Goal: Task Accomplishment & Management: Use online tool/utility

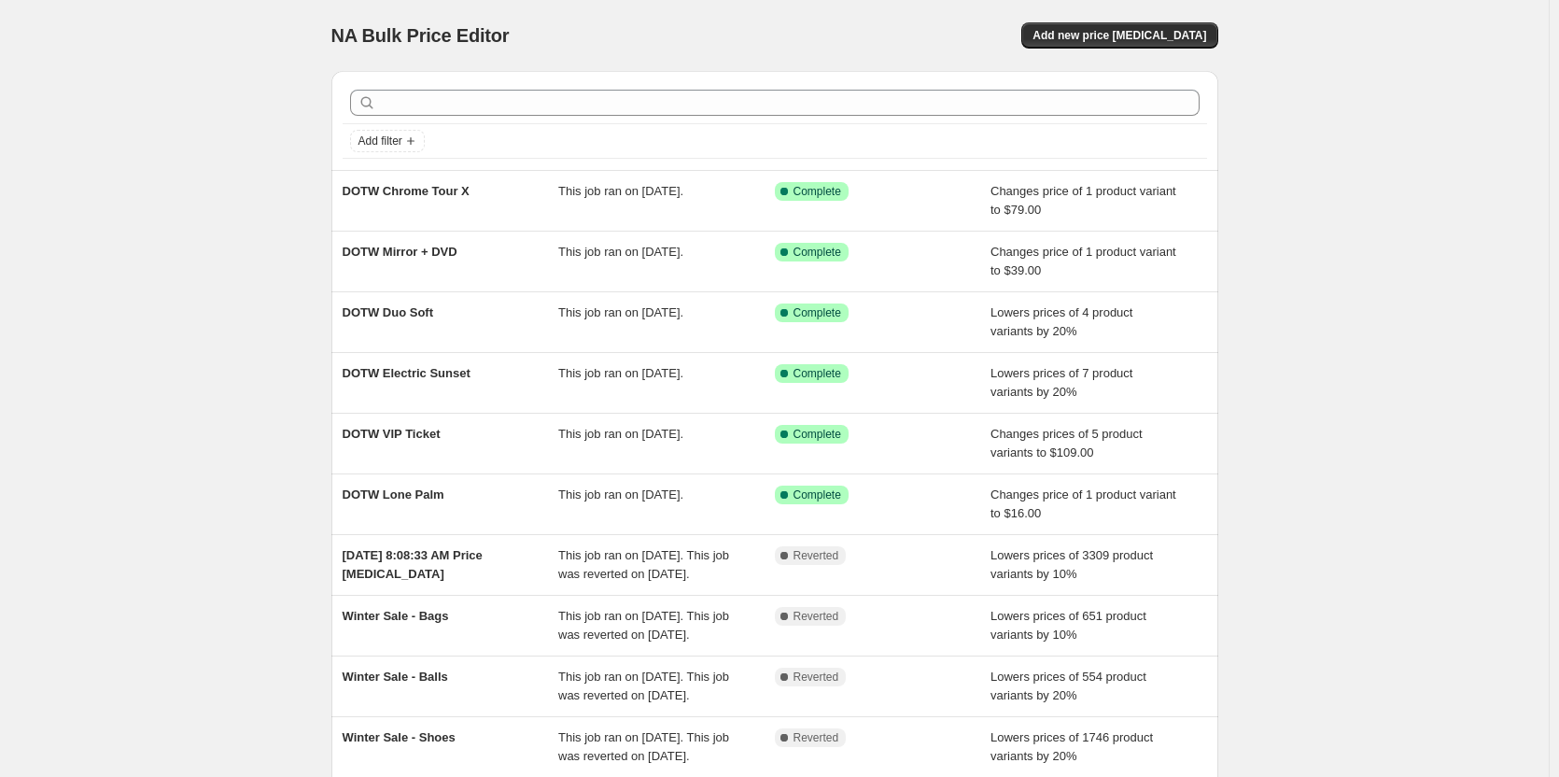
click at [178, 157] on div "NA Bulk Price Editor. This page is ready NA Bulk Price Editor Add new price [ME…" at bounding box center [774, 481] width 1549 height 962
click at [1134, 38] on span "Add new price [MEDICAL_DATA]" at bounding box center [1120, 35] width 174 height 15
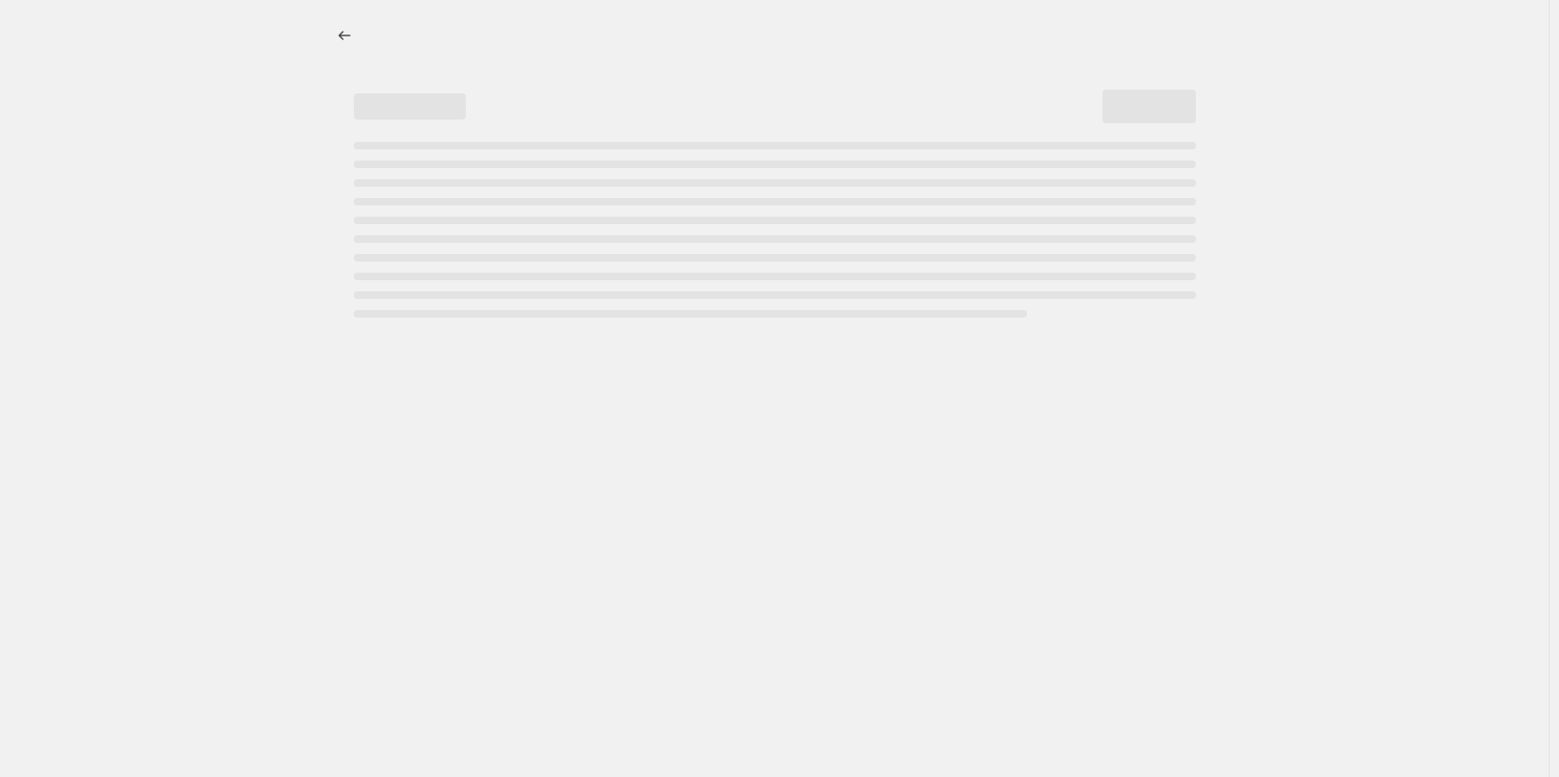
select select "percentage"
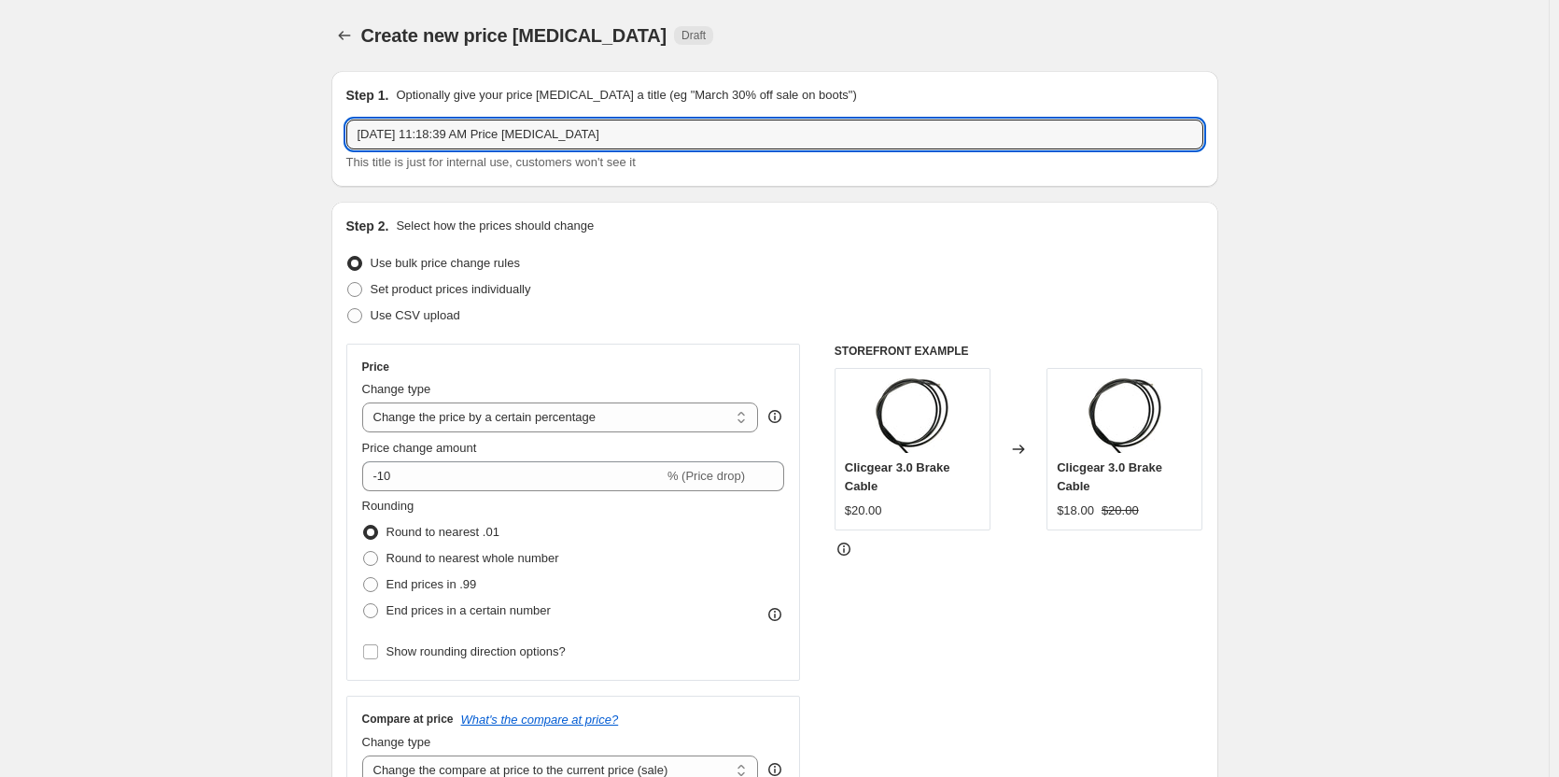
drag, startPoint x: 645, startPoint y: 120, endPoint x: 105, endPoint y: 138, distance: 539.9
drag, startPoint x: 464, startPoint y: 141, endPoint x: 222, endPoint y: 146, distance: 241.8
type input "DOTW Jogger"
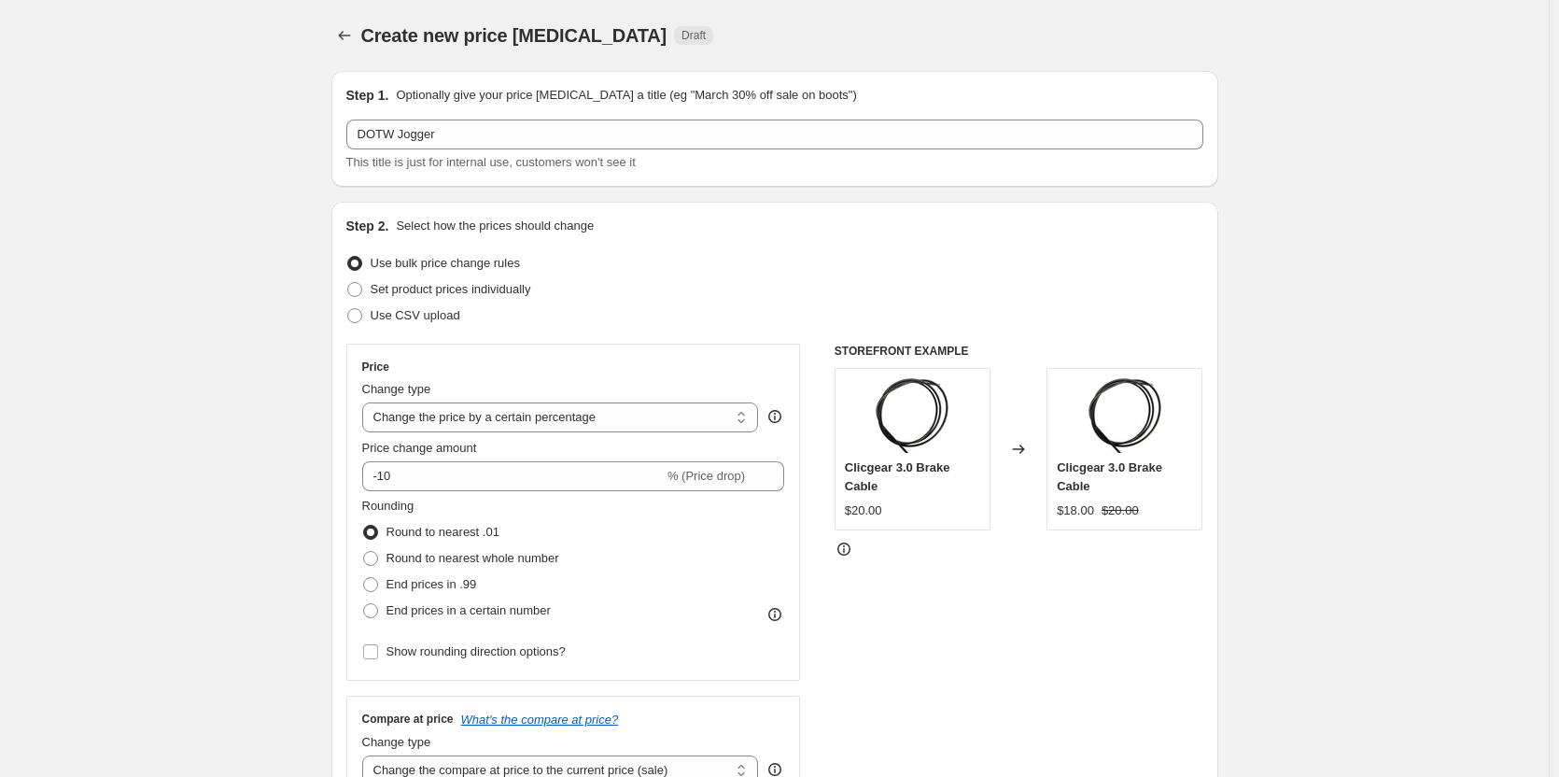
click at [693, 419] on select "Change the price to a certain amount Change the price by a certain amount Chang…" at bounding box center [560, 417] width 397 height 30
select select "to"
click at [366, 402] on select "Change the price to a certain amount Change the price by a certain amount Chang…" at bounding box center [560, 417] width 397 height 30
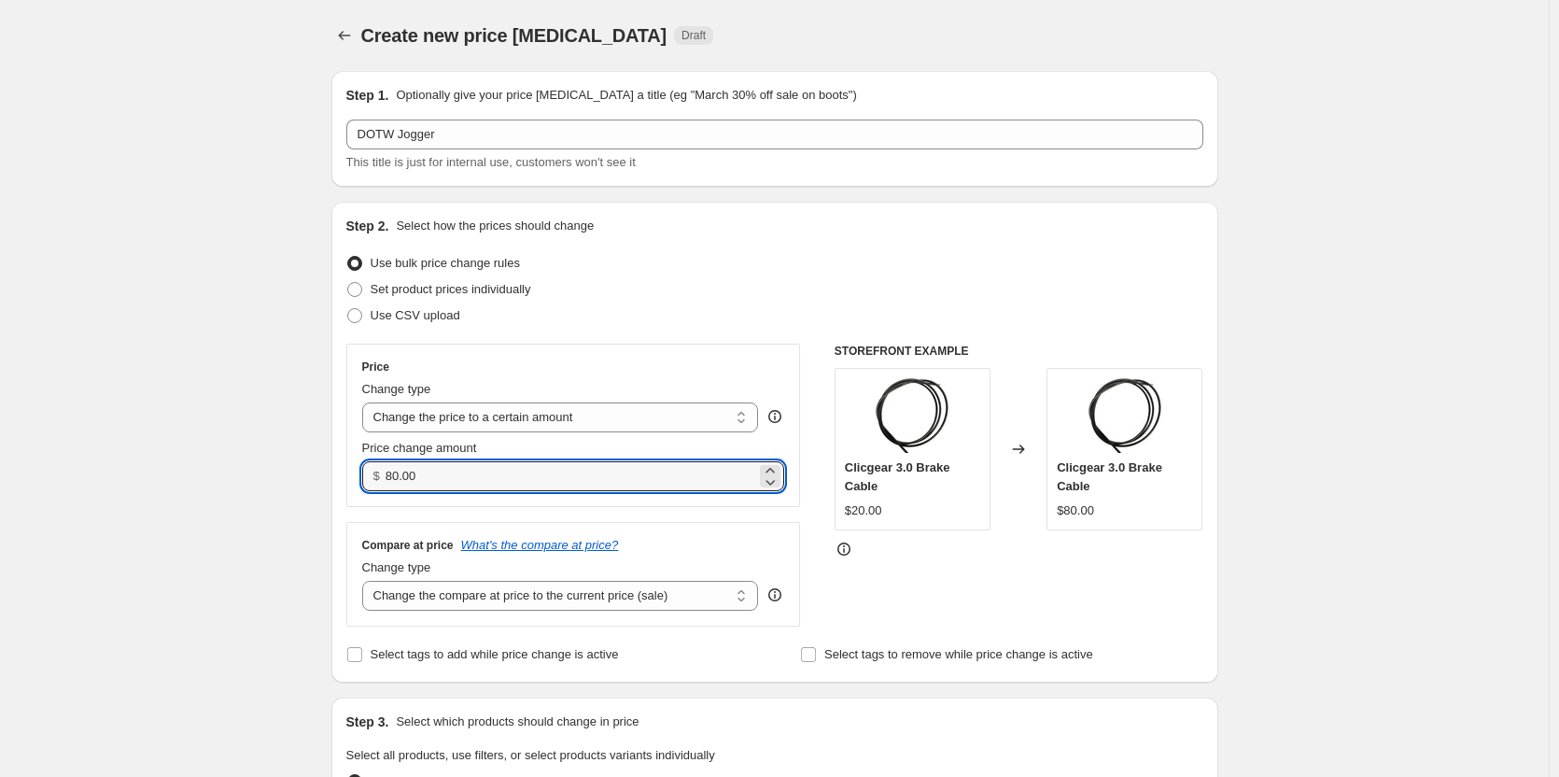
drag, startPoint x: 424, startPoint y: 473, endPoint x: 330, endPoint y: 484, distance: 93.9
click at [337, 482] on div "Step 2. Select how the prices should change Use bulk price change rules Set pro…" at bounding box center [774, 442] width 887 height 481
type input "109.00"
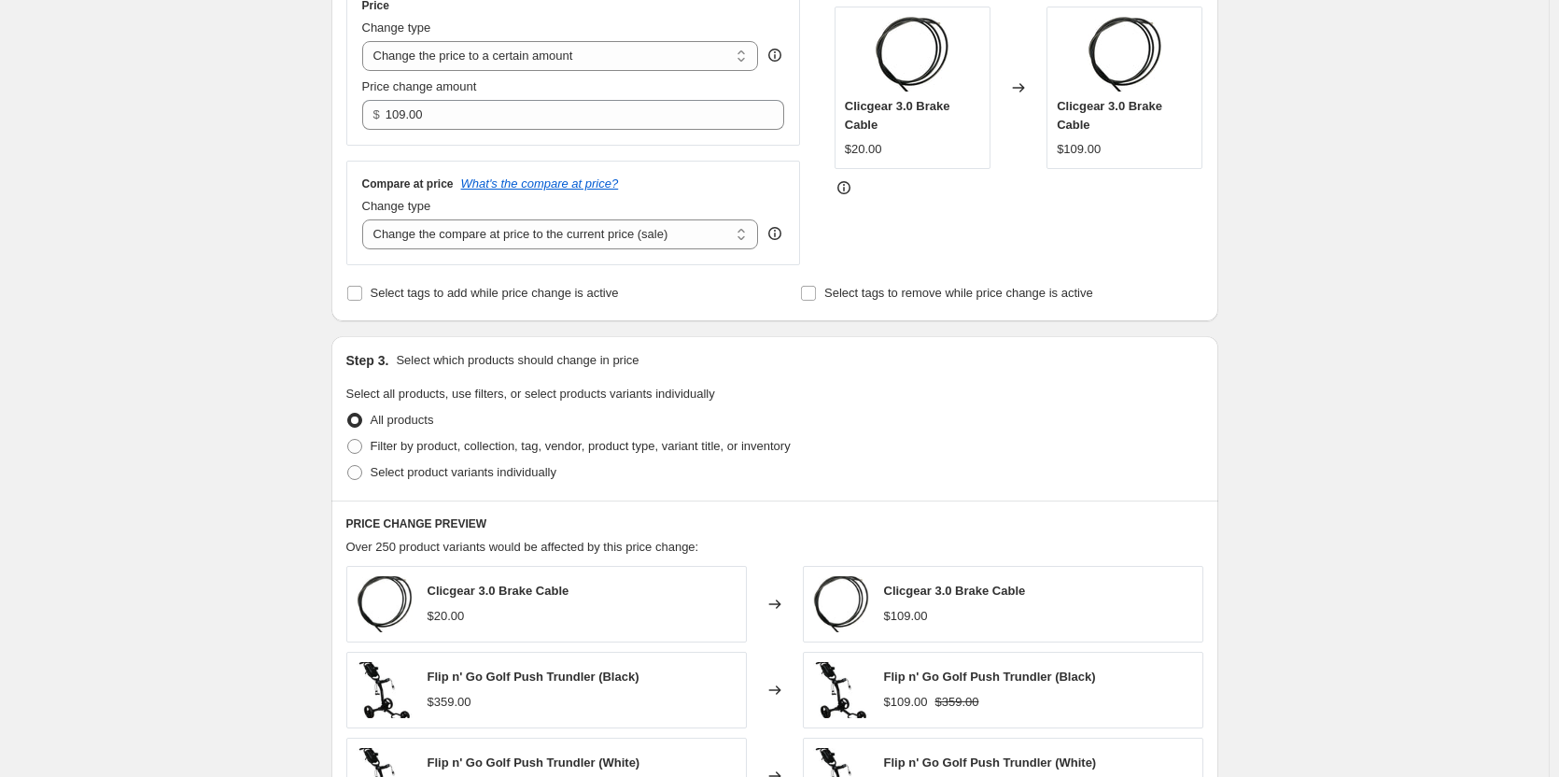
scroll to position [373, 0]
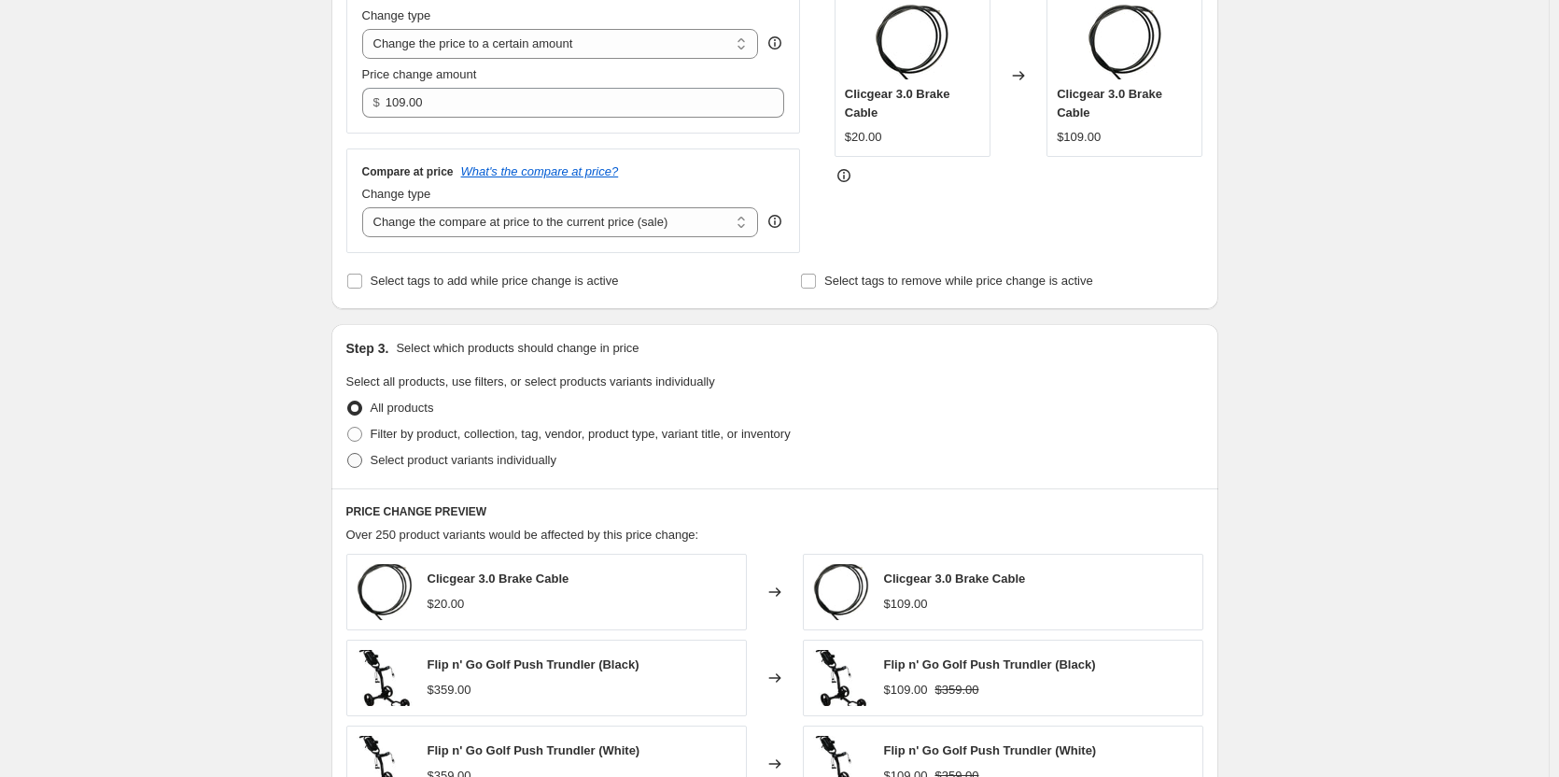
click at [465, 455] on span "Select product variants individually" at bounding box center [464, 460] width 186 height 14
click at [348, 454] on input "Select product variants individually" at bounding box center [347, 453] width 1 height 1
radio input "true"
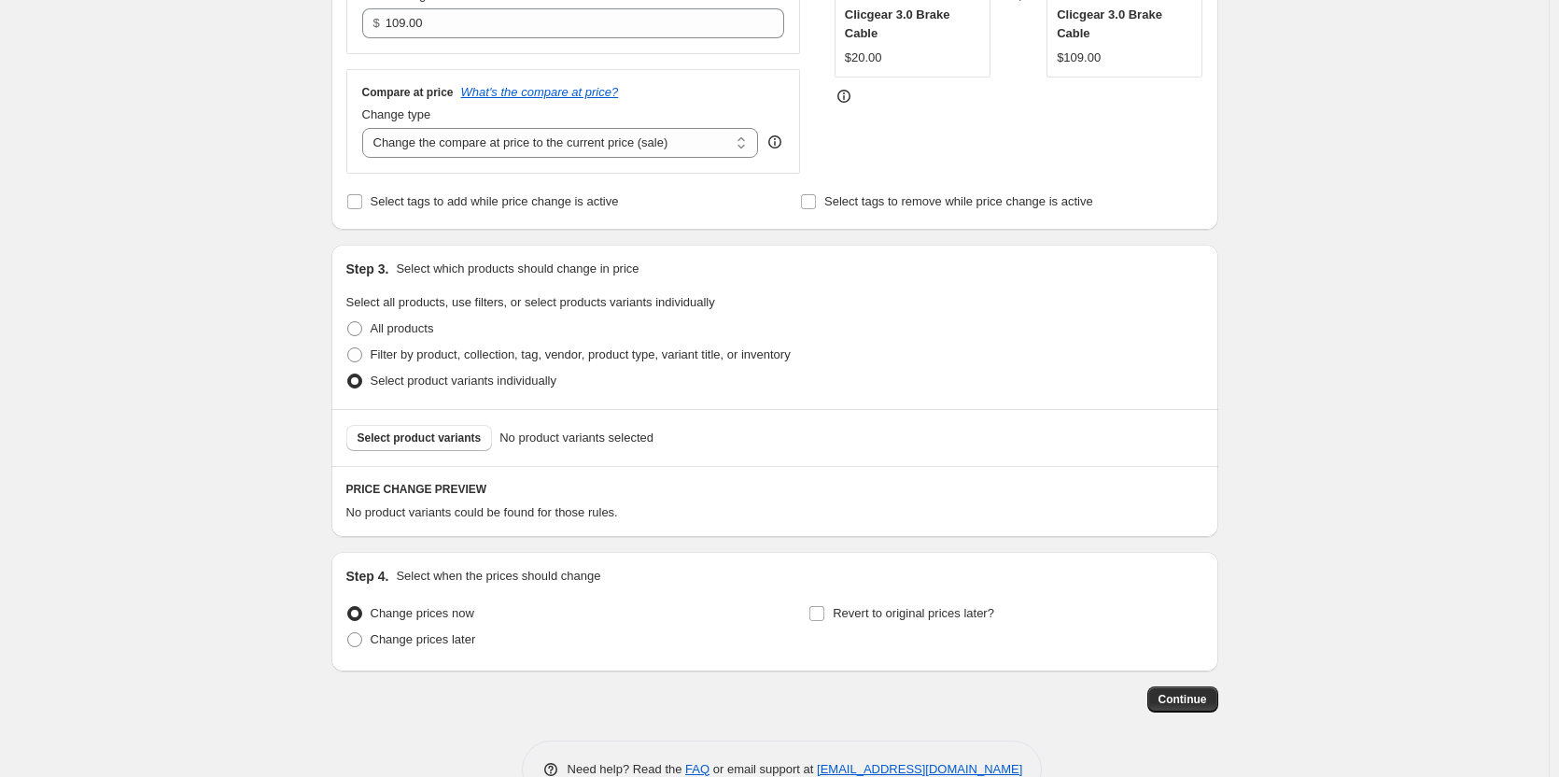
scroll to position [502, 0]
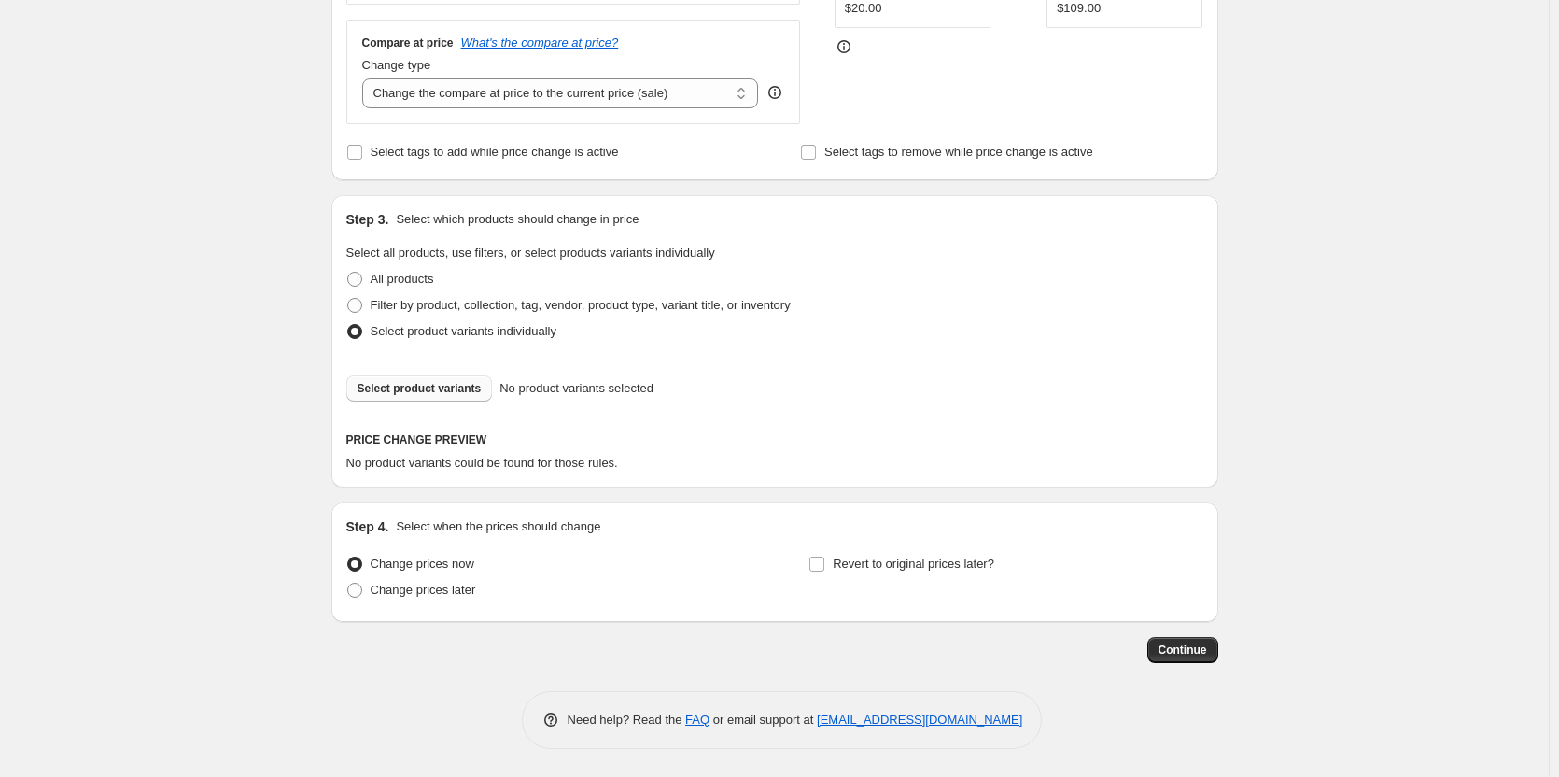
click at [452, 394] on span "Select product variants" at bounding box center [420, 388] width 124 height 15
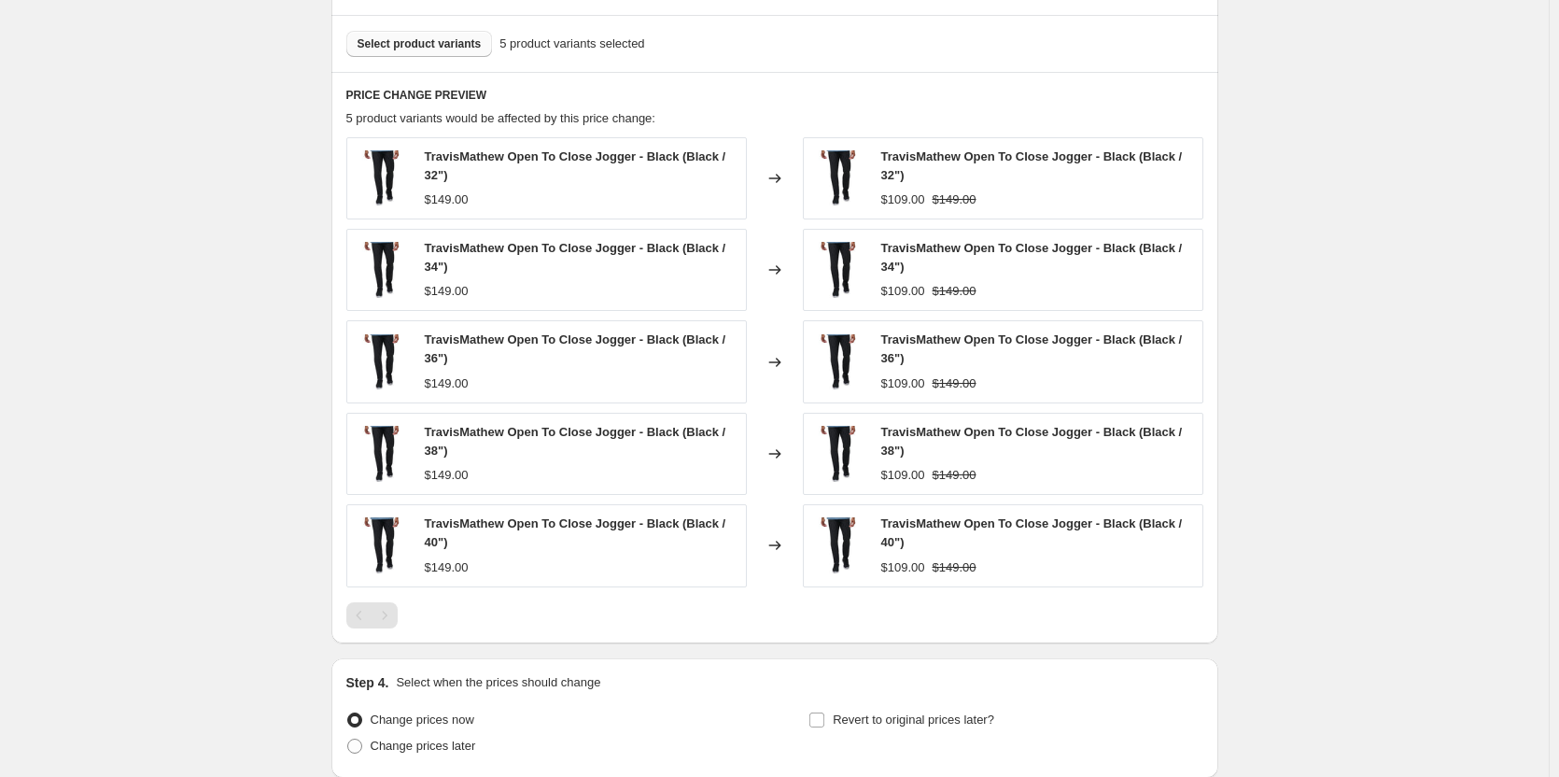
scroll to position [1003, 0]
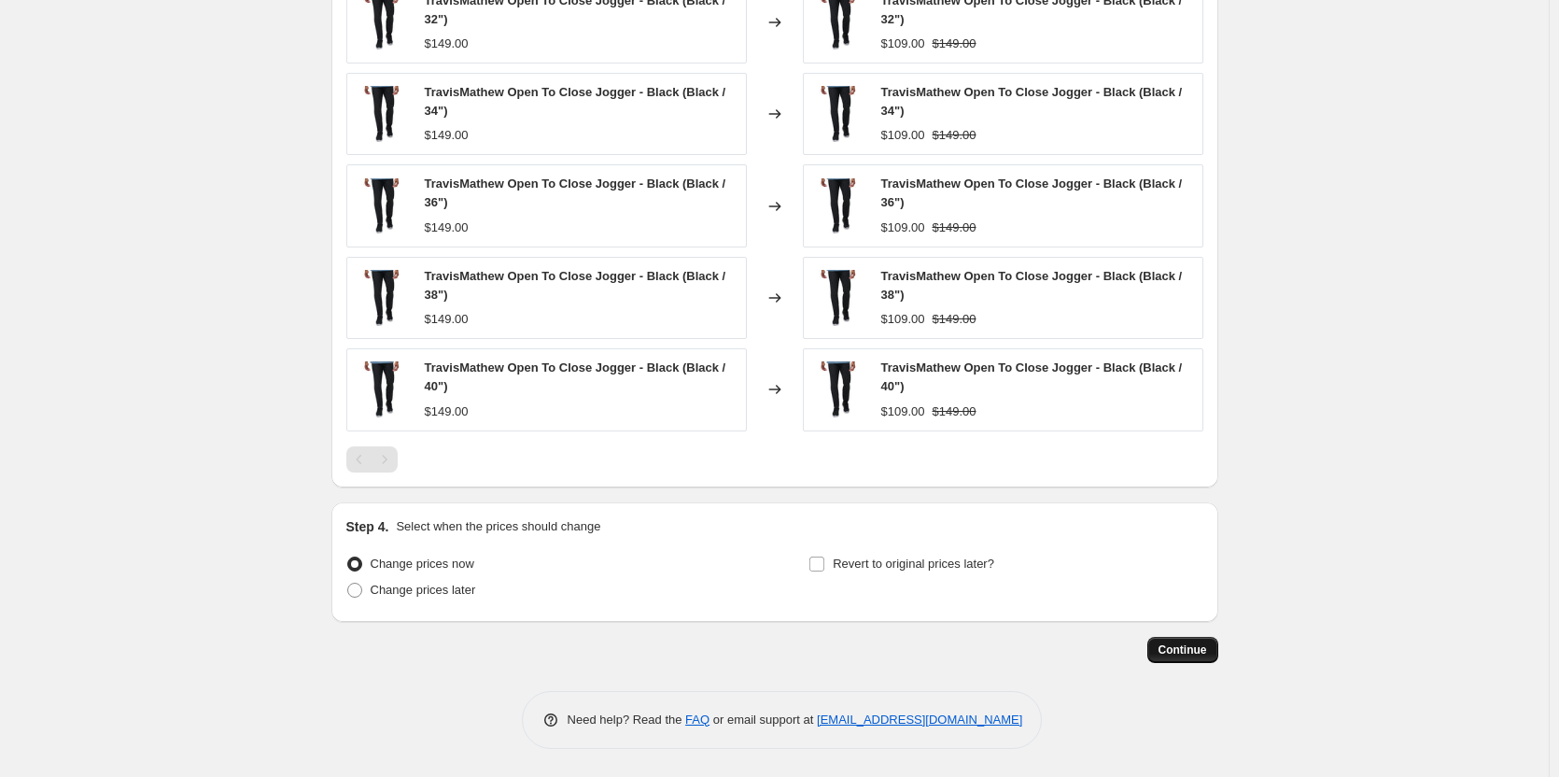
click at [1194, 655] on span "Continue" at bounding box center [1183, 649] width 49 height 15
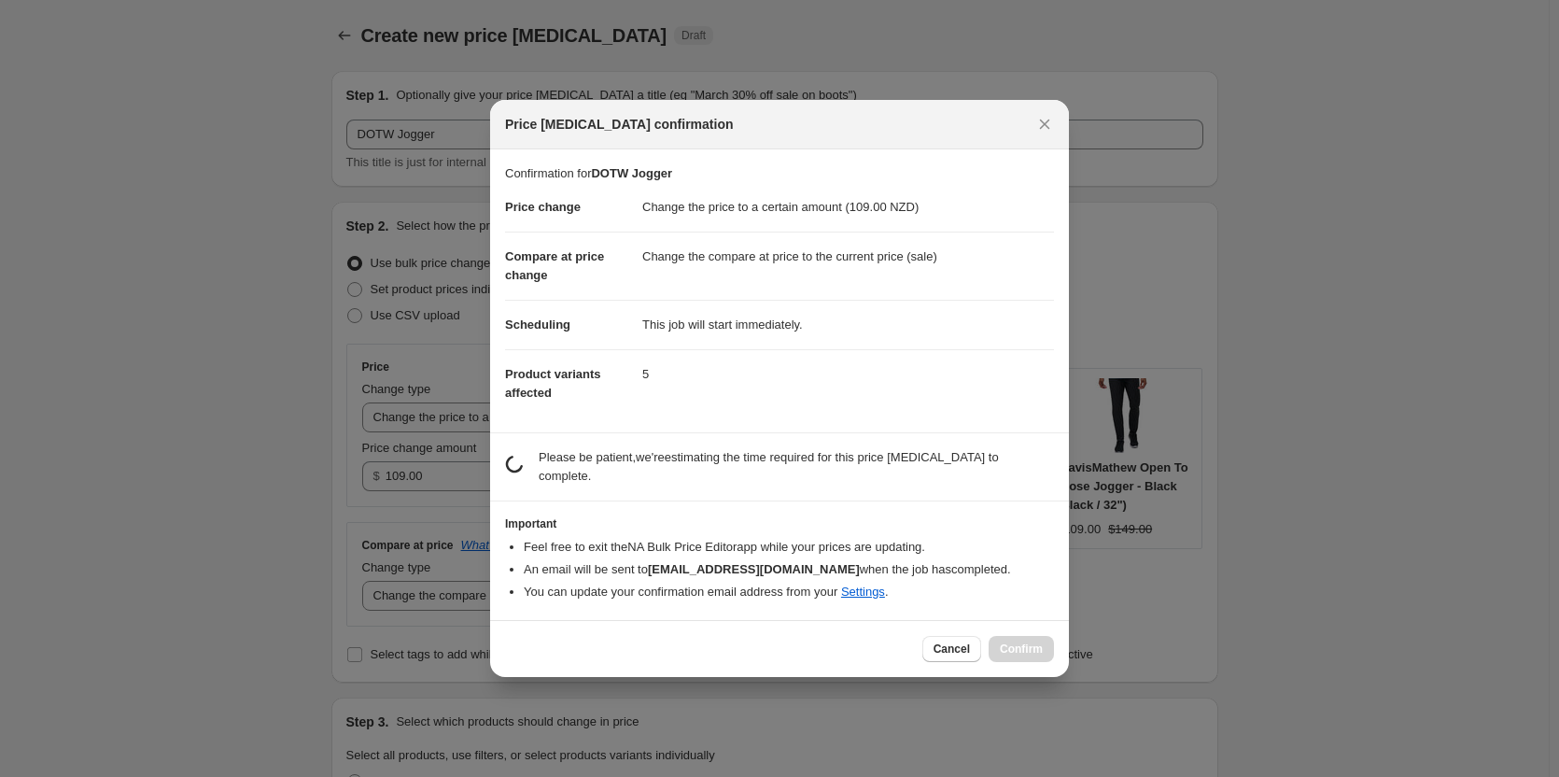
scroll to position [0, 0]
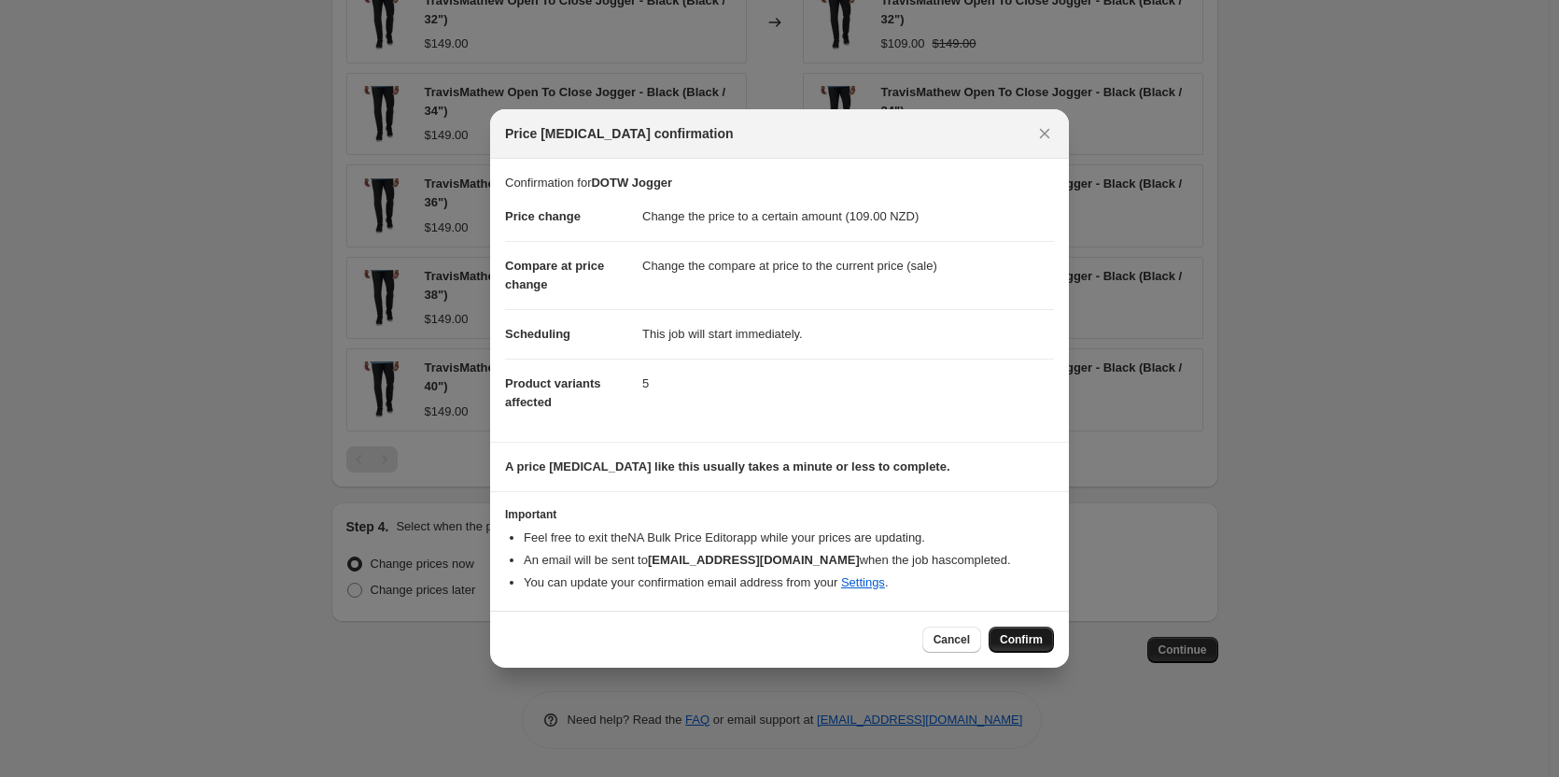
click at [1019, 639] on span "Confirm" at bounding box center [1021, 639] width 43 height 15
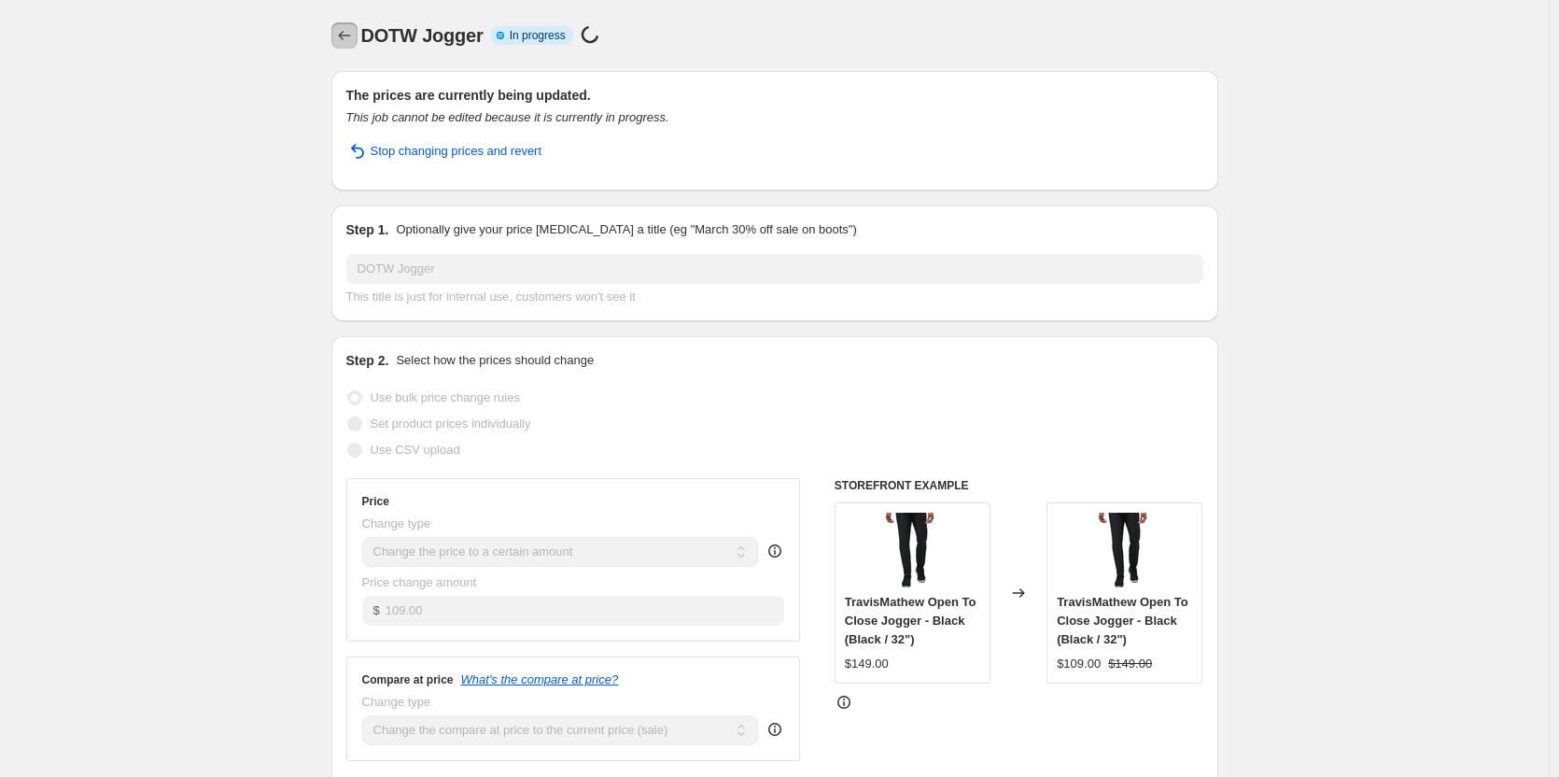
click at [349, 36] on icon "Price change jobs" at bounding box center [344, 35] width 19 height 19
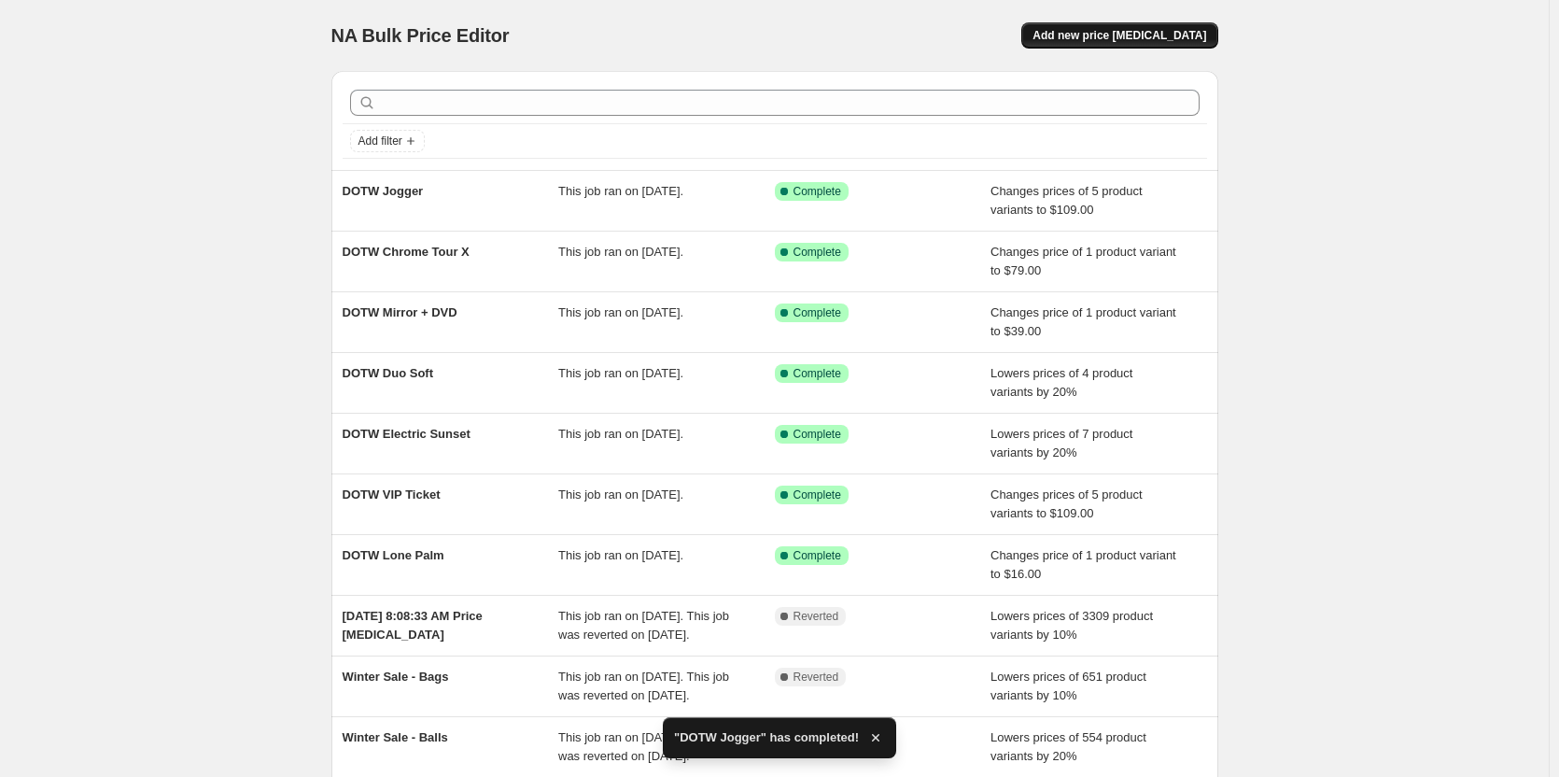
click at [1152, 43] on button "Add new price [MEDICAL_DATA]" at bounding box center [1119, 35] width 196 height 26
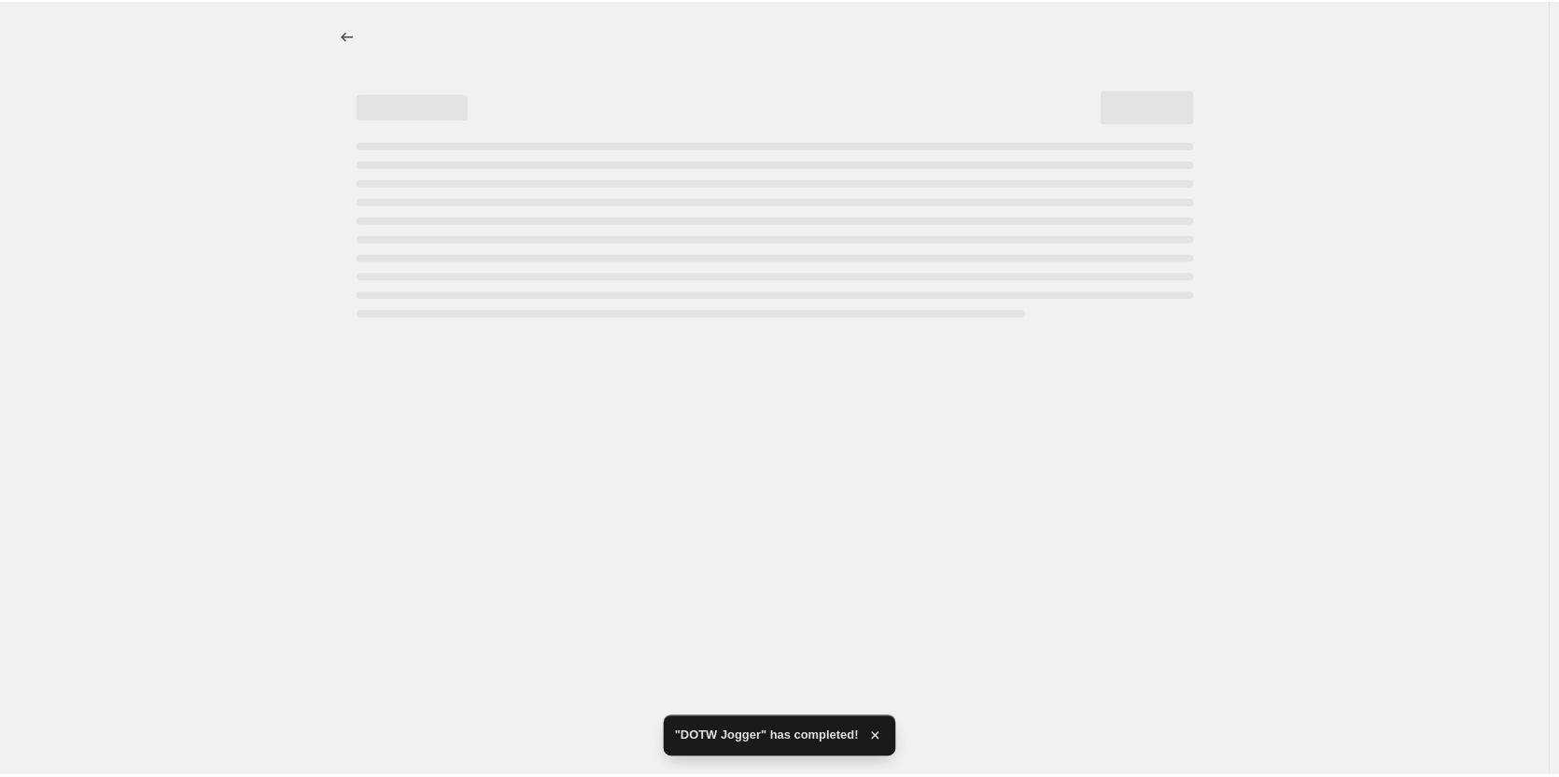
select select "percentage"
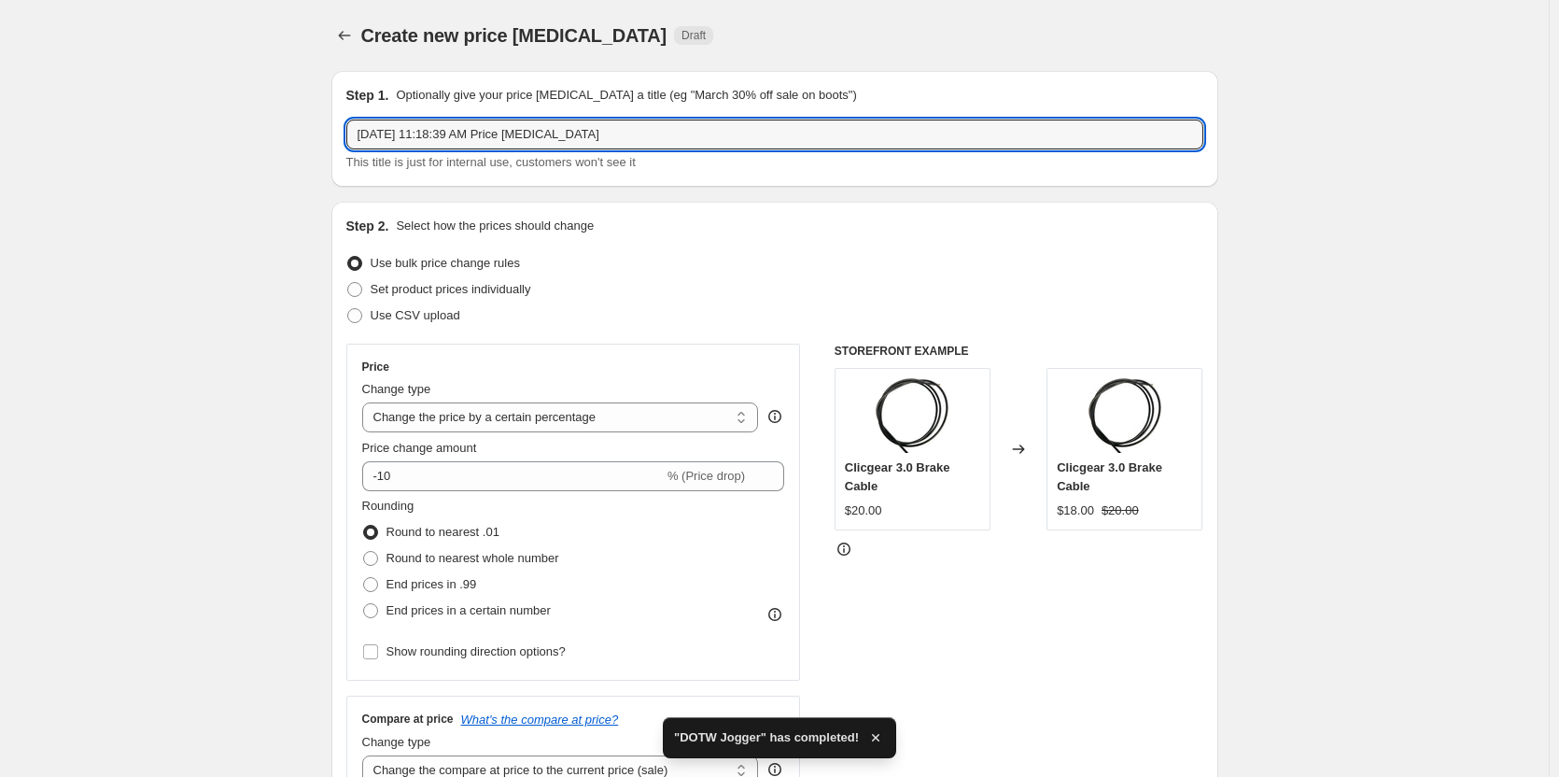
drag, startPoint x: 714, startPoint y: 134, endPoint x: 242, endPoint y: 128, distance: 472.4
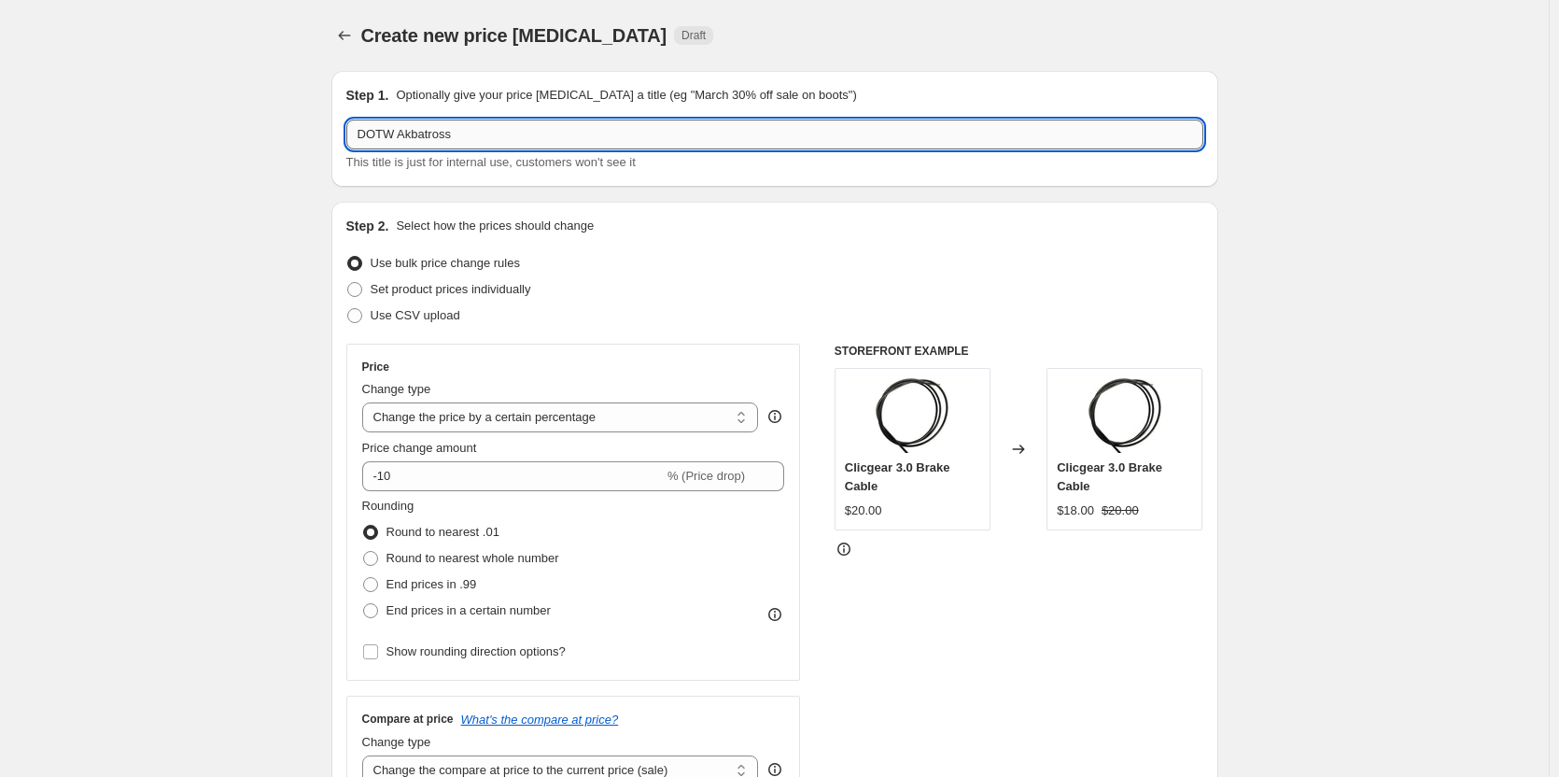
click at [409, 133] on input "DOTW Akbatross" at bounding box center [774, 134] width 857 height 30
type input "DOTW Albatross"
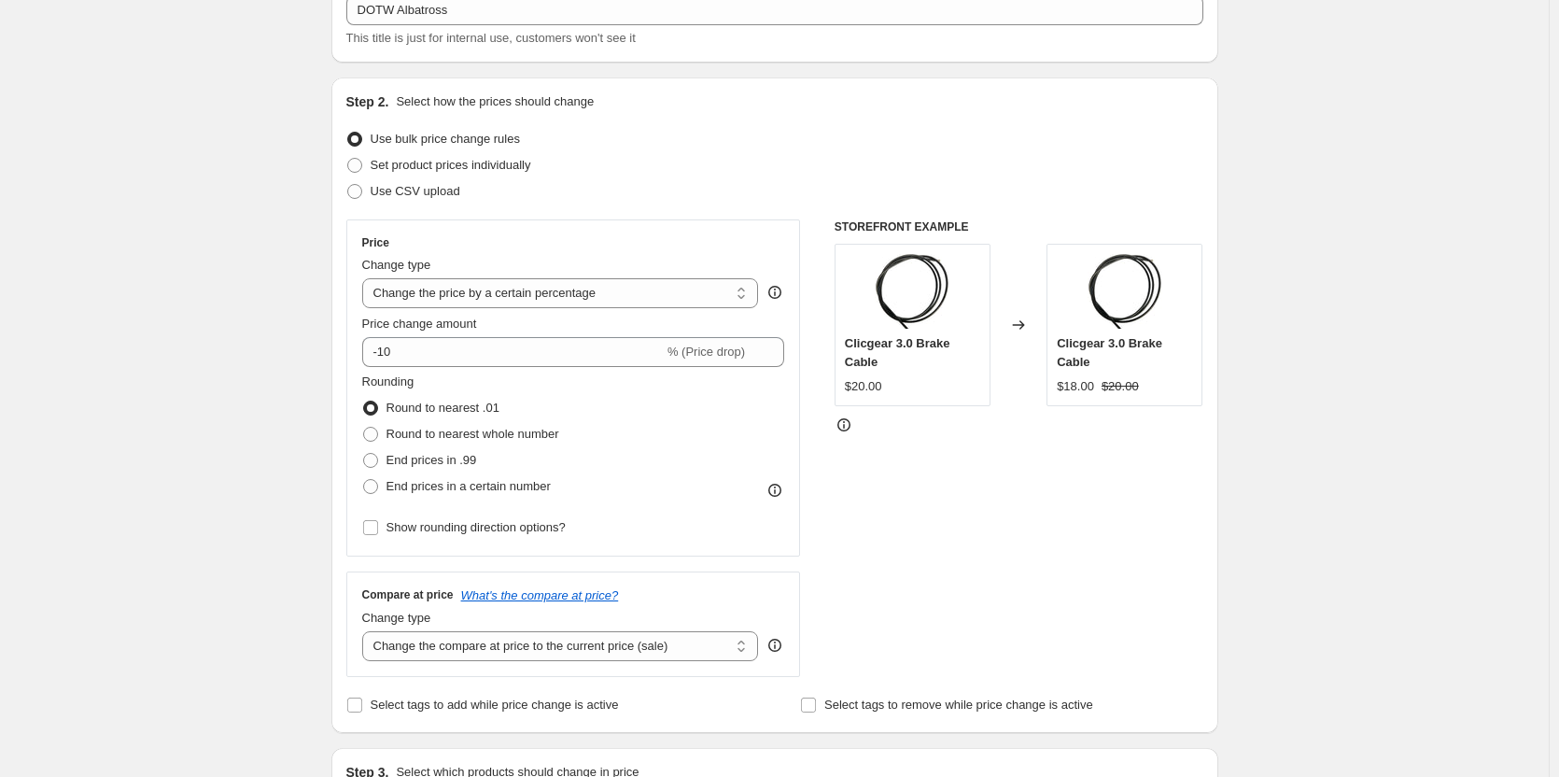
scroll to position [93, 0]
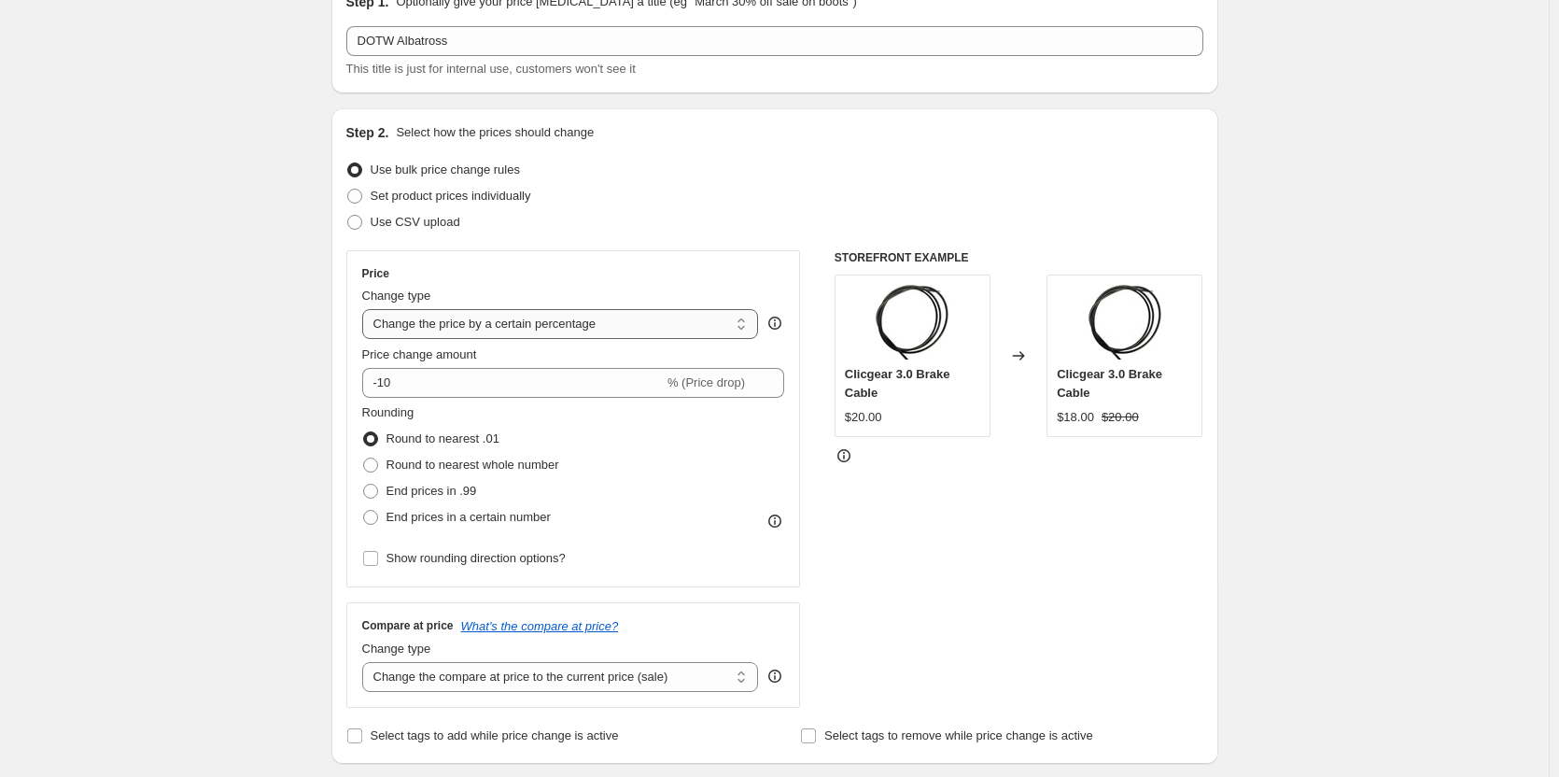
click at [689, 322] on select "Change the price to a certain amount Change the price by a certain amount Chang…" at bounding box center [560, 324] width 397 height 30
select select "to"
click at [366, 309] on select "Change the price to a certain amount Change the price by a certain amount Chang…" at bounding box center [560, 324] width 397 height 30
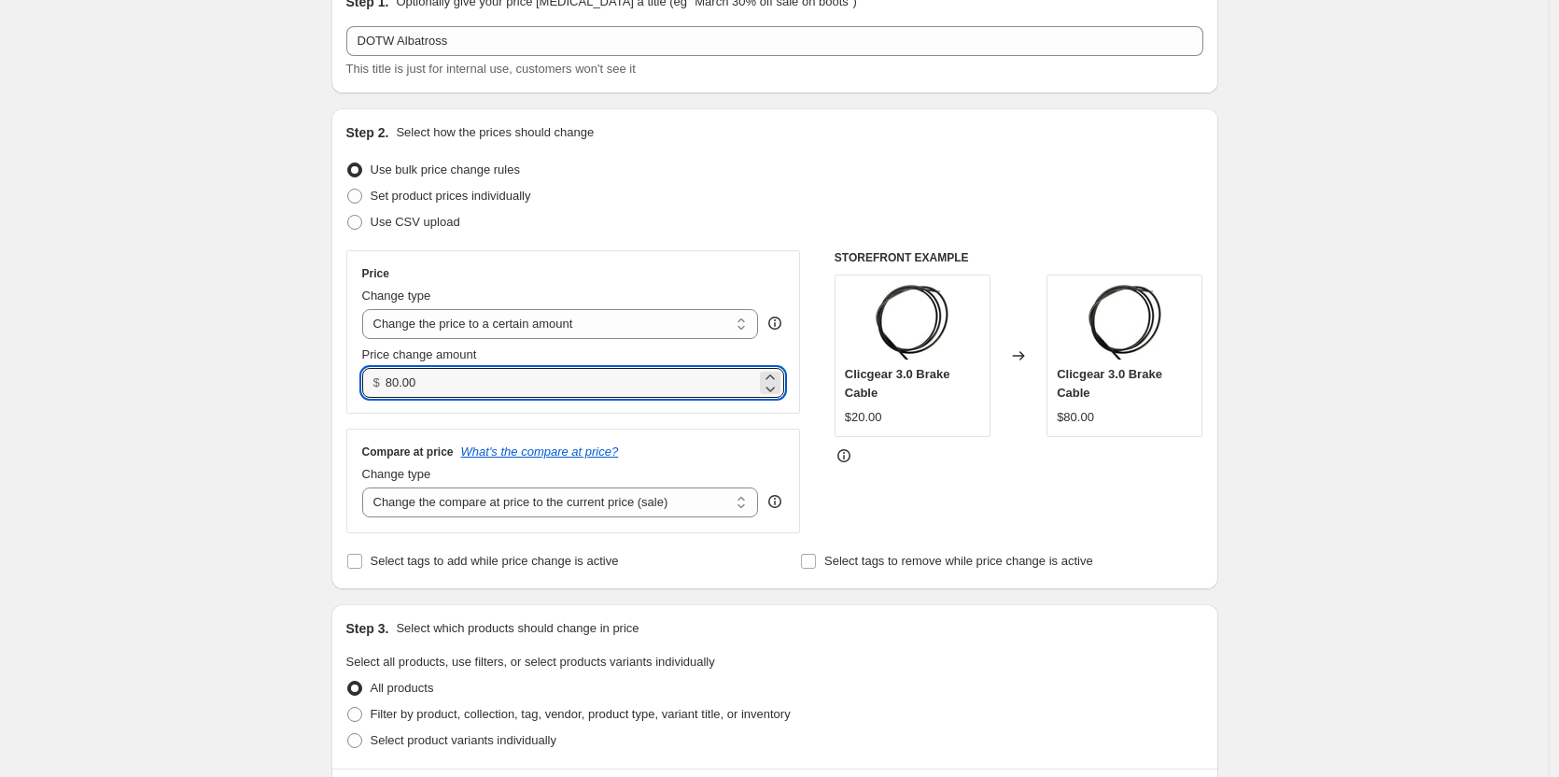
drag, startPoint x: 400, startPoint y: 383, endPoint x: 317, endPoint y: 384, distance: 82.2
click at [317, 384] on div "Create new price [MEDICAL_DATA]. This page is ready Create new price [MEDICAL_D…" at bounding box center [775, 753] width 932 height 1693
type input "129"
type input "129.00"
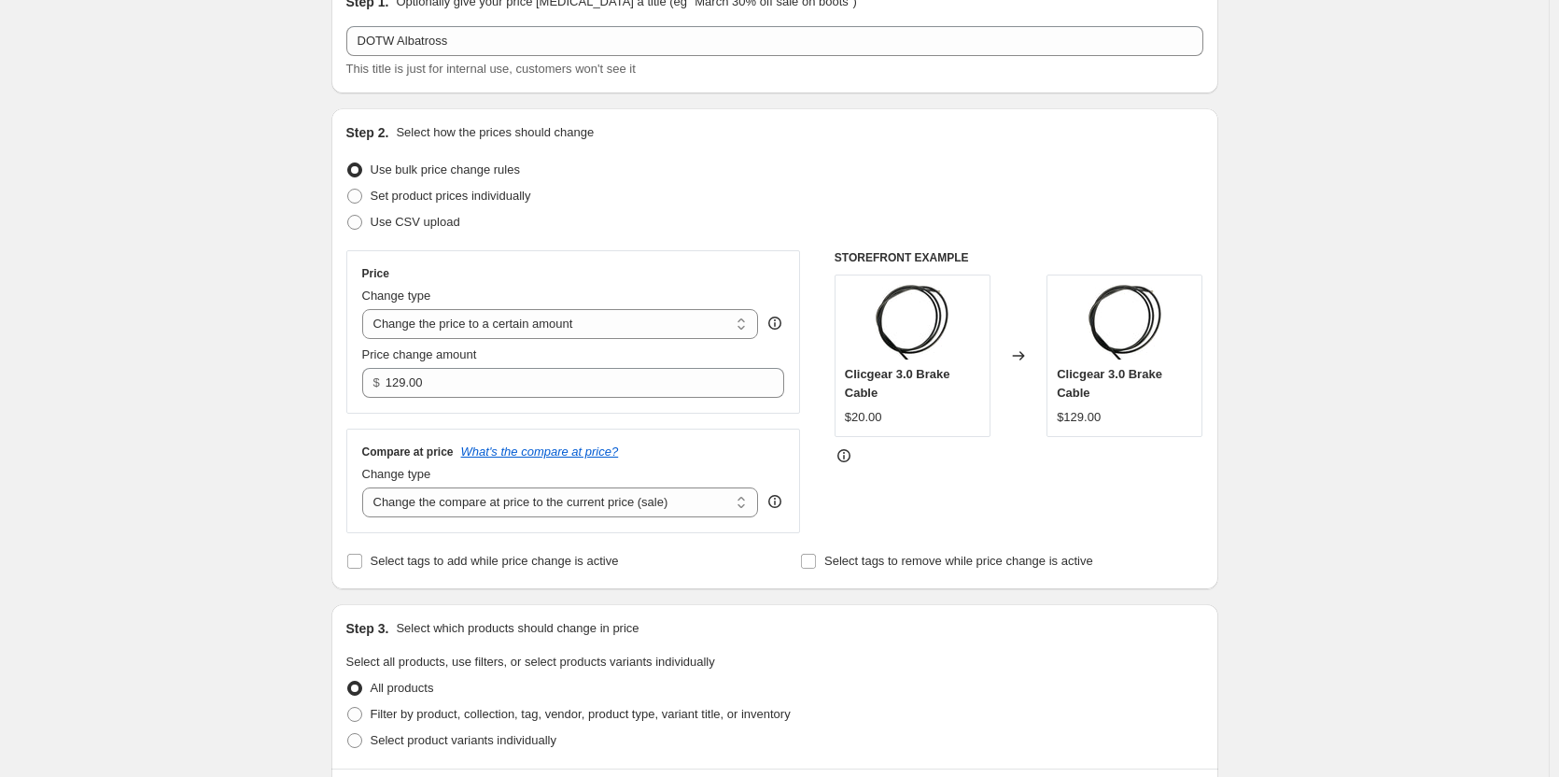
click at [260, 344] on div "Create new price [MEDICAL_DATA]. This page is ready Create new price [MEDICAL_D…" at bounding box center [774, 753] width 1549 height 1693
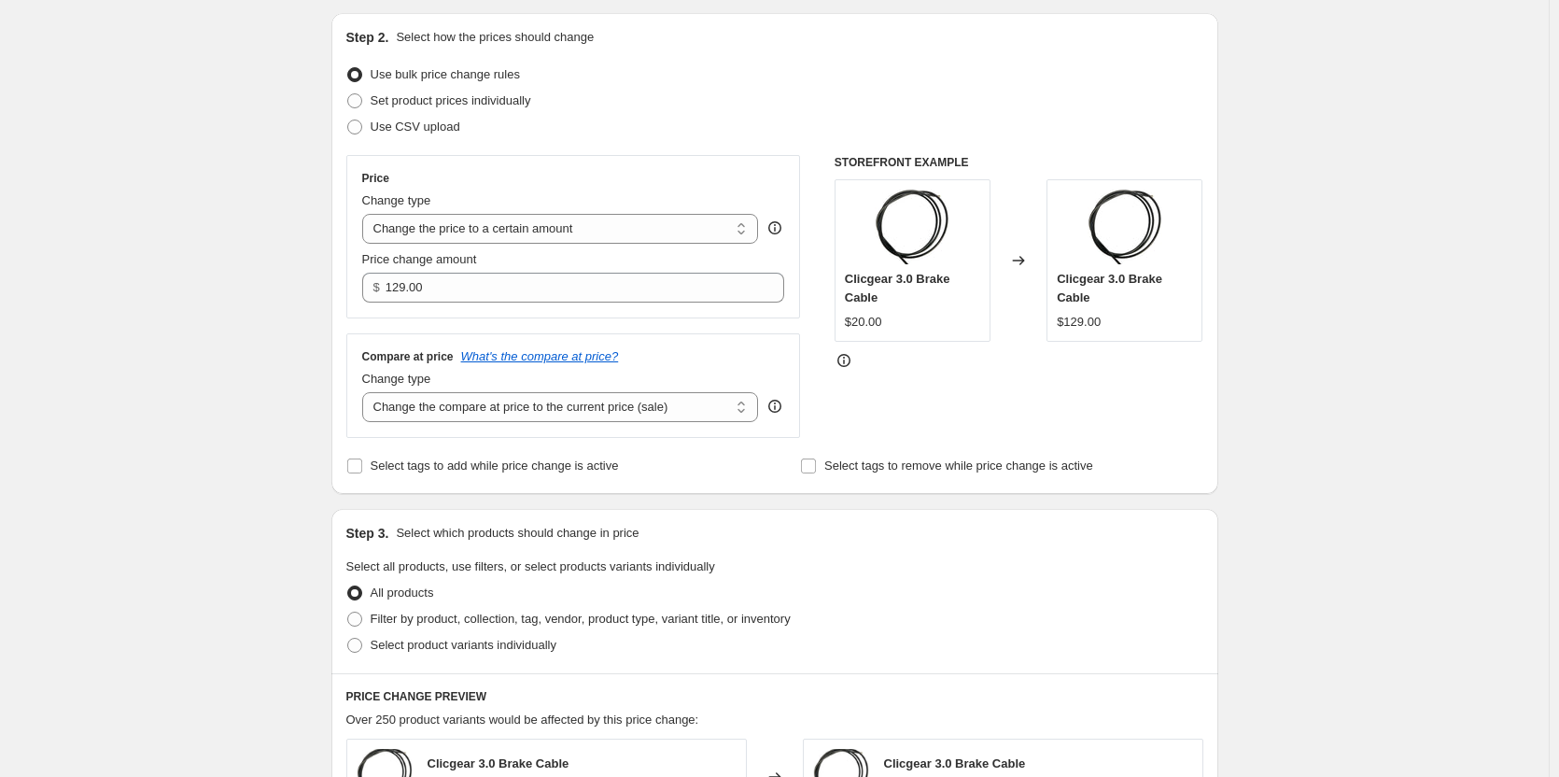
scroll to position [187, 0]
click at [442, 644] on span "Select product variants individually" at bounding box center [464, 646] width 186 height 14
click at [348, 640] on input "Select product variants individually" at bounding box center [347, 639] width 1 height 1
radio input "true"
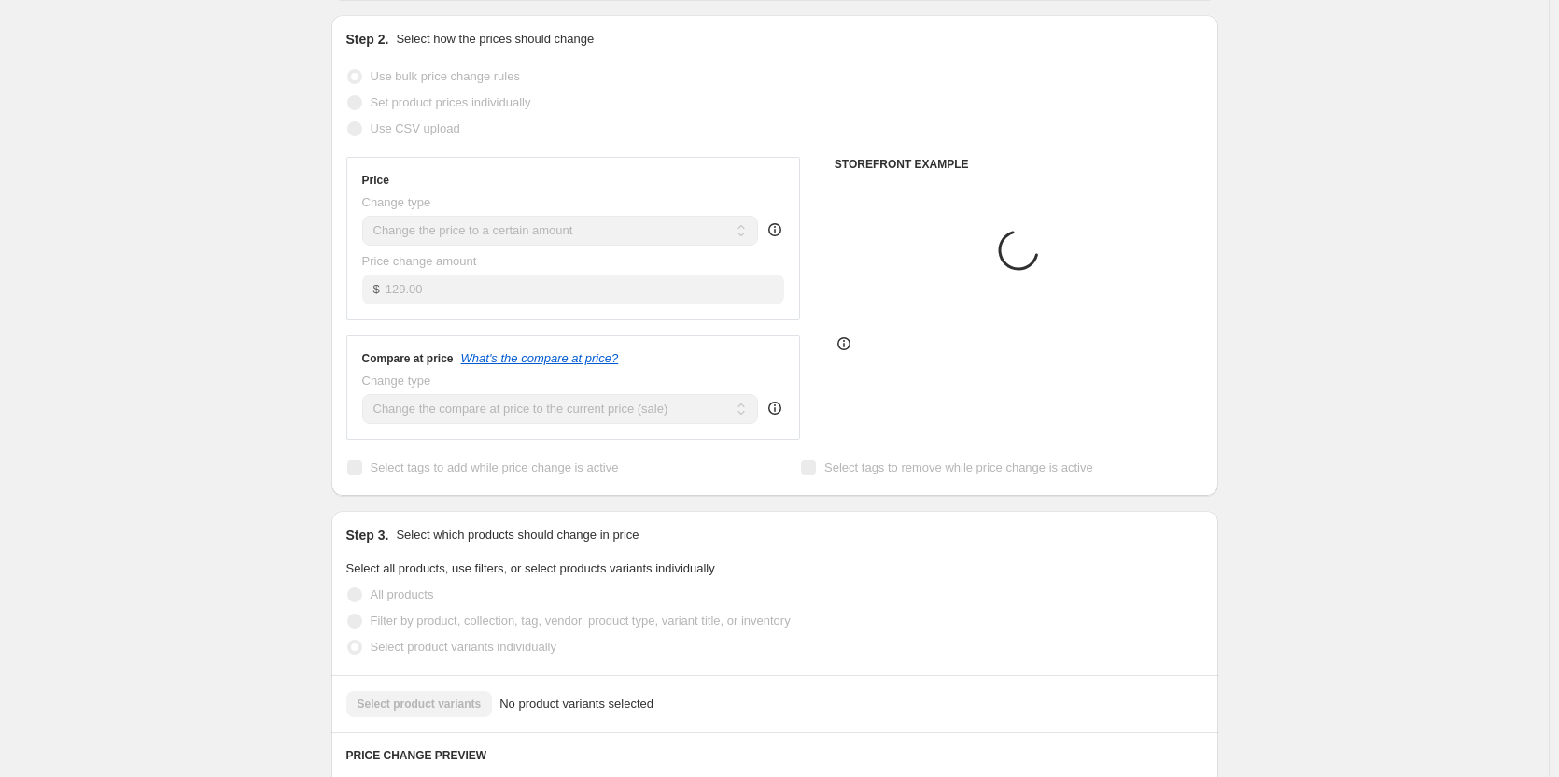
scroll to position [502, 0]
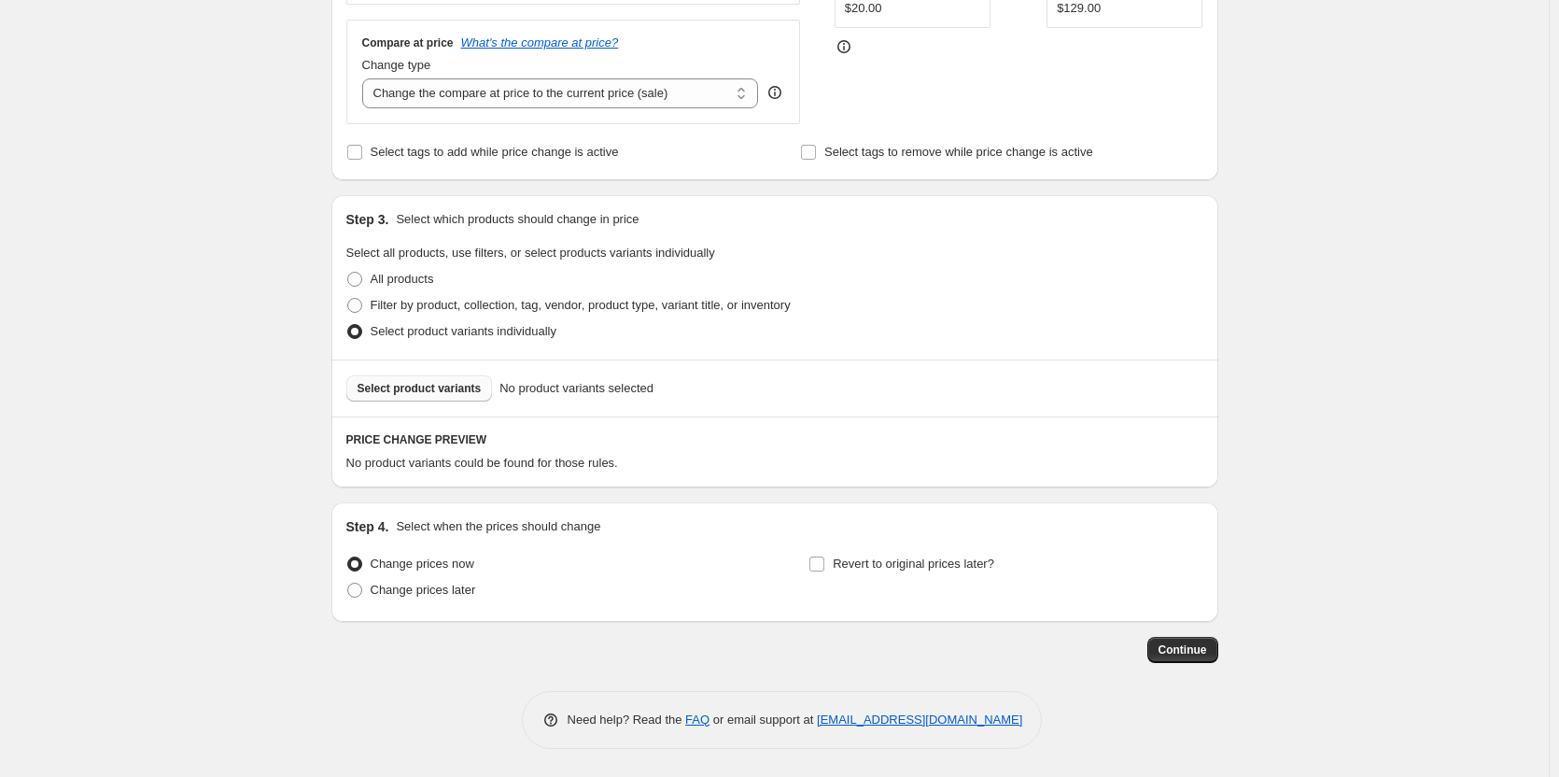
click at [443, 388] on span "Select product variants" at bounding box center [420, 388] width 124 height 15
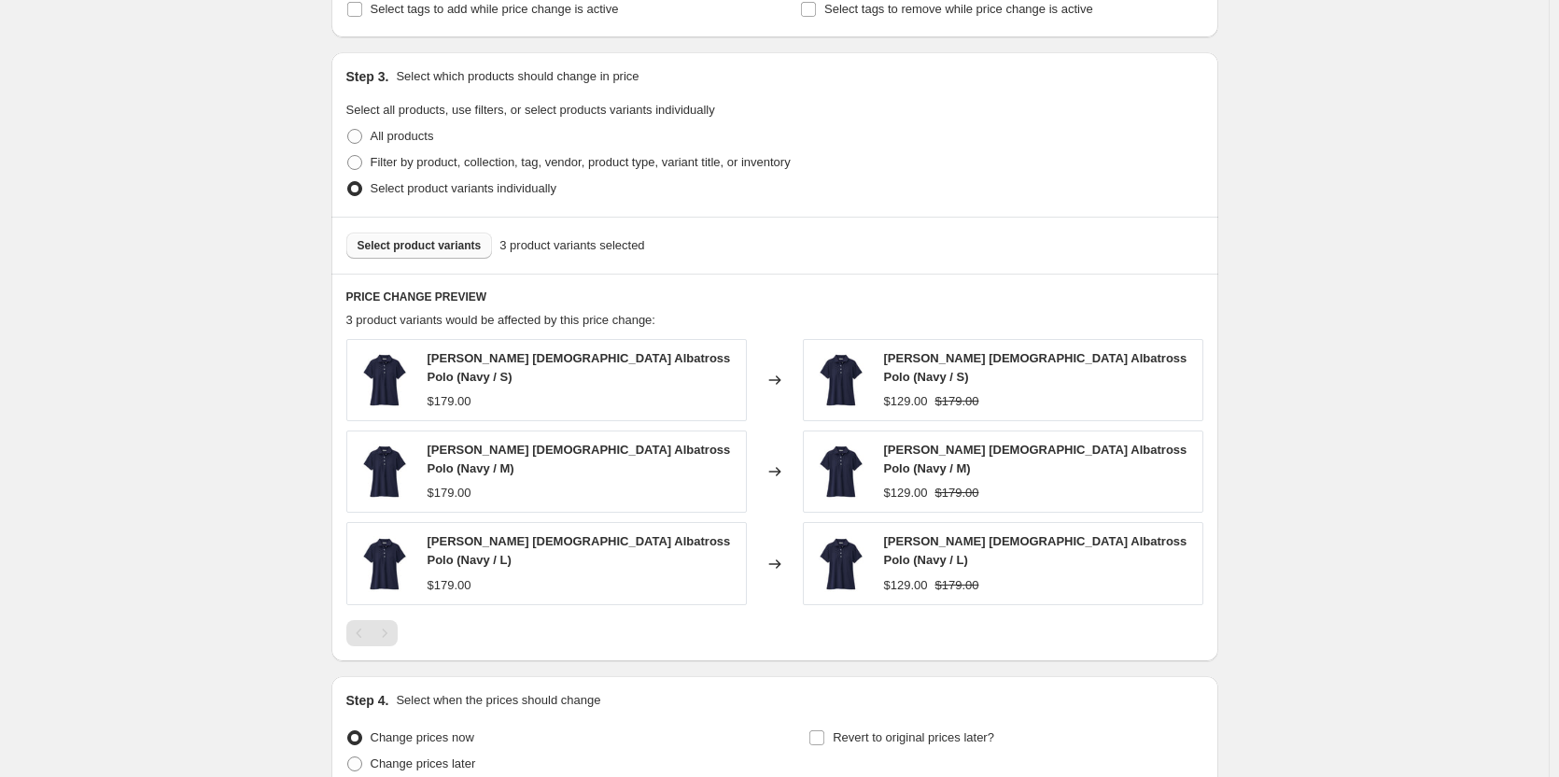
scroll to position [801, 0]
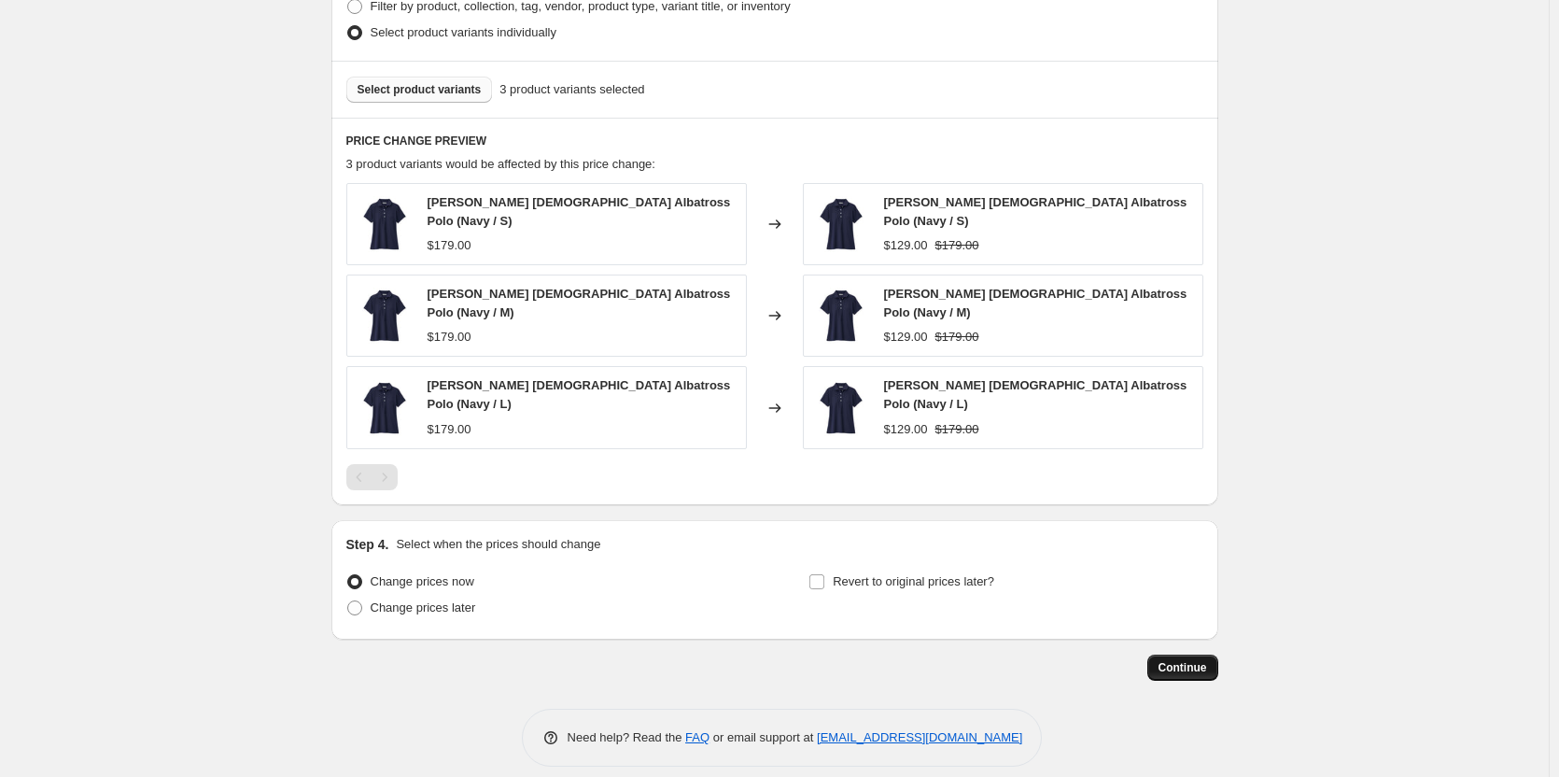
click at [1178, 660] on span "Continue" at bounding box center [1183, 667] width 49 height 15
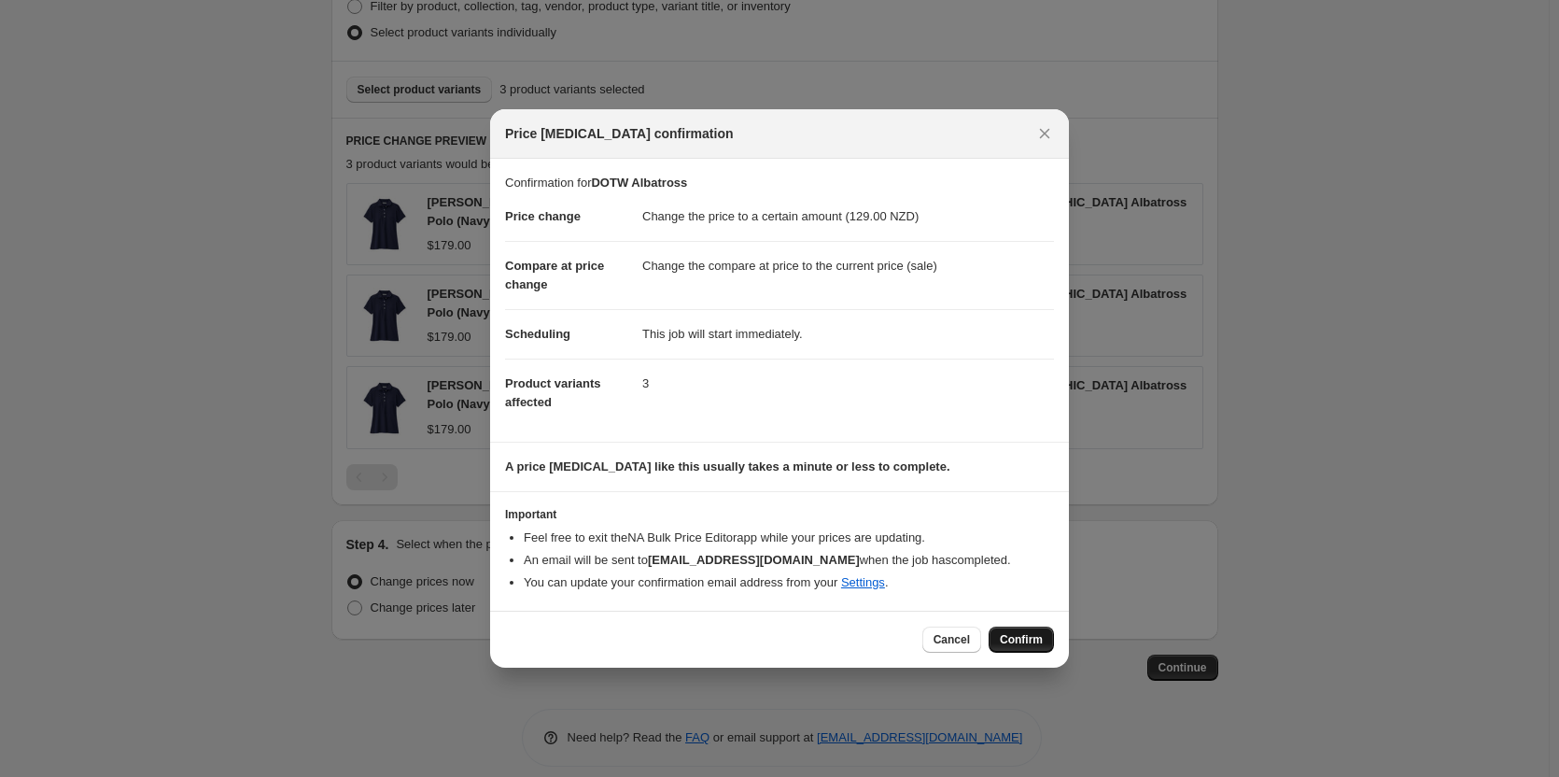
click at [1022, 636] on span "Confirm" at bounding box center [1021, 639] width 43 height 15
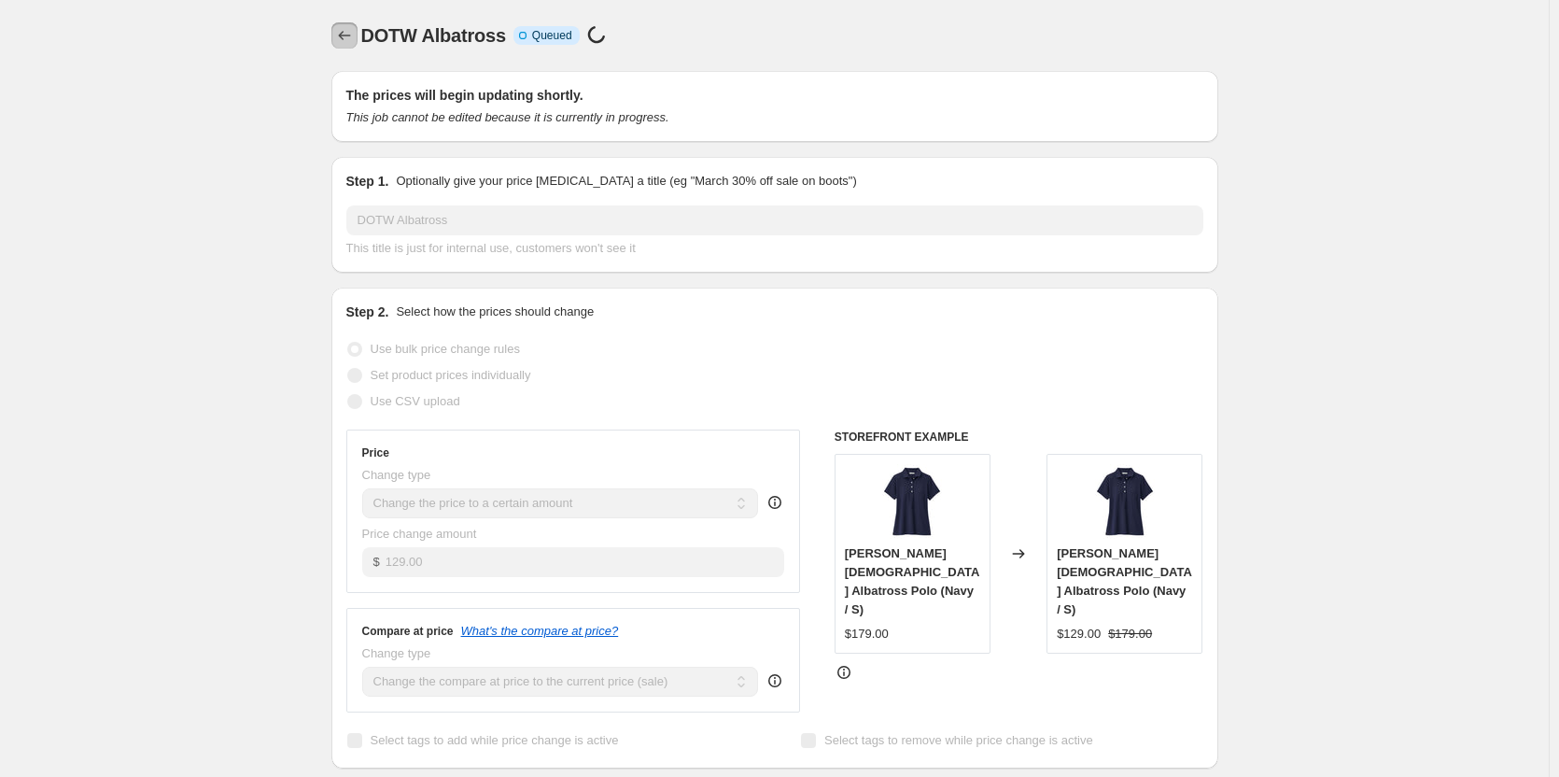
click at [353, 41] on icon "Price change jobs" at bounding box center [344, 35] width 19 height 19
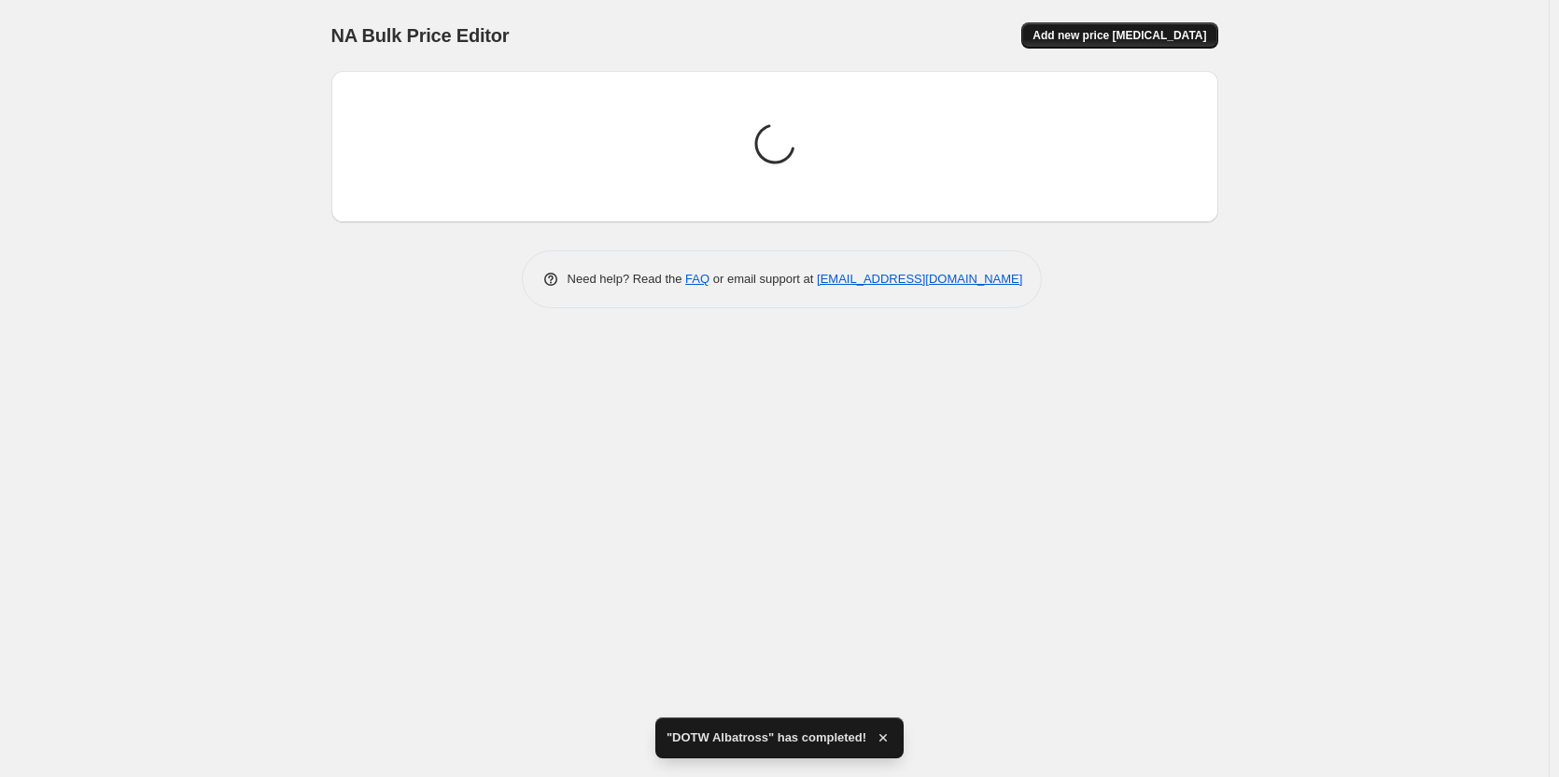
click at [1140, 44] on button "Add new price [MEDICAL_DATA]" at bounding box center [1119, 35] width 196 height 26
select select "percentage"
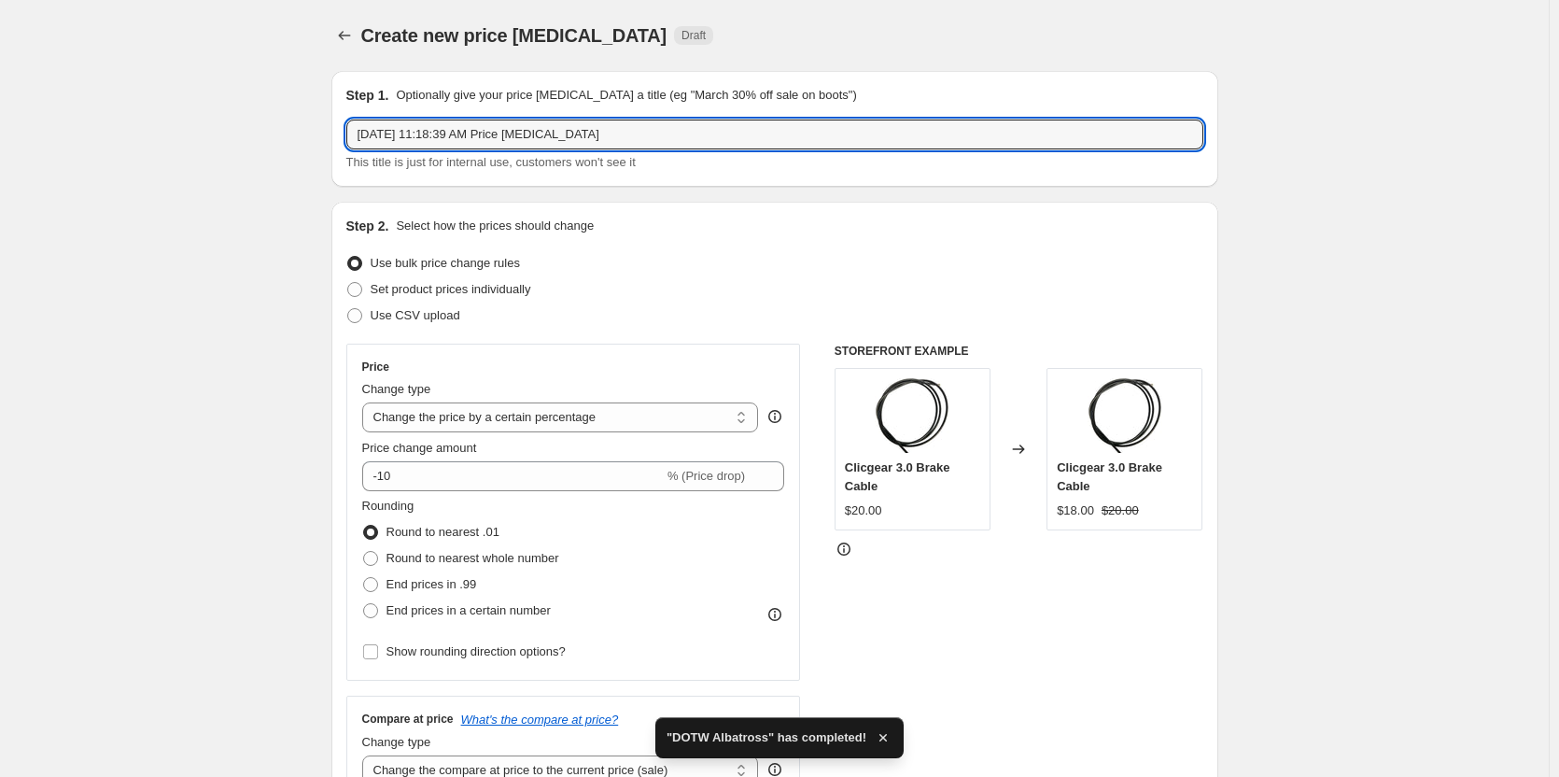
drag, startPoint x: 676, startPoint y: 132, endPoint x: 211, endPoint y: 138, distance: 465.0
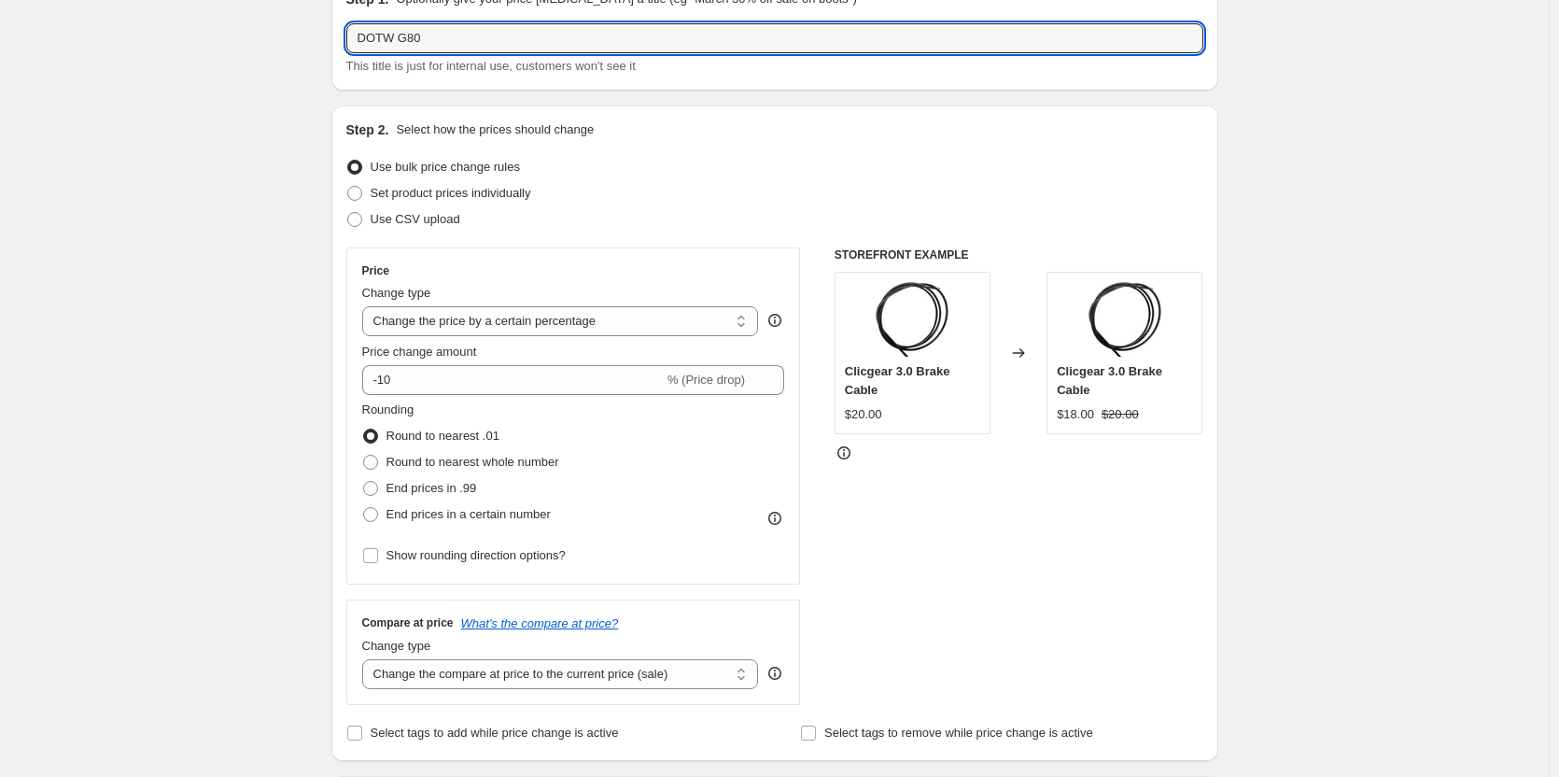
scroll to position [373, 0]
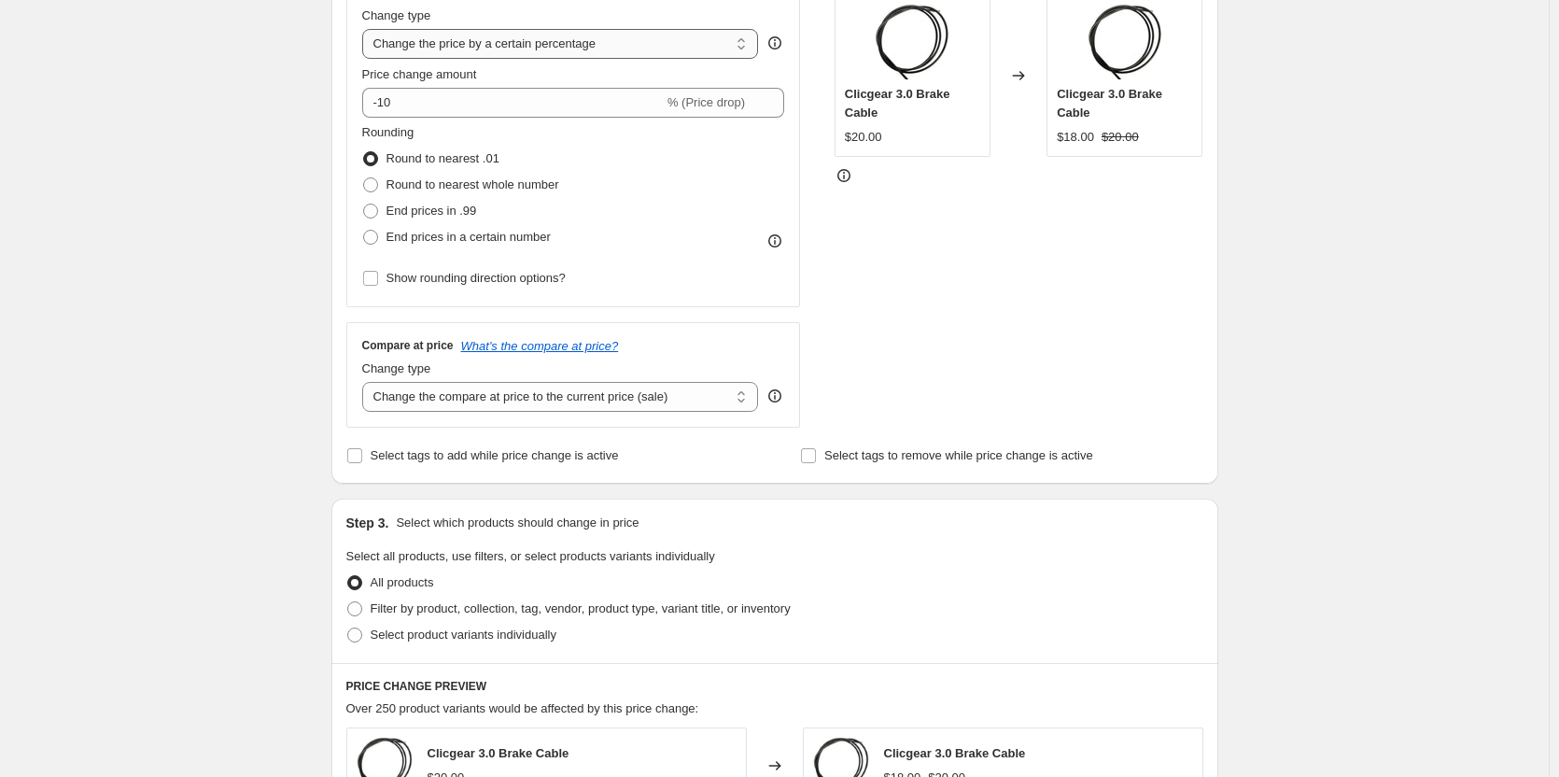
type input "DOTW G80"
click at [603, 52] on select "Change the price to a certain amount Change the price by a certain amount Chang…" at bounding box center [560, 44] width 397 height 30
select select "to"
click at [366, 29] on select "Change the price to a certain amount Change the price by a certain amount Chang…" at bounding box center [560, 44] width 397 height 30
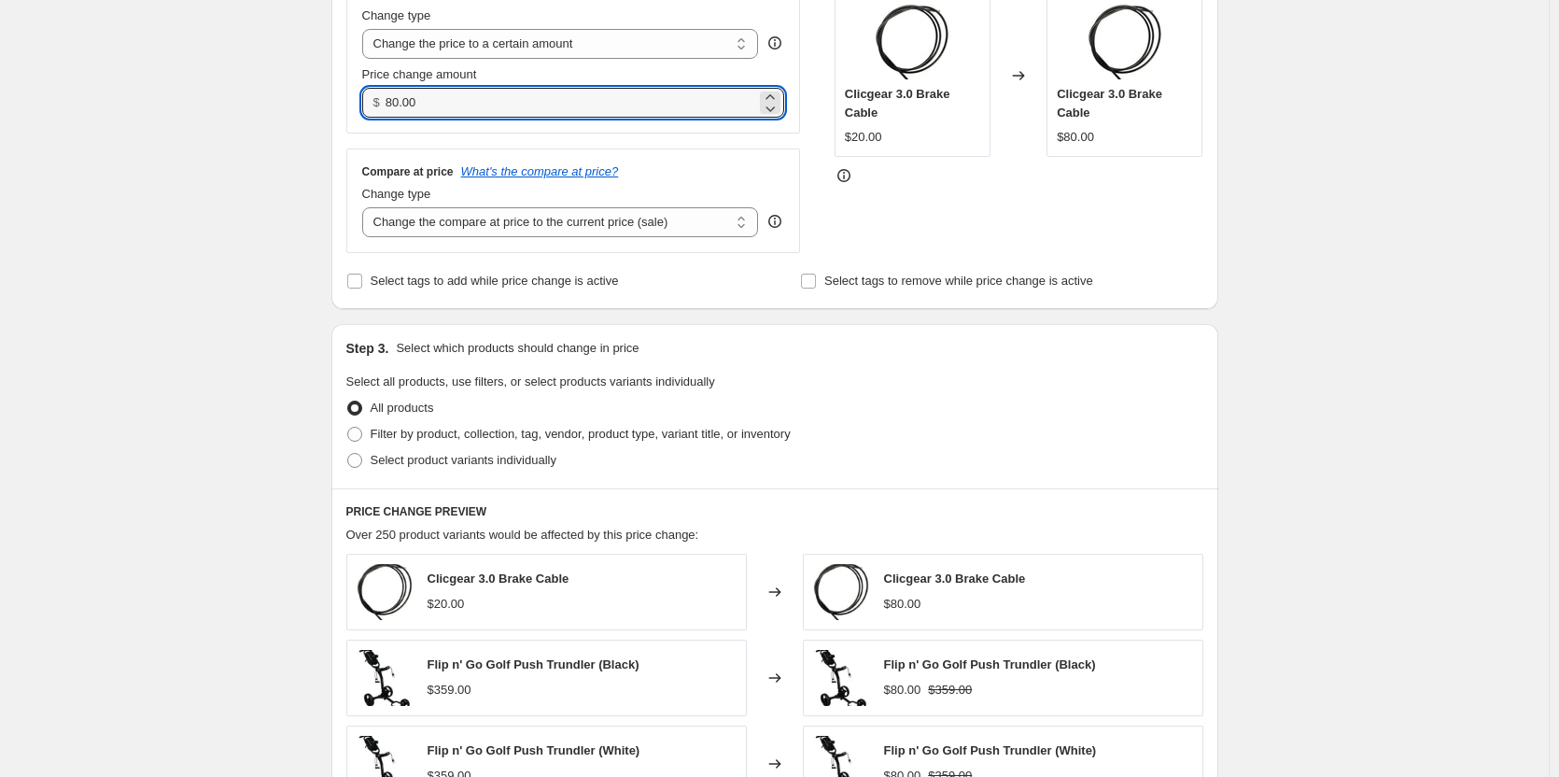
drag, startPoint x: 378, startPoint y: 96, endPoint x: 269, endPoint y: 96, distance: 109.2
click at [274, 95] on div "Create new price [MEDICAL_DATA]. This page is ready Create new price [MEDICAL_D…" at bounding box center [774, 473] width 1549 height 1693
type input "845.00"
click at [219, 160] on div "Create new price [MEDICAL_DATA]. This page is ready Create new price [MEDICAL_D…" at bounding box center [774, 473] width 1549 height 1693
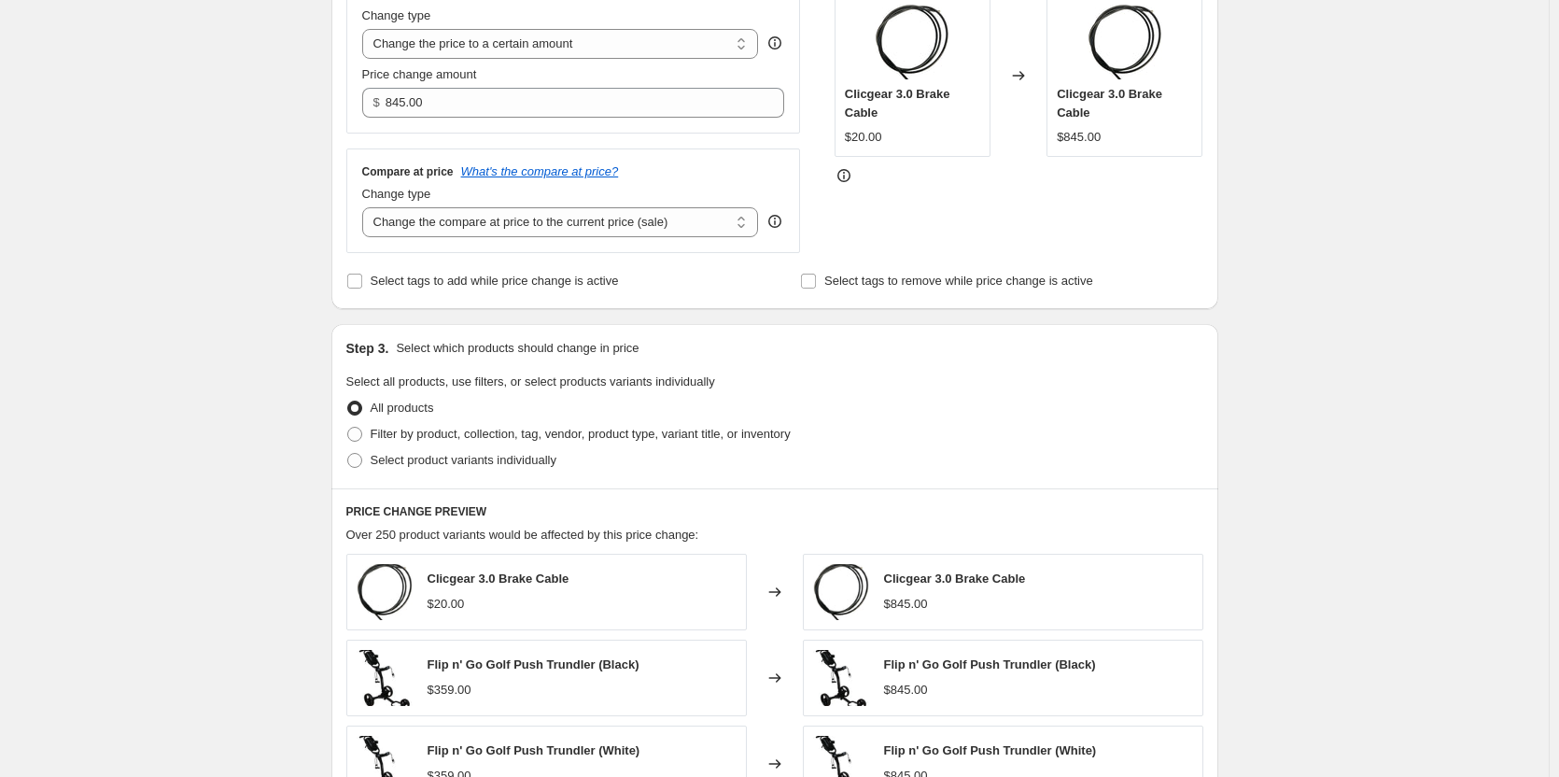
scroll to position [747, 0]
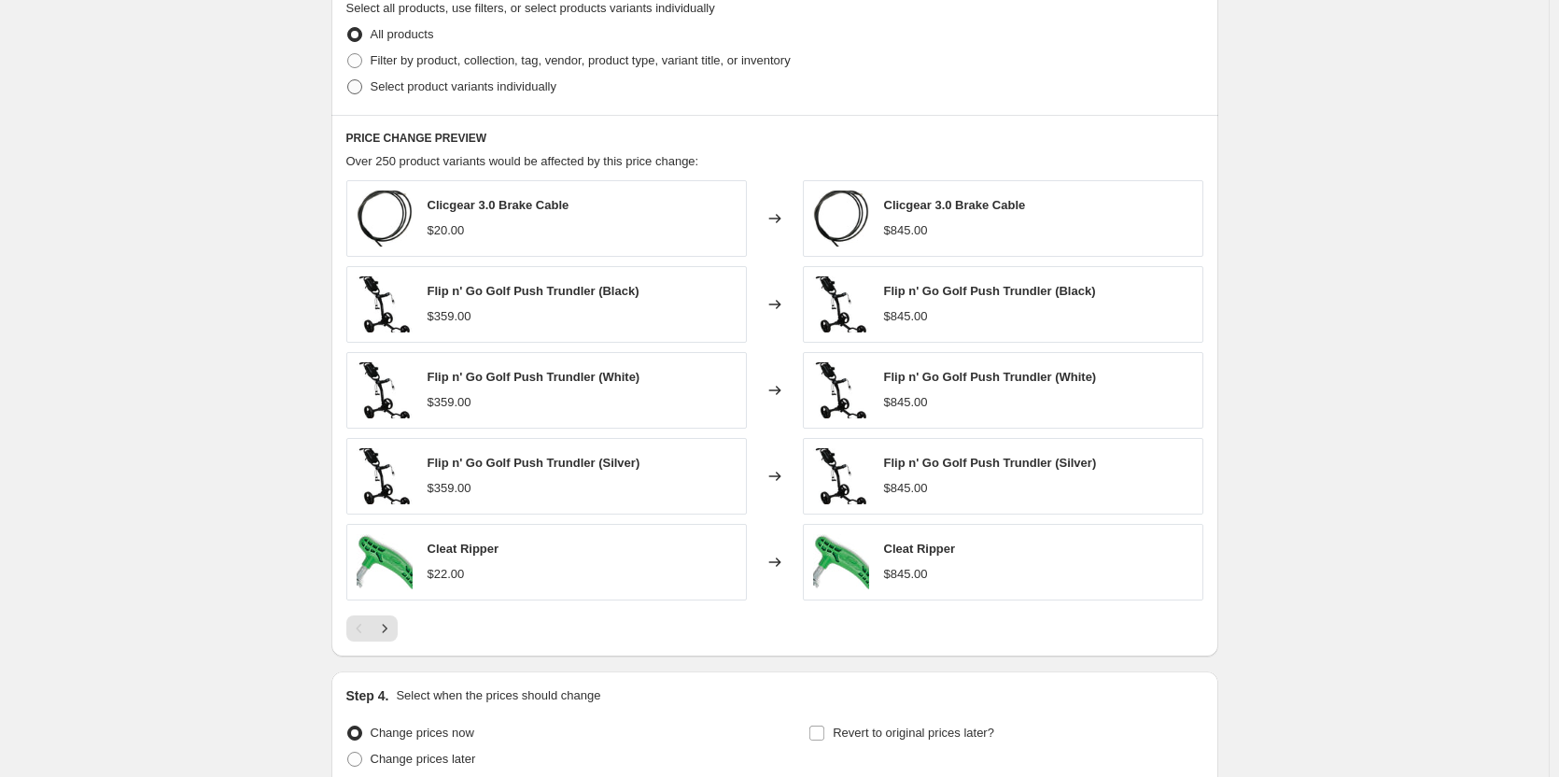
click at [400, 82] on span "Select product variants individually" at bounding box center [464, 86] width 186 height 14
click at [348, 80] on input "Select product variants individually" at bounding box center [347, 79] width 1 height 1
radio input "true"
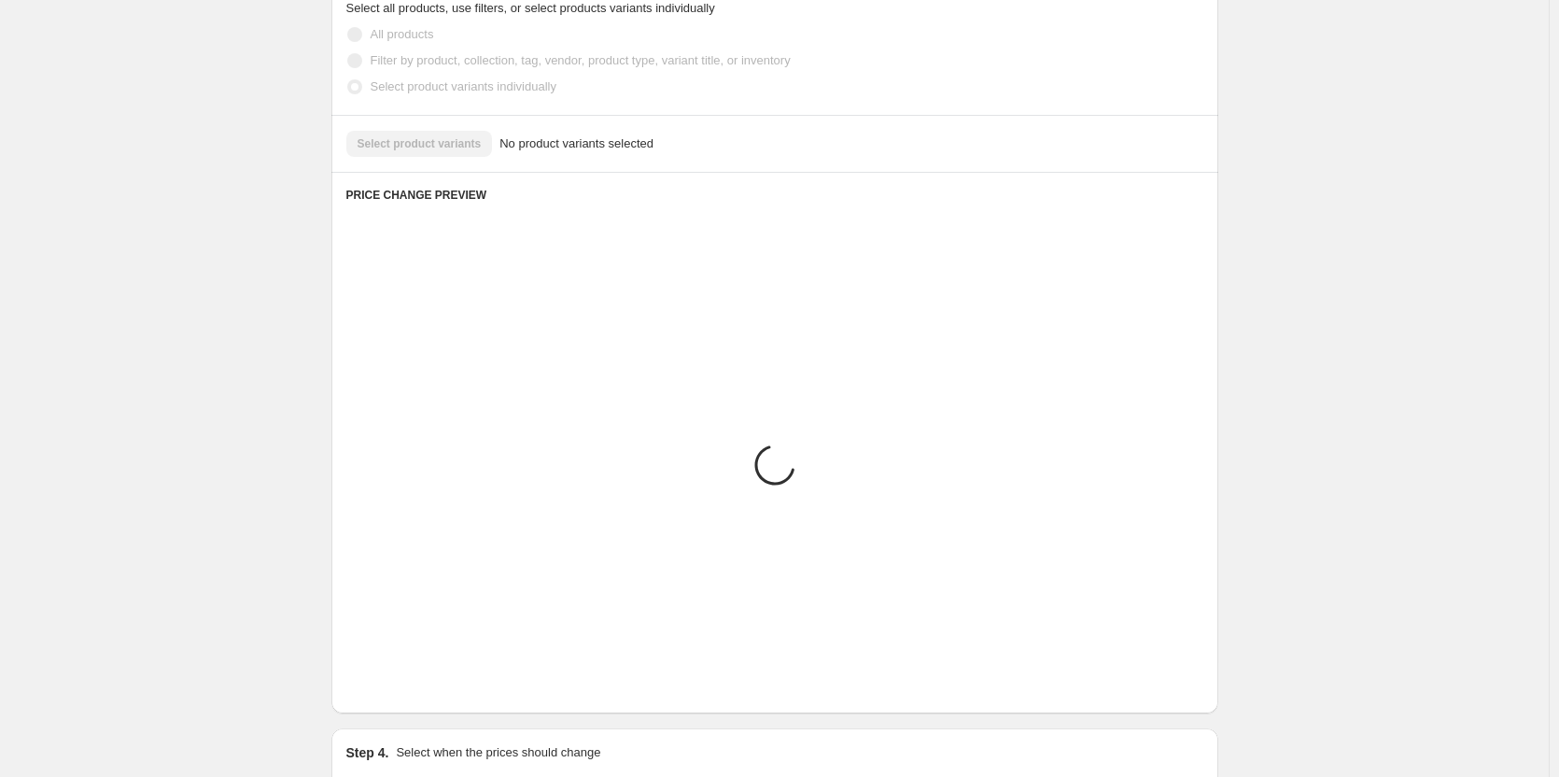
scroll to position [502, 0]
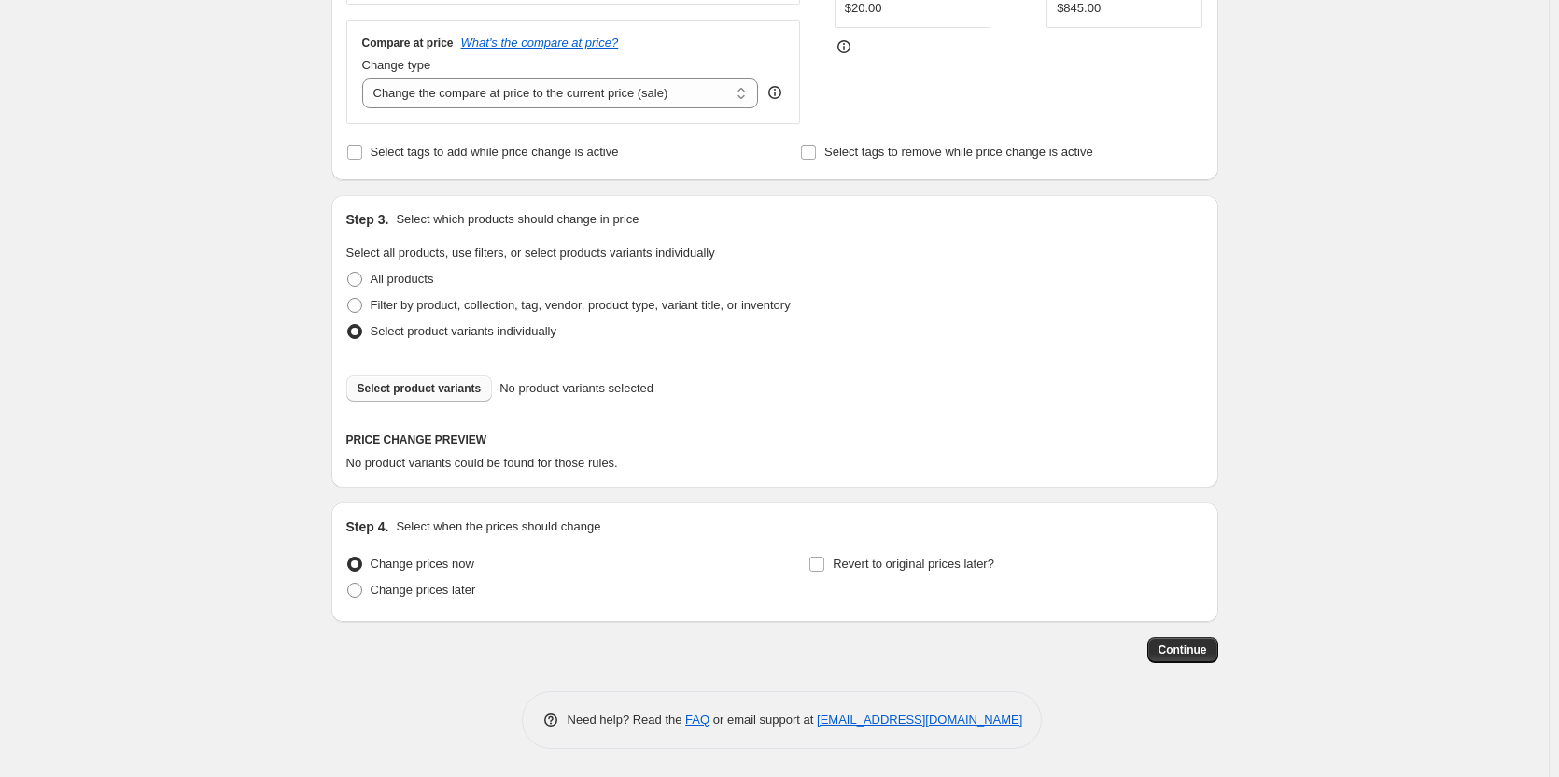
click at [466, 389] on span "Select product variants" at bounding box center [420, 388] width 124 height 15
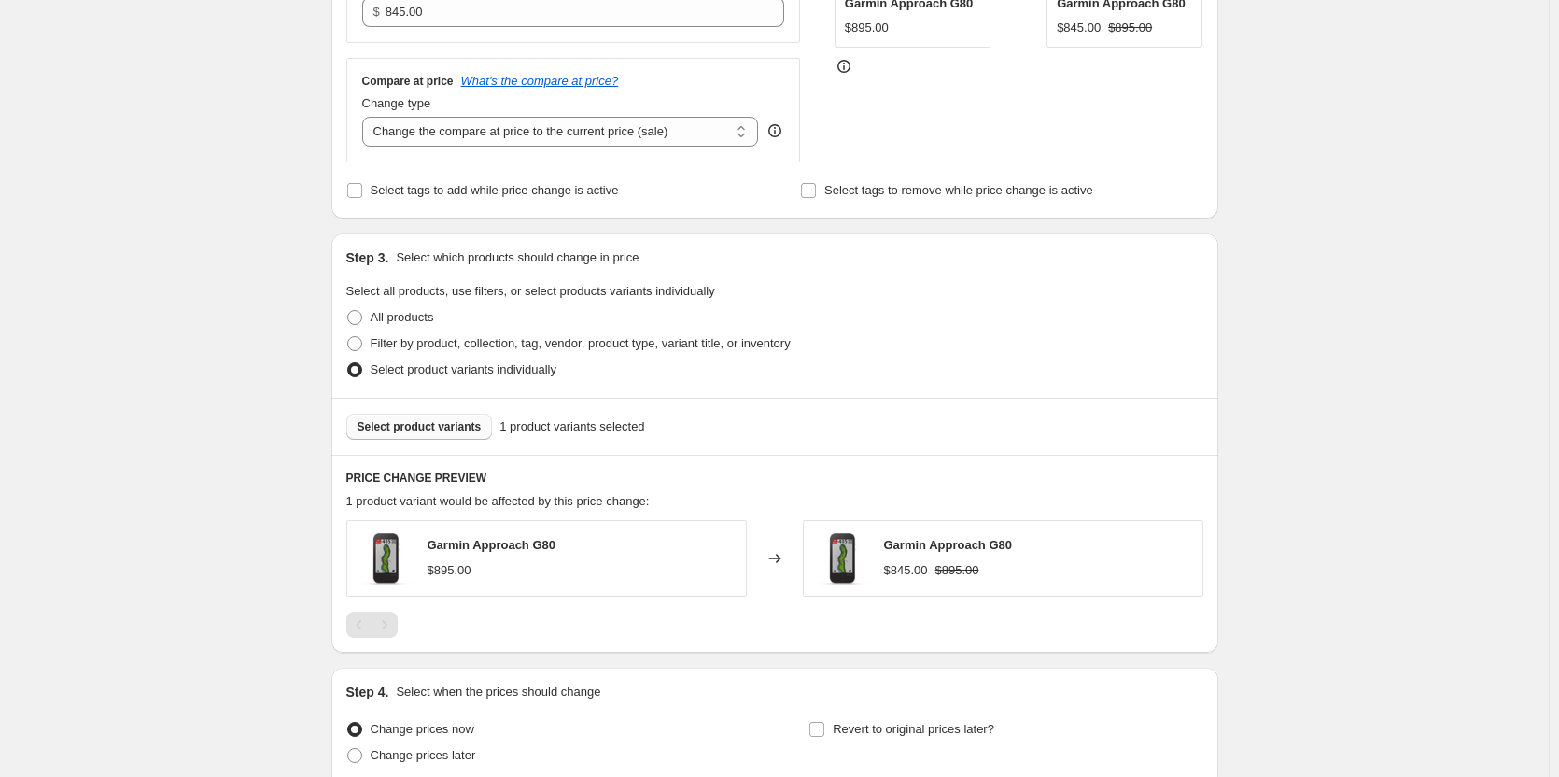
scroll to position [629, 0]
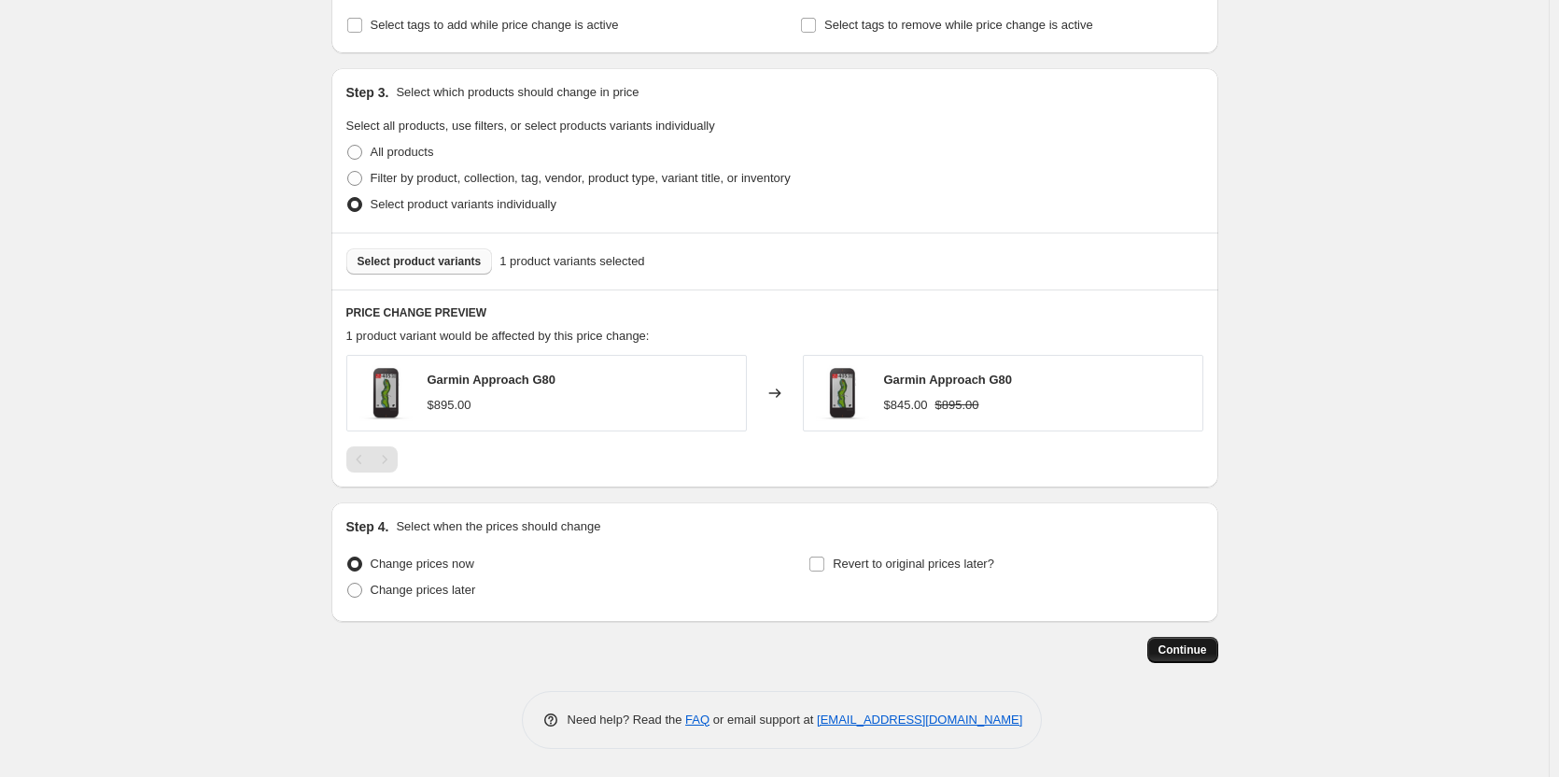
click at [1200, 650] on span "Continue" at bounding box center [1183, 649] width 49 height 15
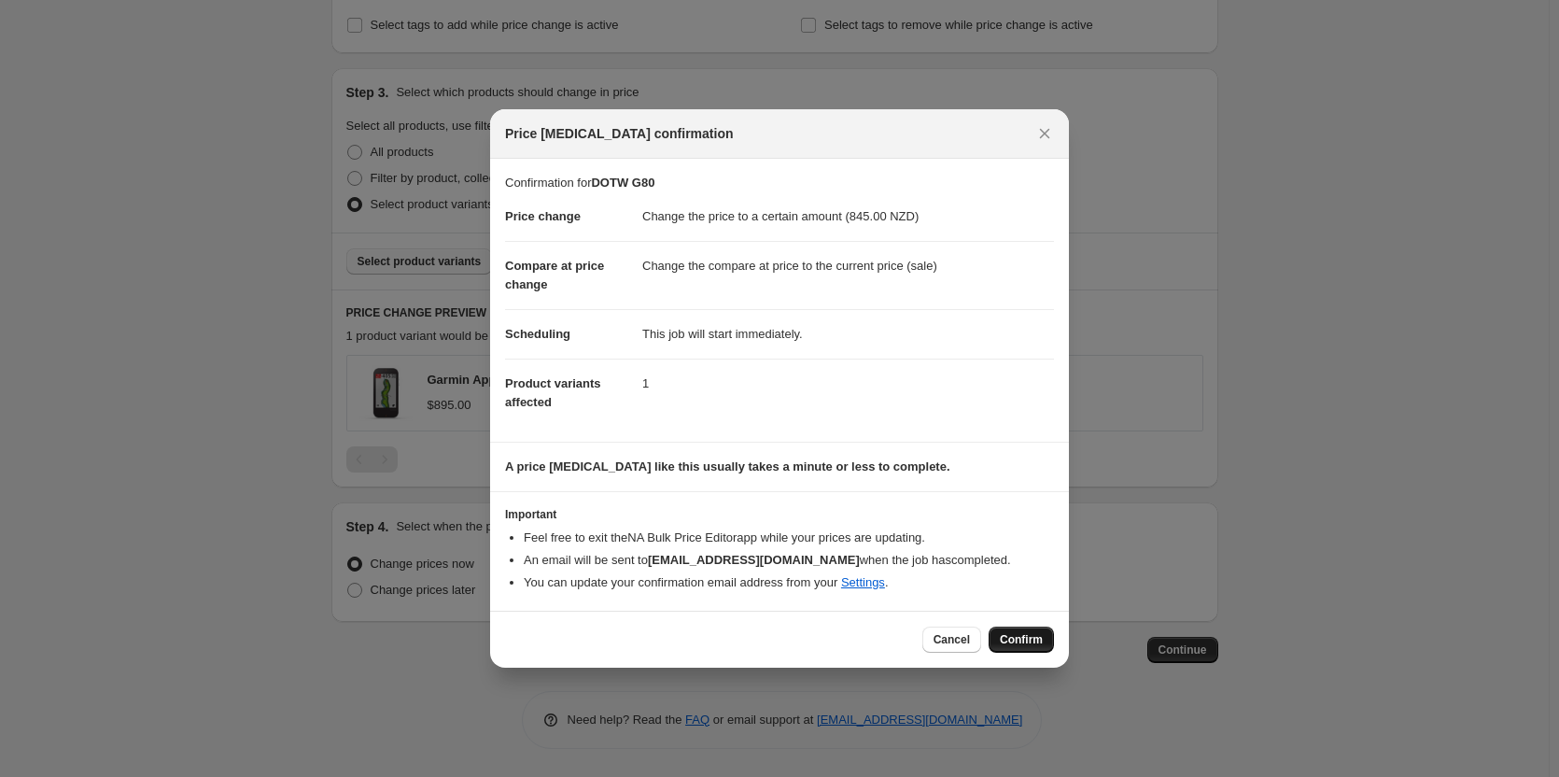
click at [1019, 636] on span "Confirm" at bounding box center [1021, 639] width 43 height 15
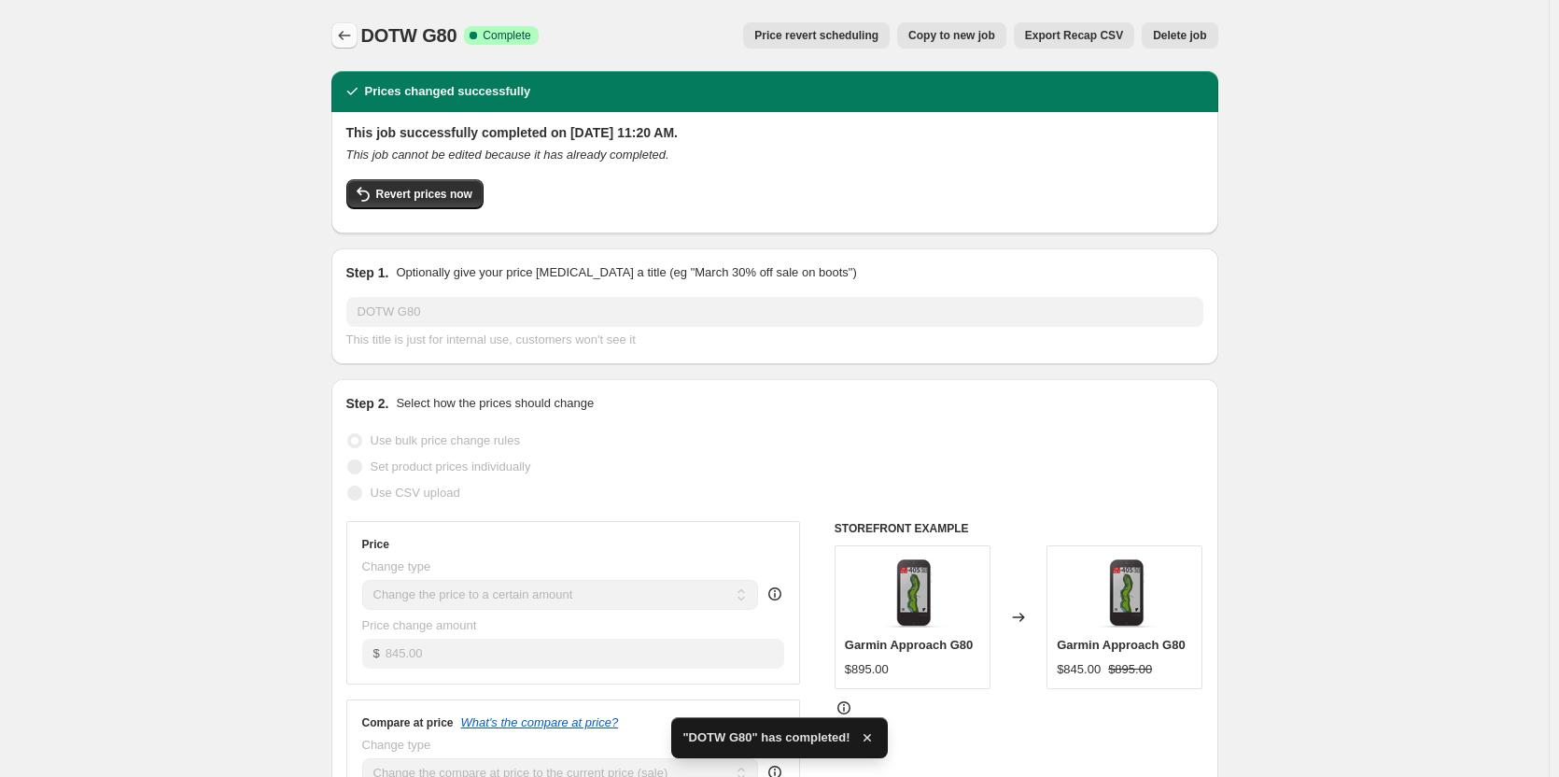
click at [351, 31] on icon "Price change jobs" at bounding box center [344, 35] width 19 height 19
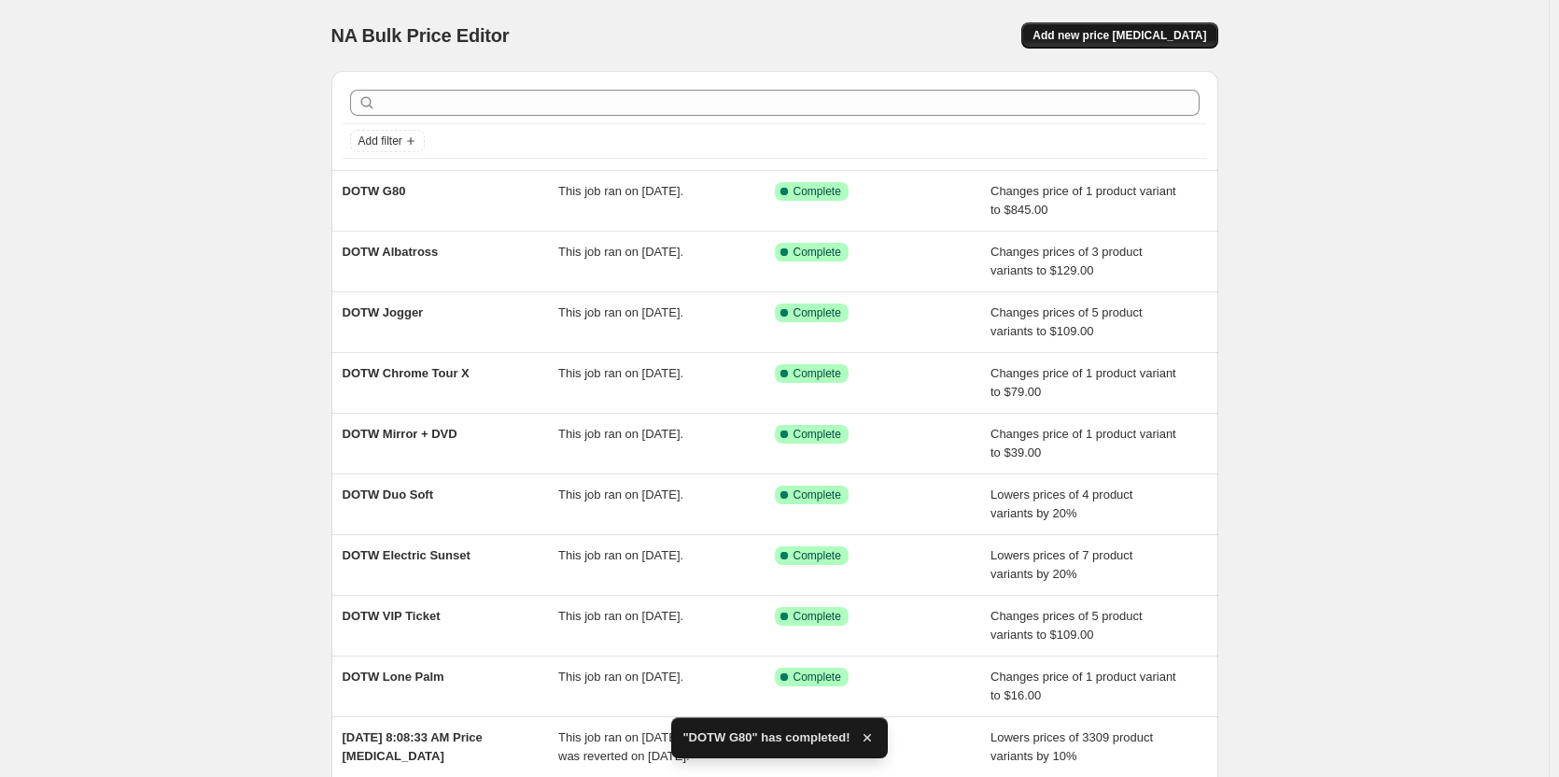
click at [1142, 30] on span "Add new price [MEDICAL_DATA]" at bounding box center [1120, 35] width 174 height 15
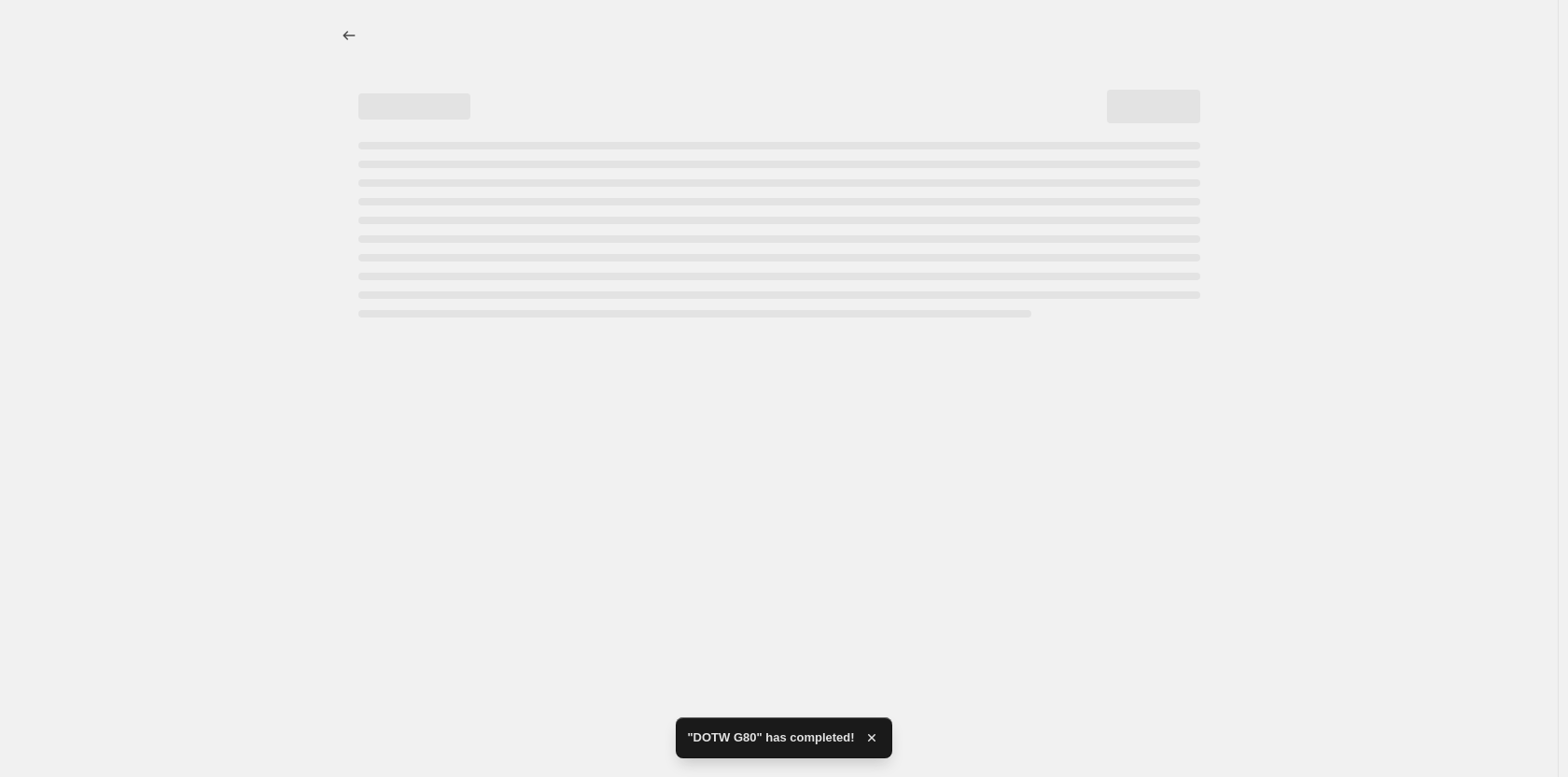
select select "percentage"
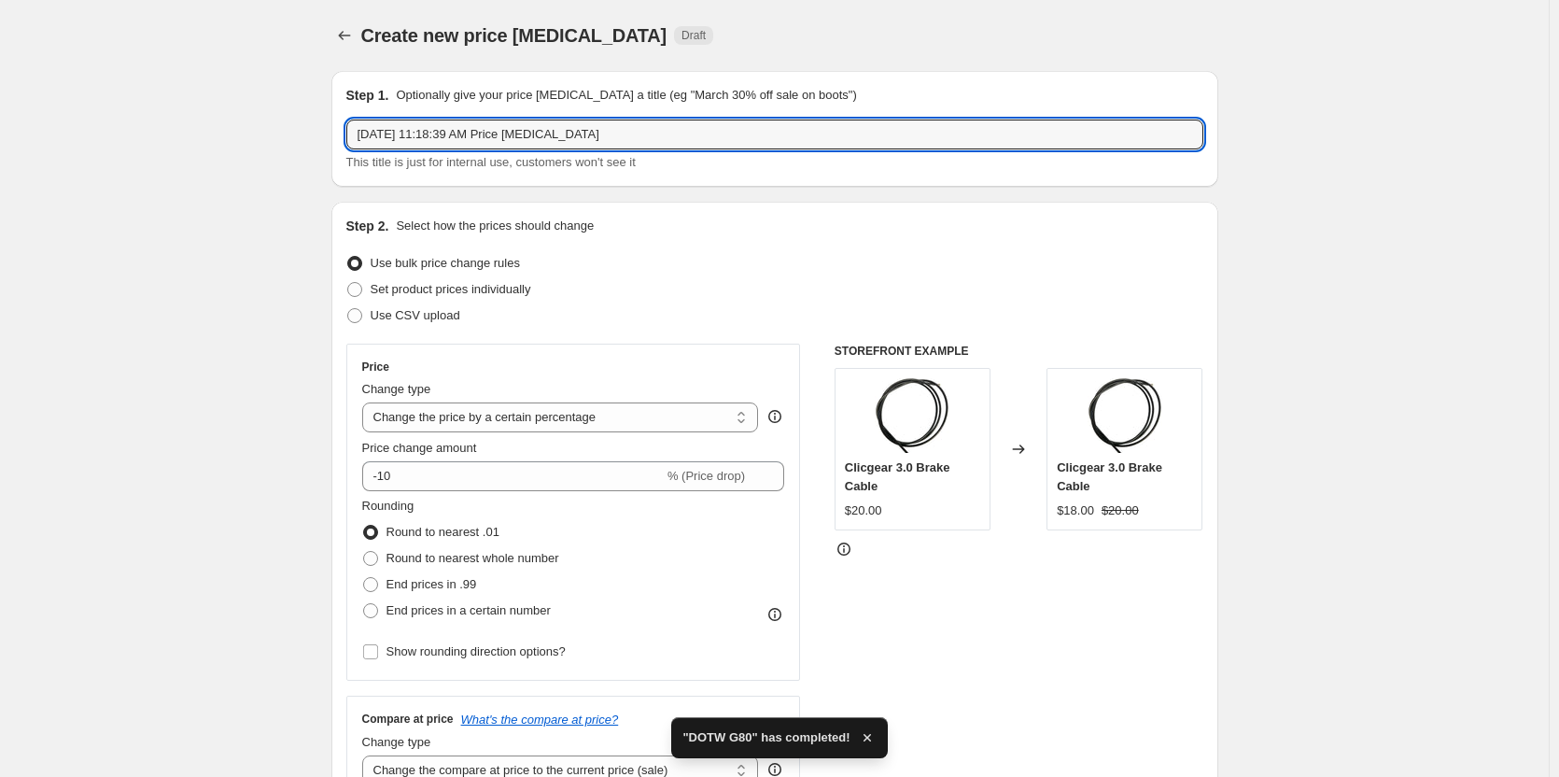
drag, startPoint x: 624, startPoint y: 127, endPoint x: 214, endPoint y: 140, distance: 410.0
type input "DOTW Firefly"
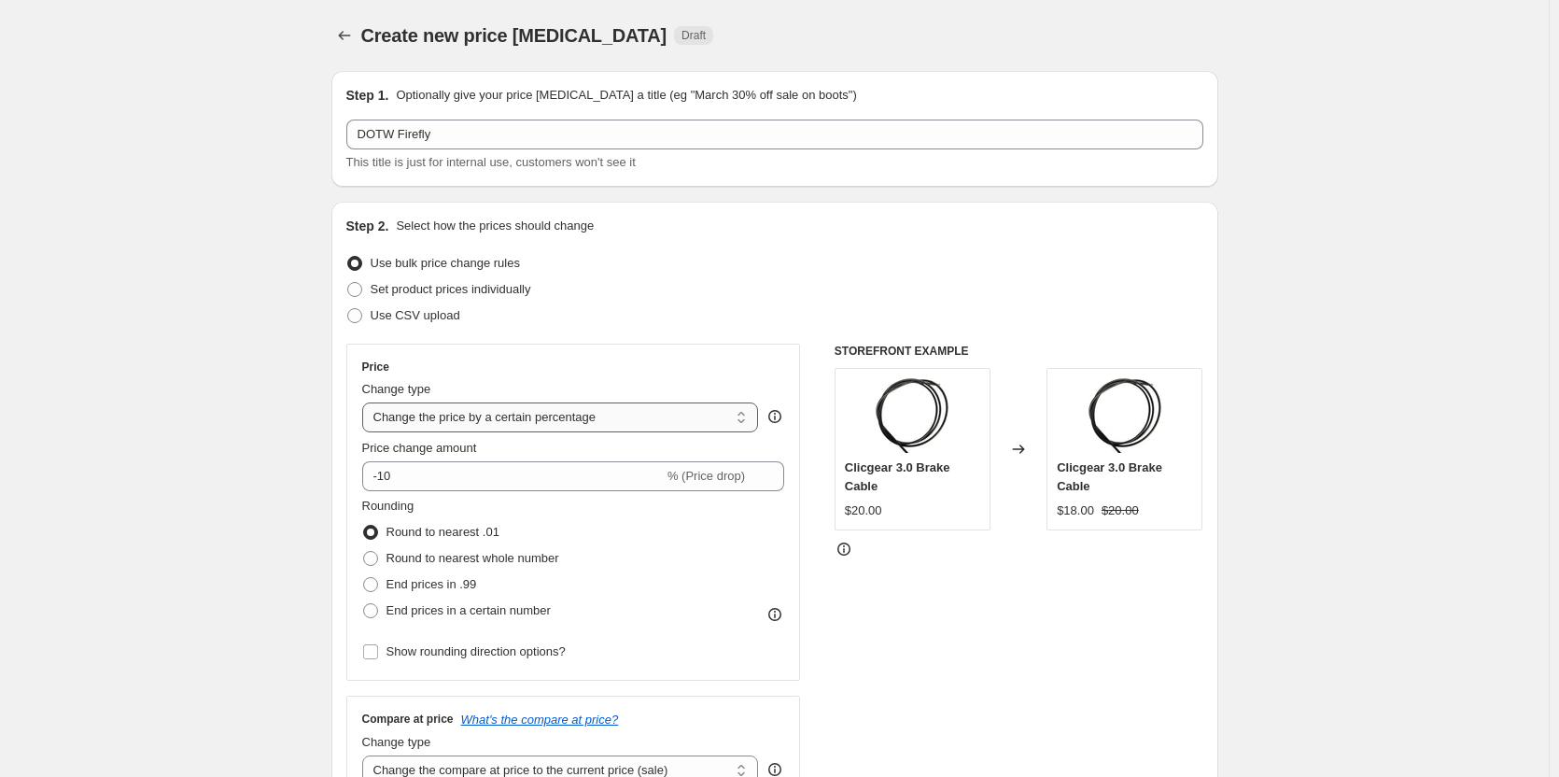
click at [656, 410] on select "Change the price to a certain amount Change the price by a certain amount Chang…" at bounding box center [560, 417] width 397 height 30
select select "to"
click at [366, 402] on select "Change the price to a certain amount Change the price by a certain amount Chang…" at bounding box center [560, 417] width 397 height 30
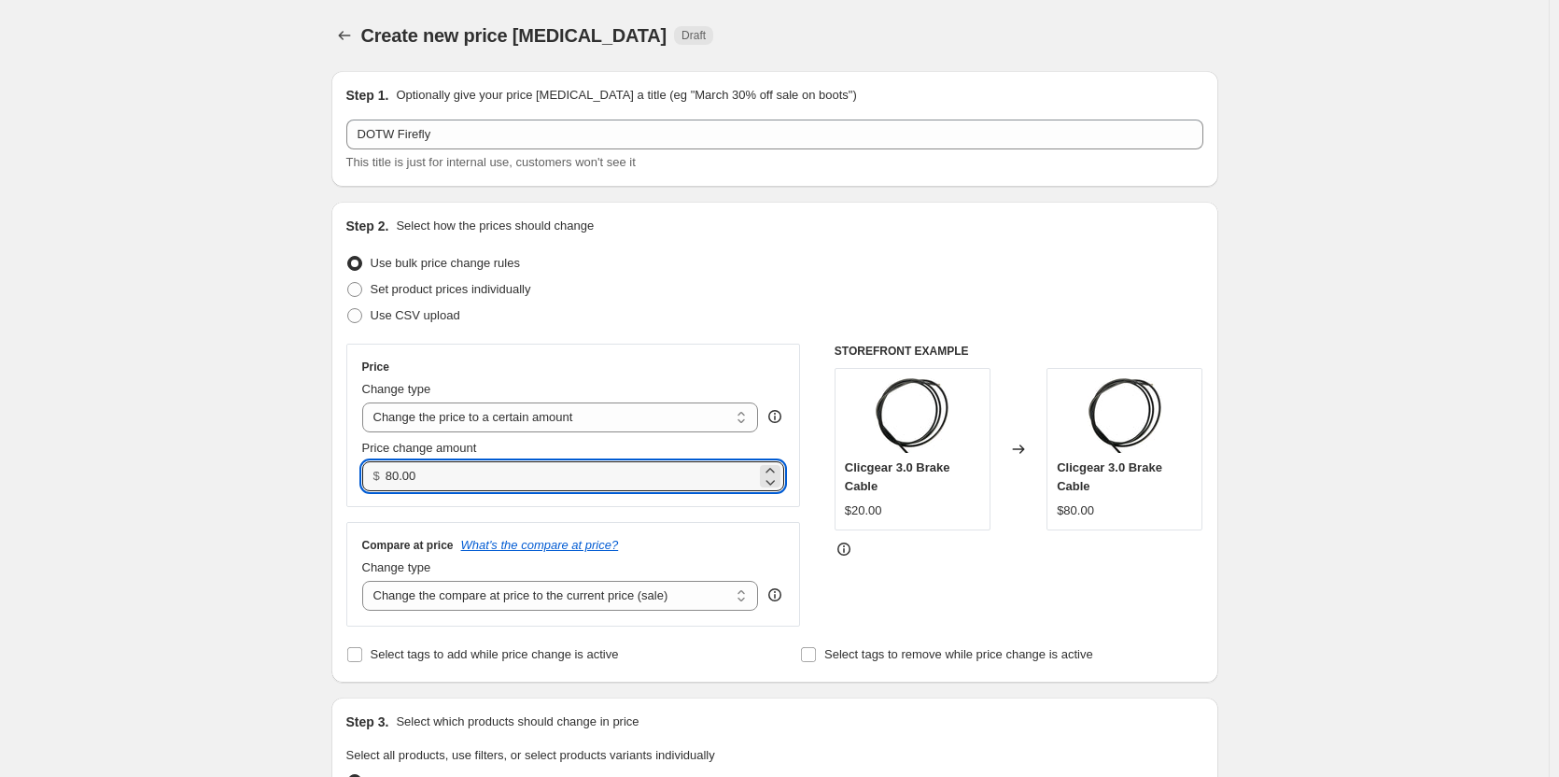
drag, startPoint x: 399, startPoint y: 478, endPoint x: 140, endPoint y: 482, distance: 258.6
type input "159.00"
drag, startPoint x: 224, startPoint y: 369, endPoint x: 214, endPoint y: 370, distance: 10.3
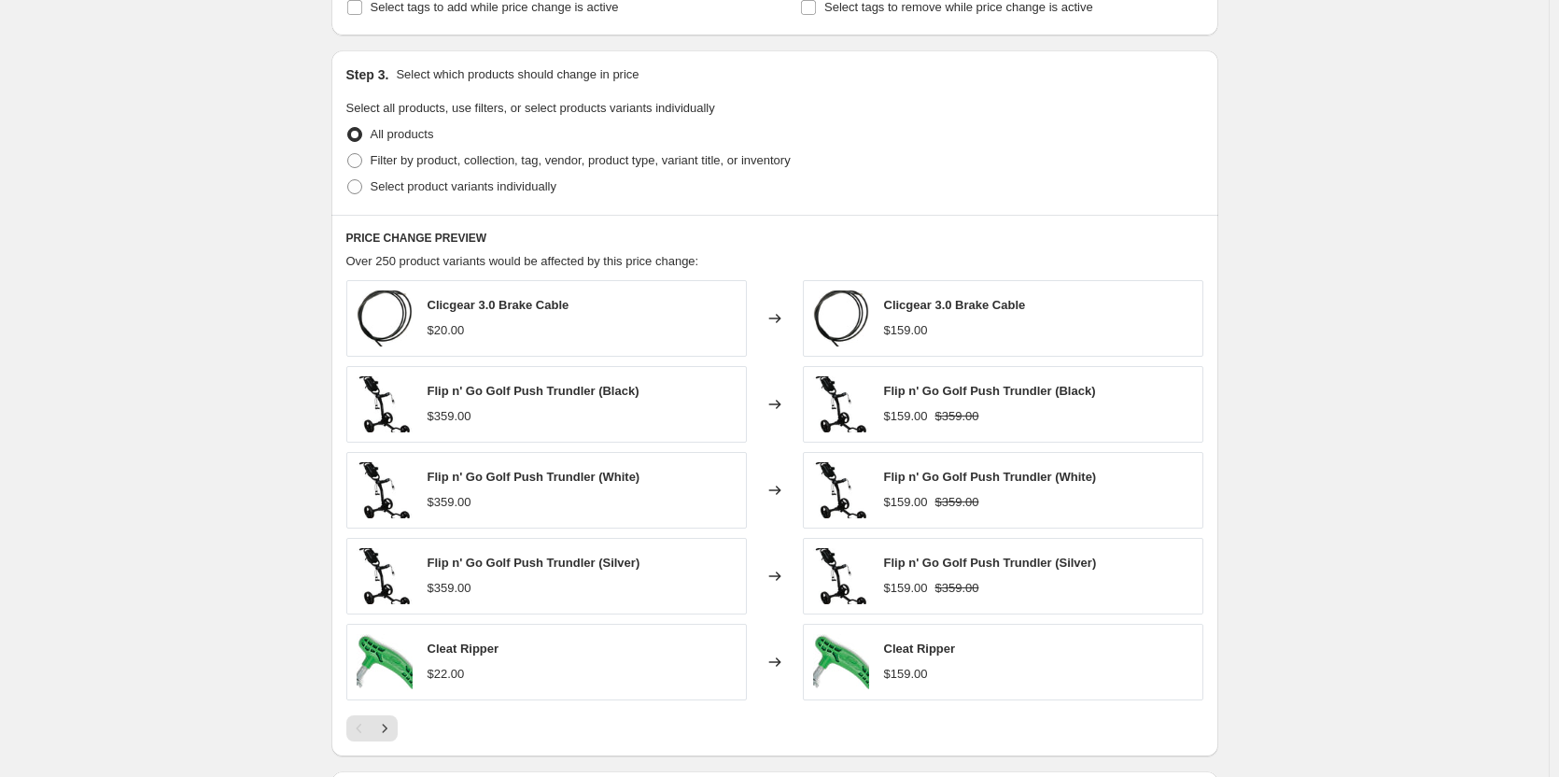
scroll to position [373, 0]
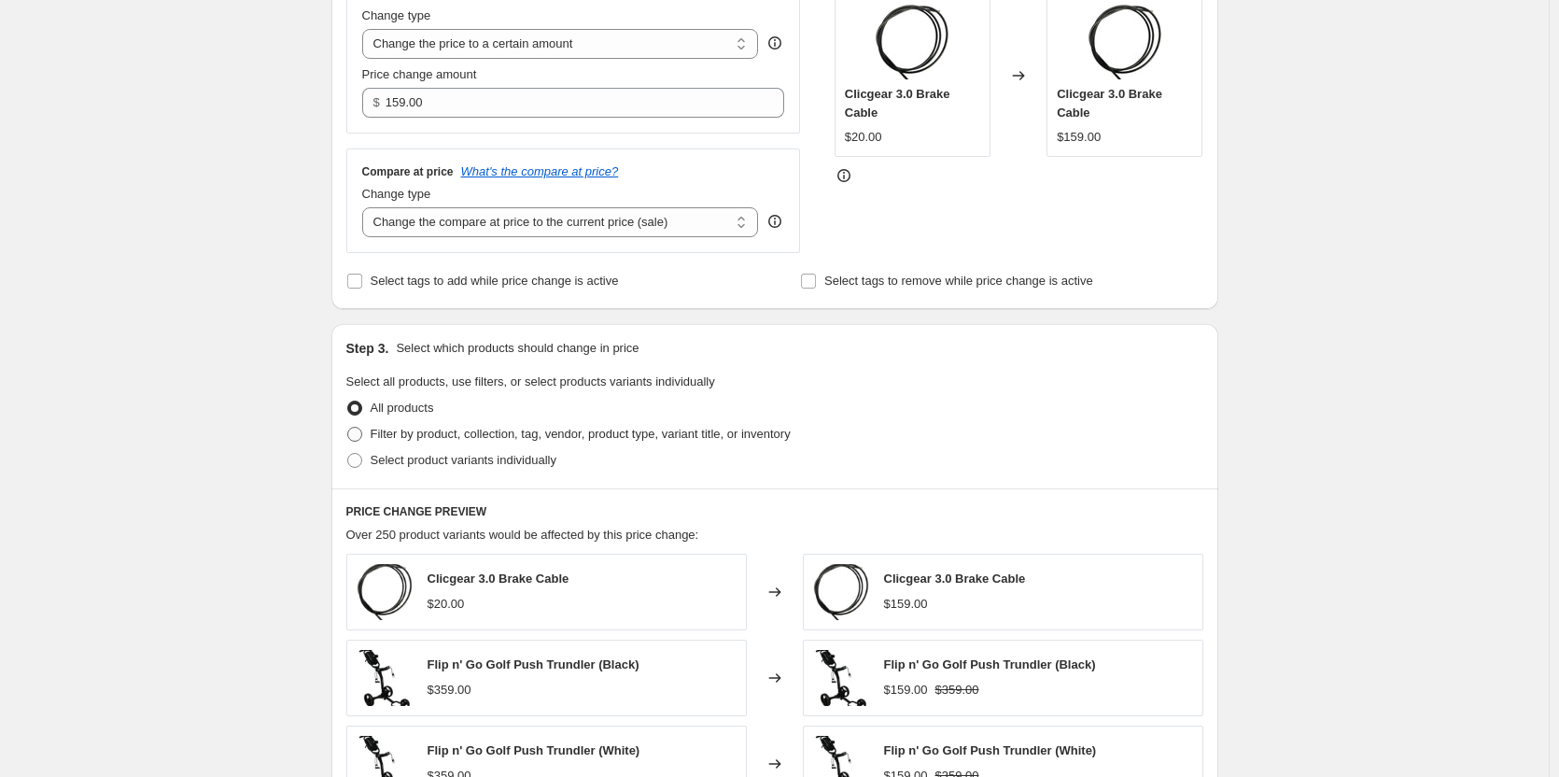
click at [426, 438] on span "Filter by product, collection, tag, vendor, product type, variant title, or inv…" at bounding box center [581, 434] width 420 height 14
click at [348, 428] on input "Filter by product, collection, tag, vendor, product type, variant title, or inv…" at bounding box center [347, 427] width 1 height 1
radio input "true"
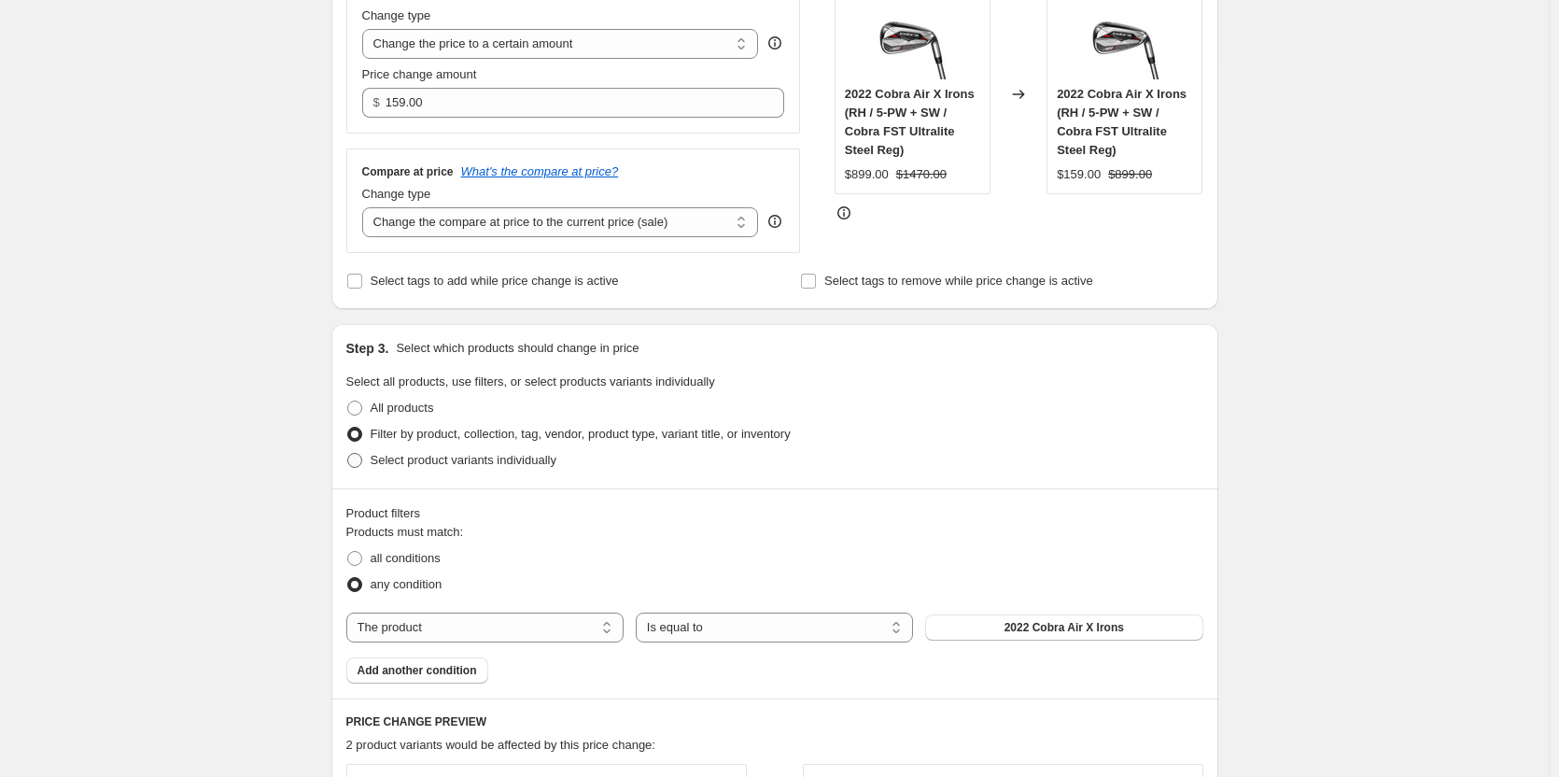
click at [431, 457] on span "Select product variants individually" at bounding box center [464, 460] width 186 height 14
click at [348, 454] on input "Select product variants individually" at bounding box center [347, 453] width 1 height 1
radio input "true"
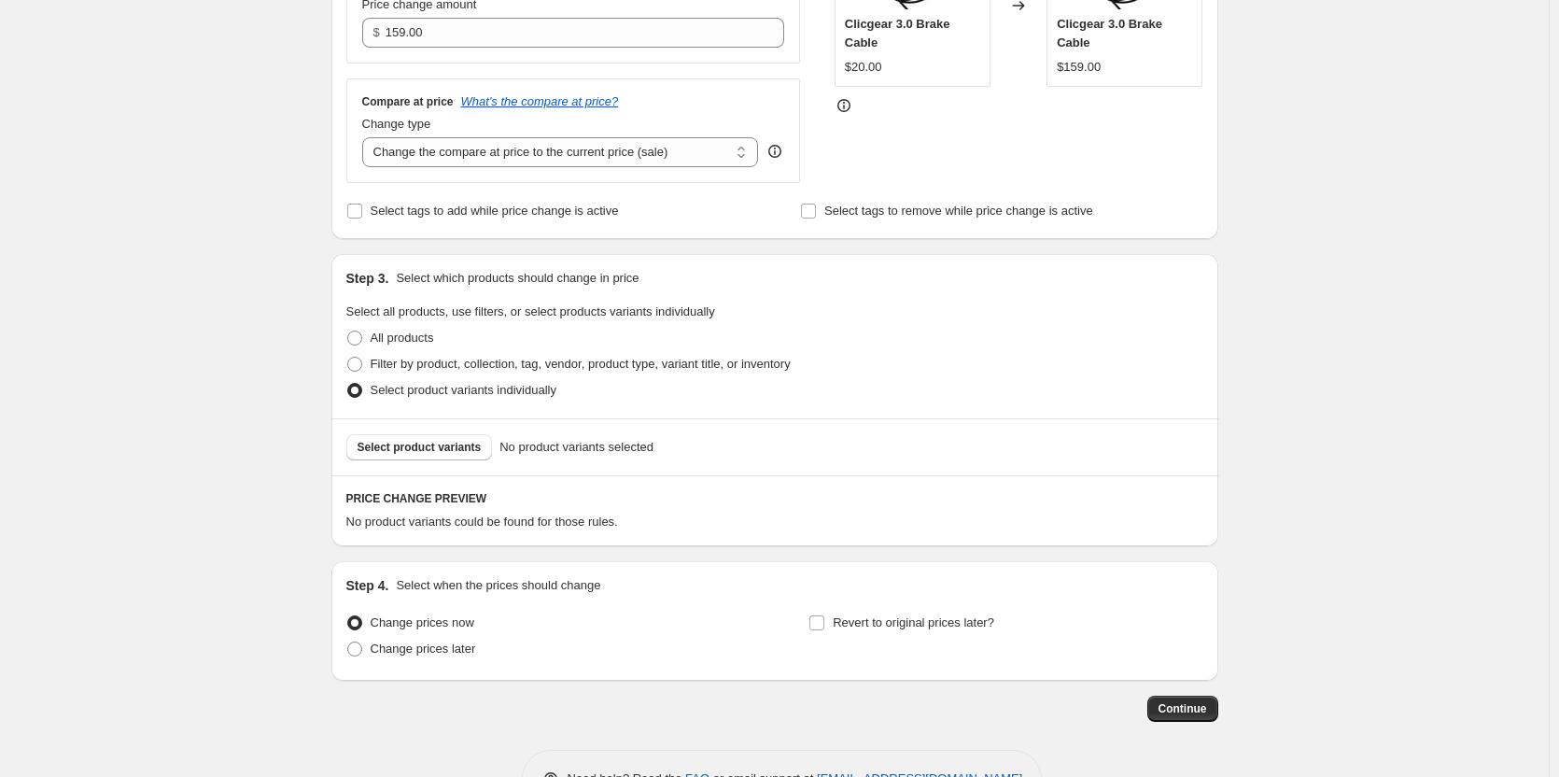
scroll to position [502, 0]
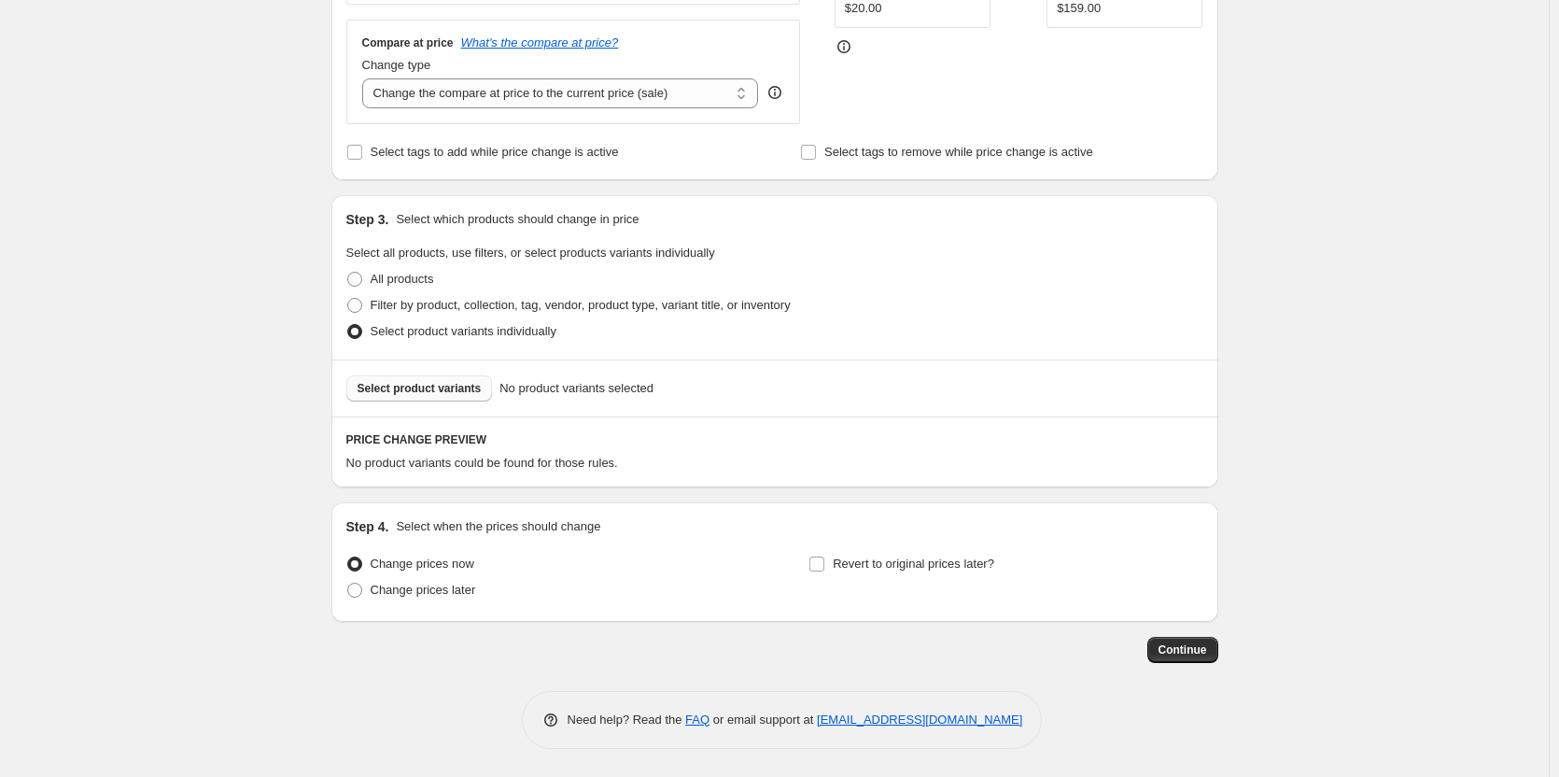
click at [430, 395] on span "Select product variants" at bounding box center [420, 388] width 124 height 15
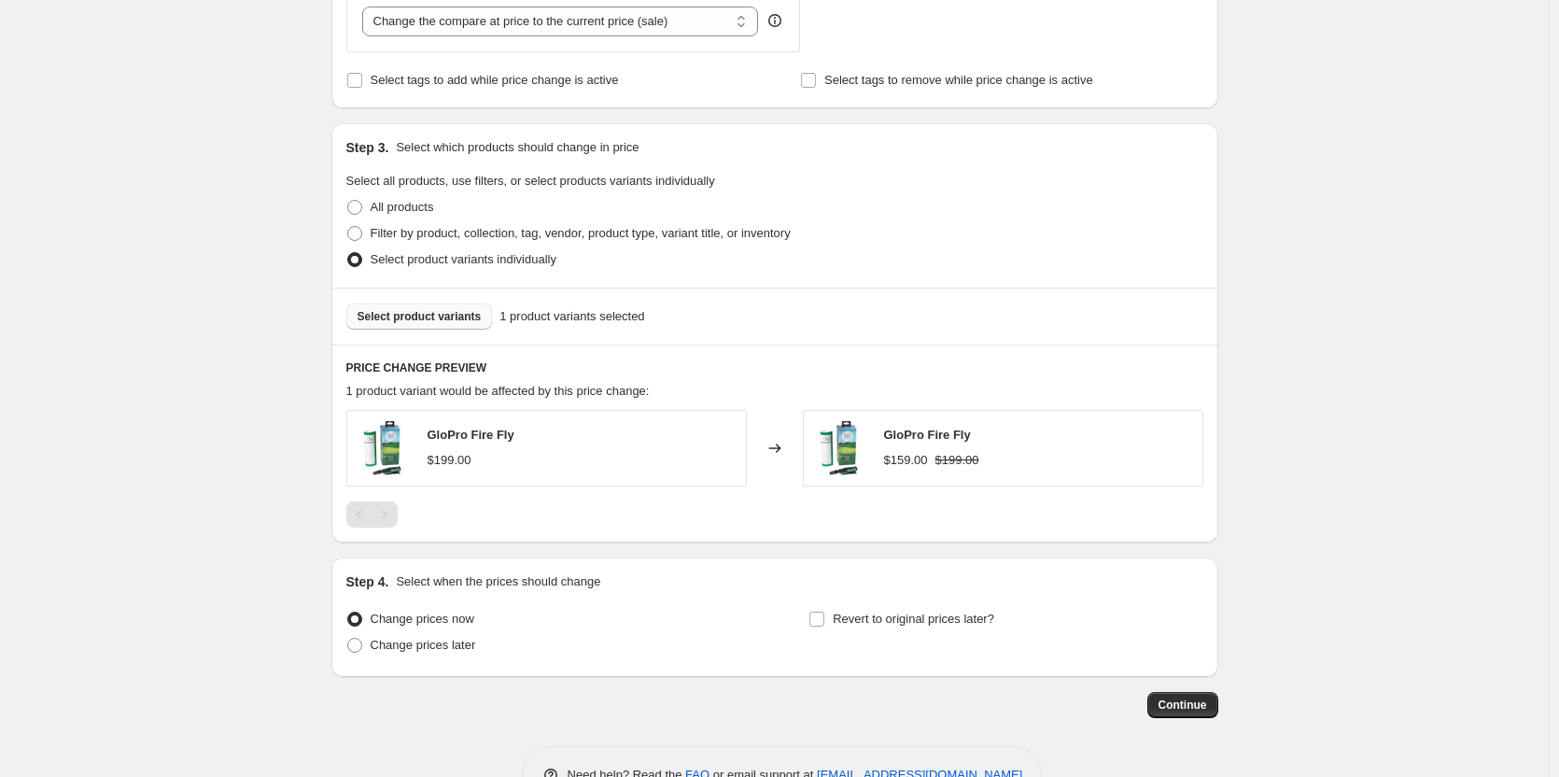
scroll to position [629, 0]
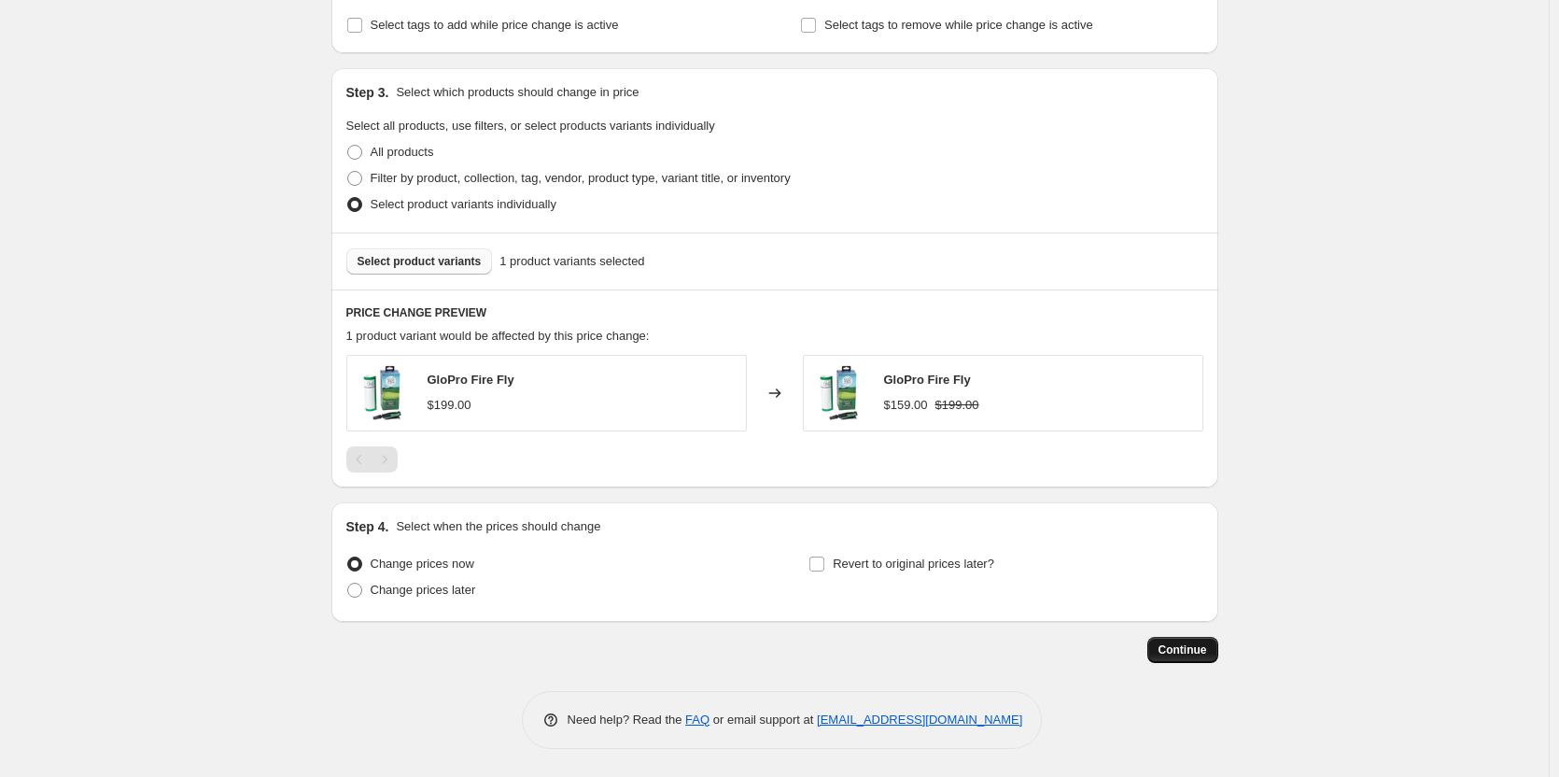
click at [1200, 652] on span "Continue" at bounding box center [1183, 649] width 49 height 15
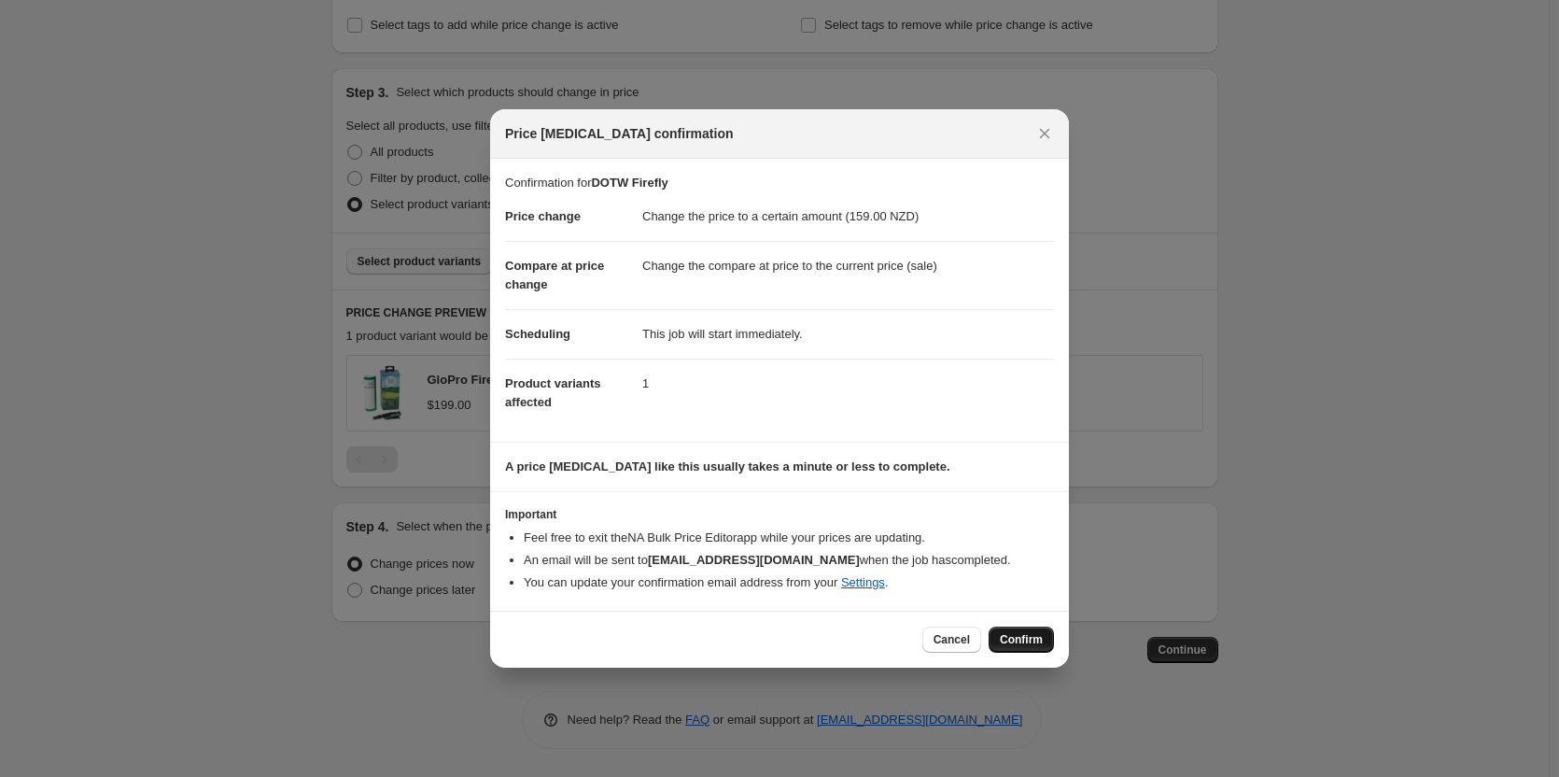
click at [1028, 644] on span "Confirm" at bounding box center [1021, 639] width 43 height 15
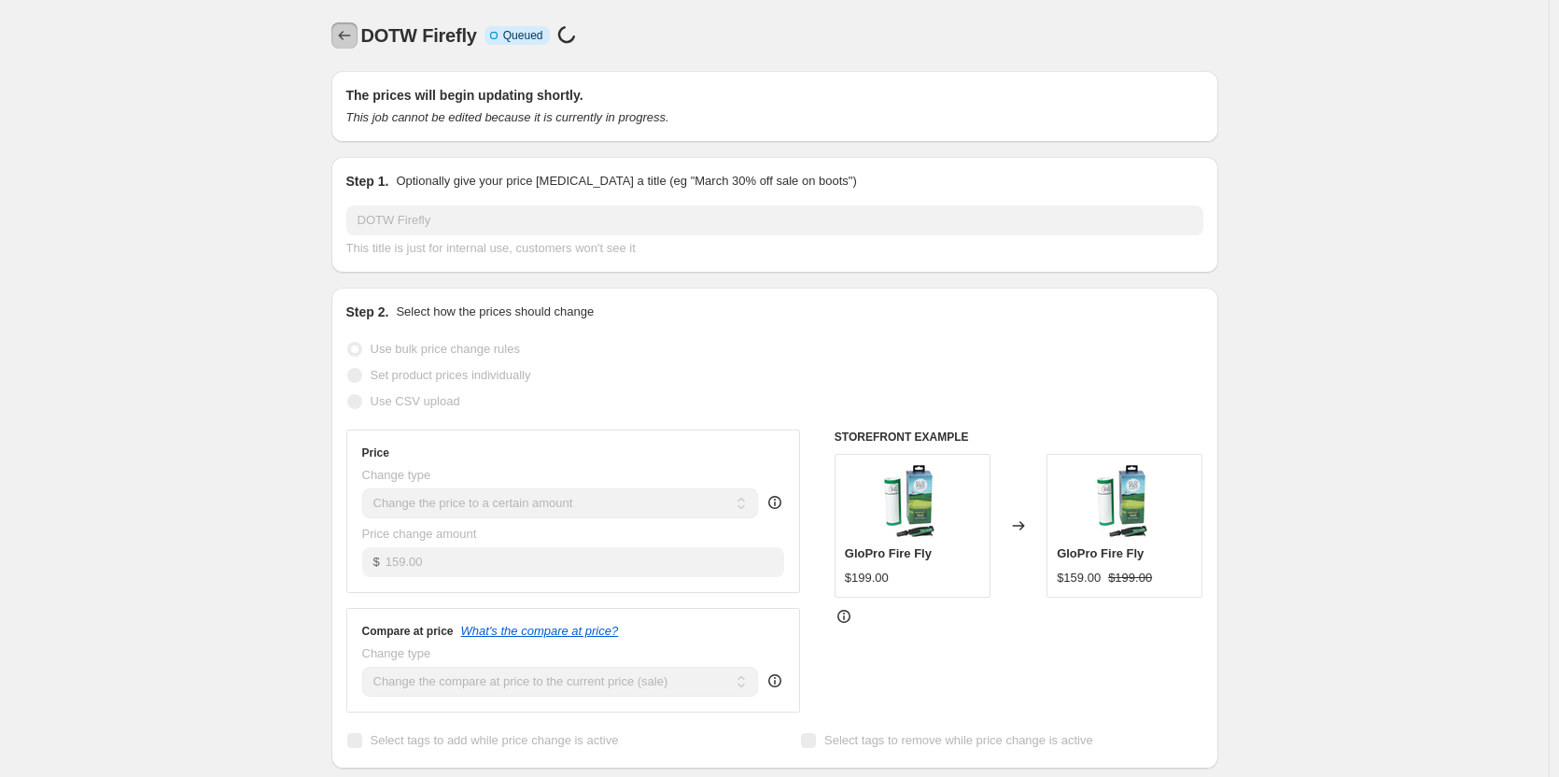
click at [354, 33] on icon "Price change jobs" at bounding box center [344, 35] width 19 height 19
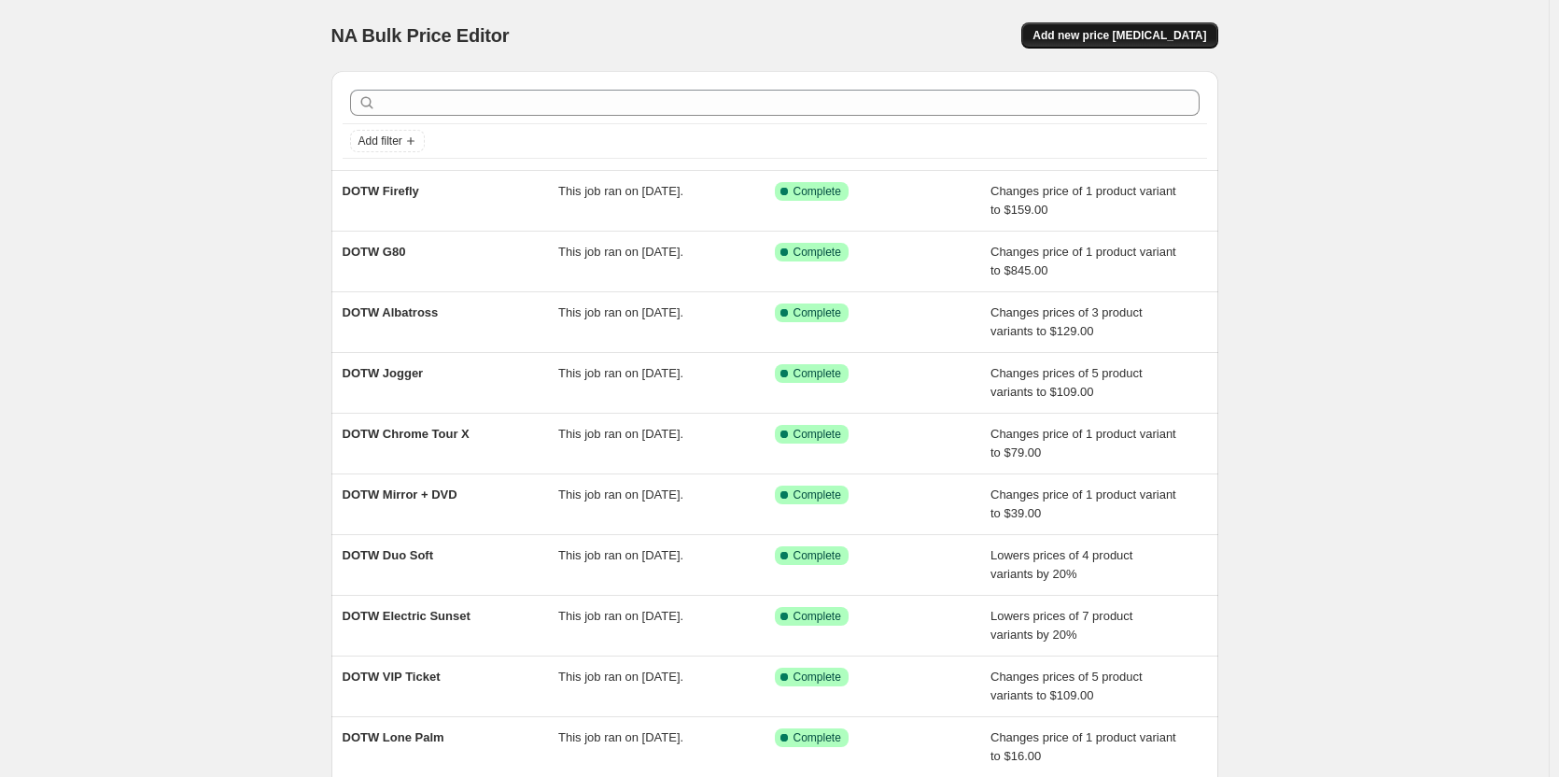
click at [1154, 24] on button "Add new price [MEDICAL_DATA]" at bounding box center [1119, 35] width 196 height 26
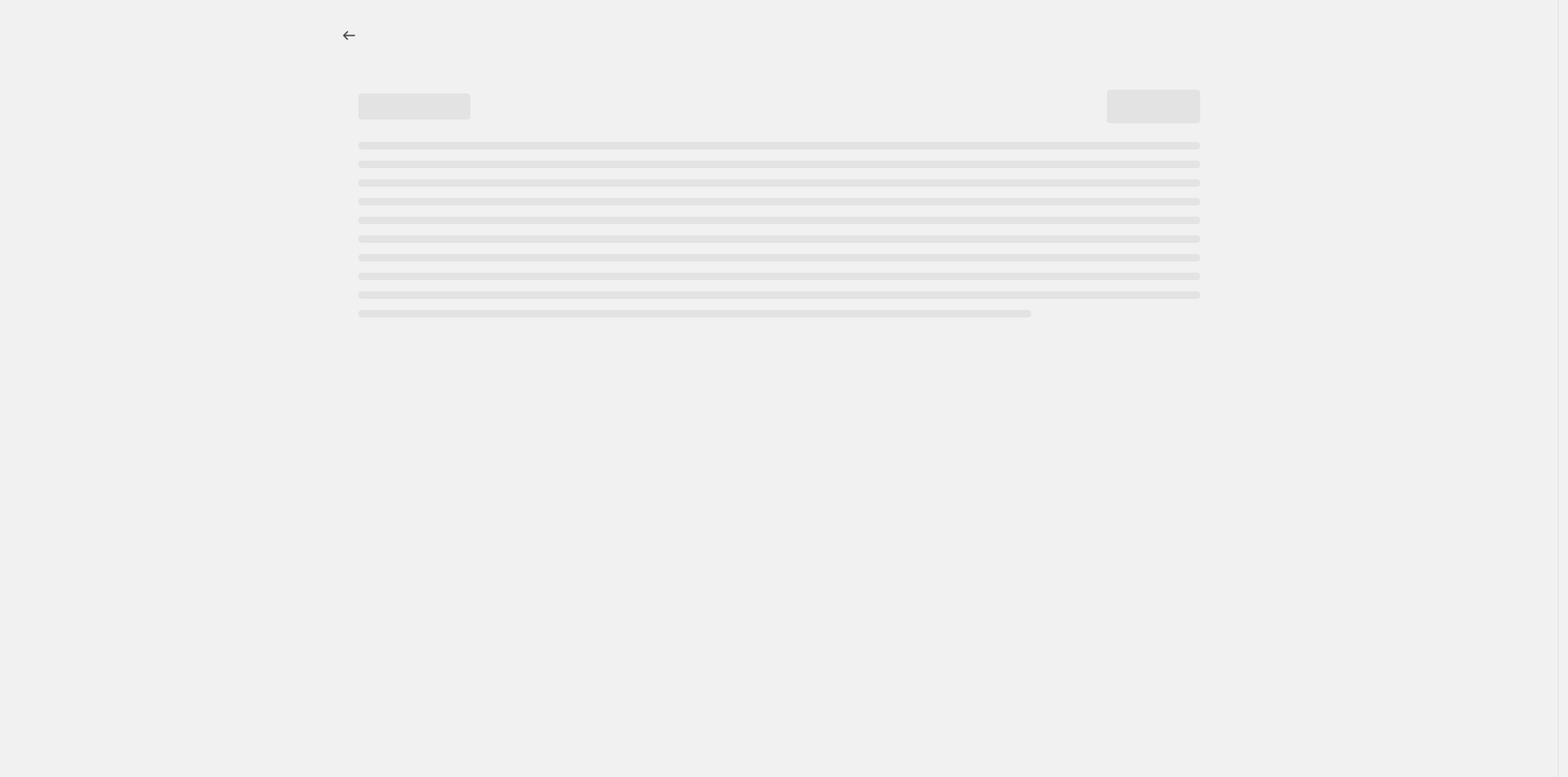
select select "percentage"
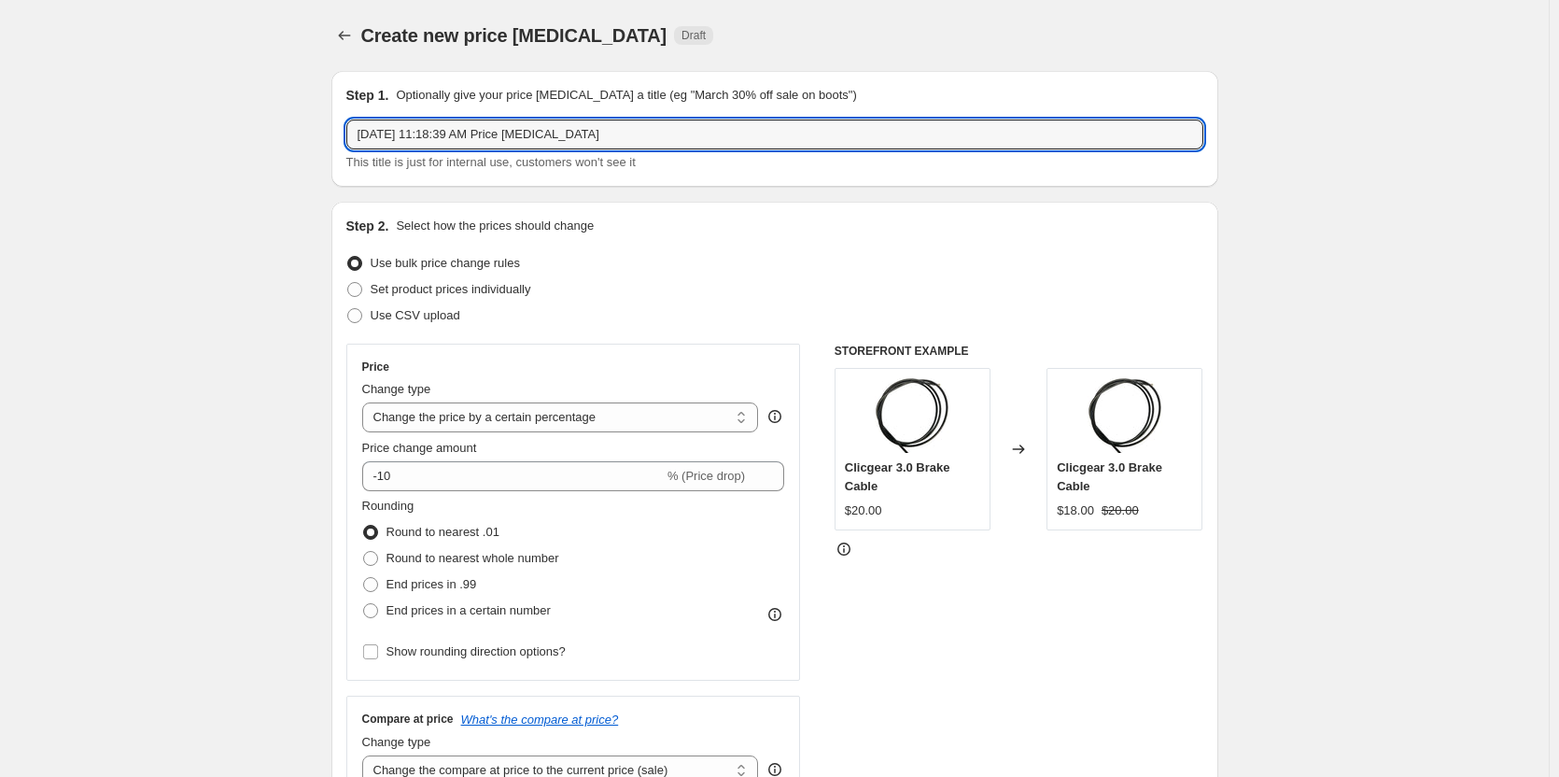
drag, startPoint x: 666, startPoint y: 134, endPoint x: 305, endPoint y: 146, distance: 360.5
click at [354, 136] on input "Quattro" at bounding box center [774, 134] width 857 height 30
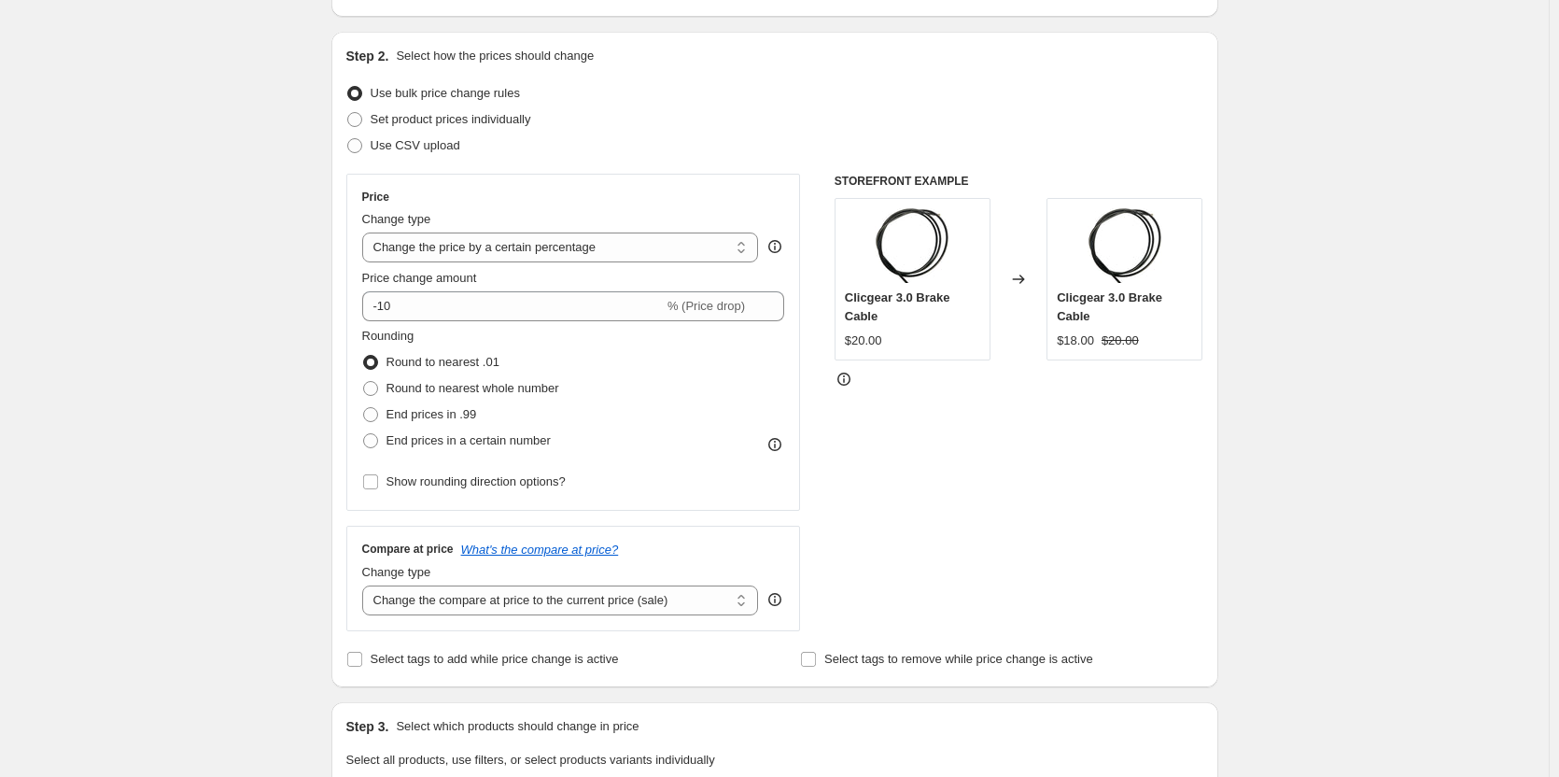
scroll to position [187, 0]
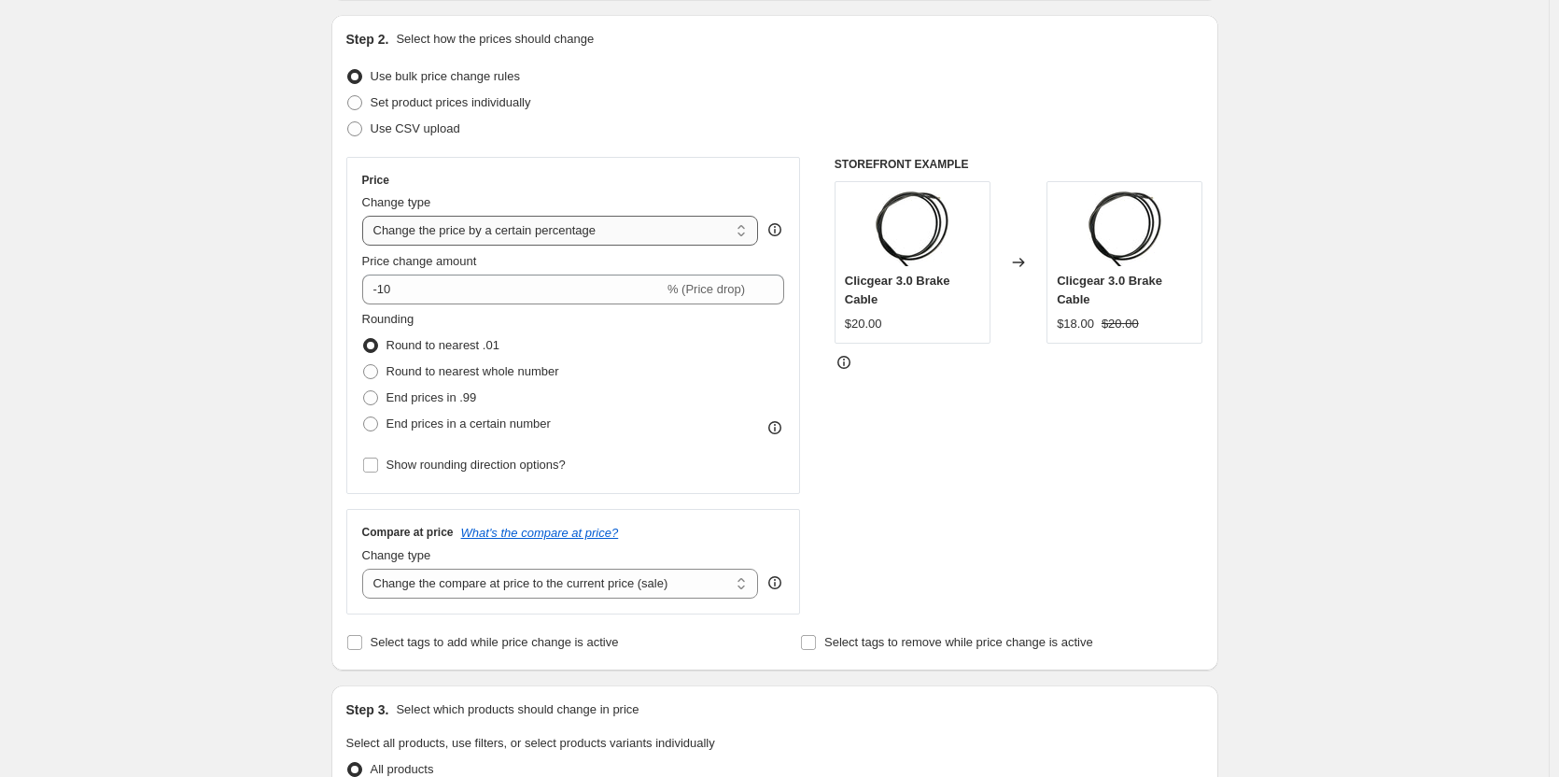
type input "DOTW Quattro"
click at [667, 218] on select "Change the price to a certain amount Change the price by a certain amount Chang…" at bounding box center [560, 231] width 397 height 30
select select "to"
click at [366, 216] on select "Change the price to a certain amount Change the price by a certain amount Chang…" at bounding box center [560, 231] width 397 height 30
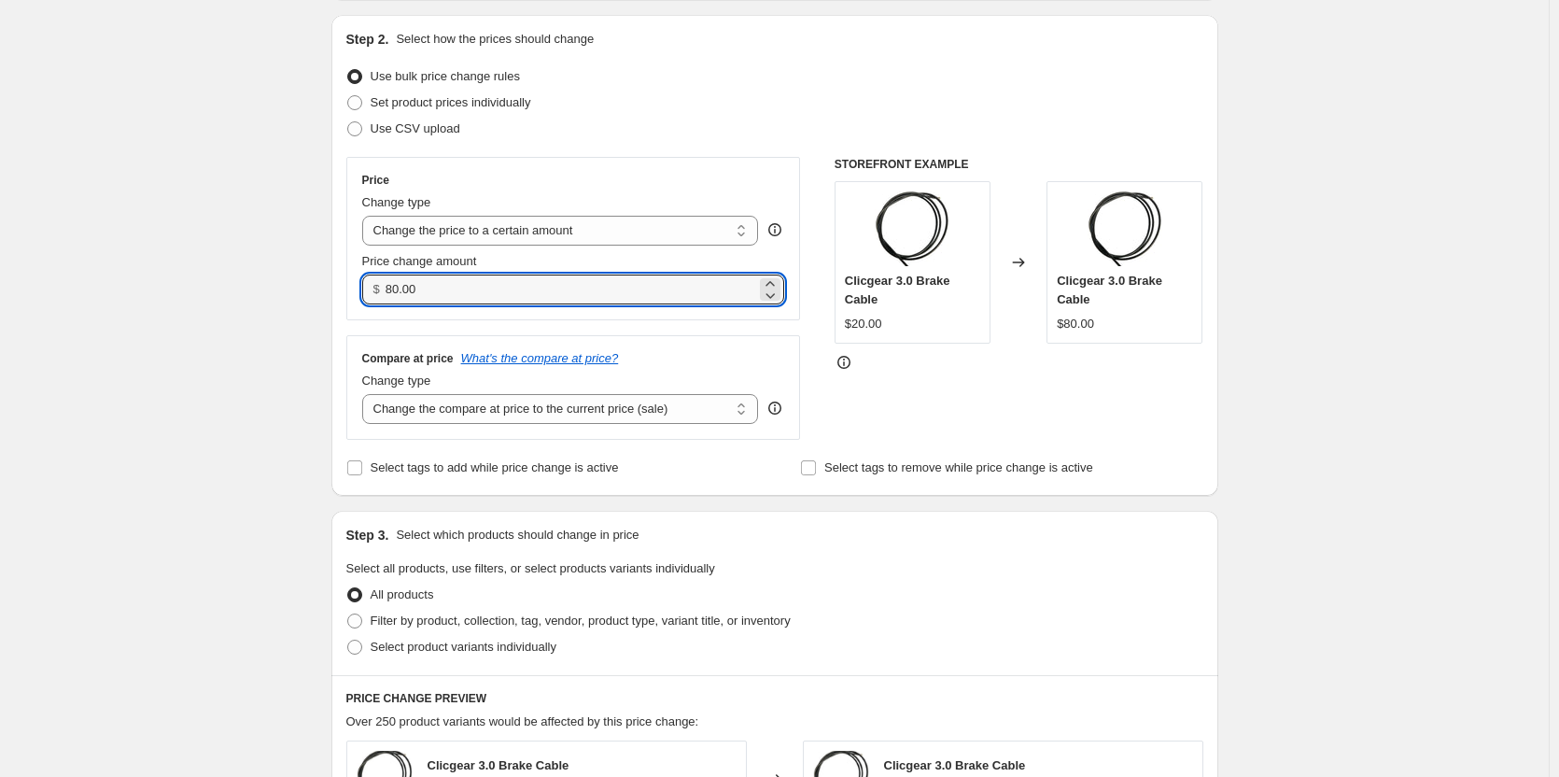
drag, startPoint x: 430, startPoint y: 293, endPoint x: 298, endPoint y: 297, distance: 132.6
click at [295, 294] on div "Create new price [MEDICAL_DATA]. This page is ready Create new price [MEDICAL_D…" at bounding box center [774, 659] width 1549 height 1693
type input "369.00"
click at [274, 290] on div "Create new price [MEDICAL_DATA]. This page is ready Create new price [MEDICAL_D…" at bounding box center [774, 659] width 1549 height 1693
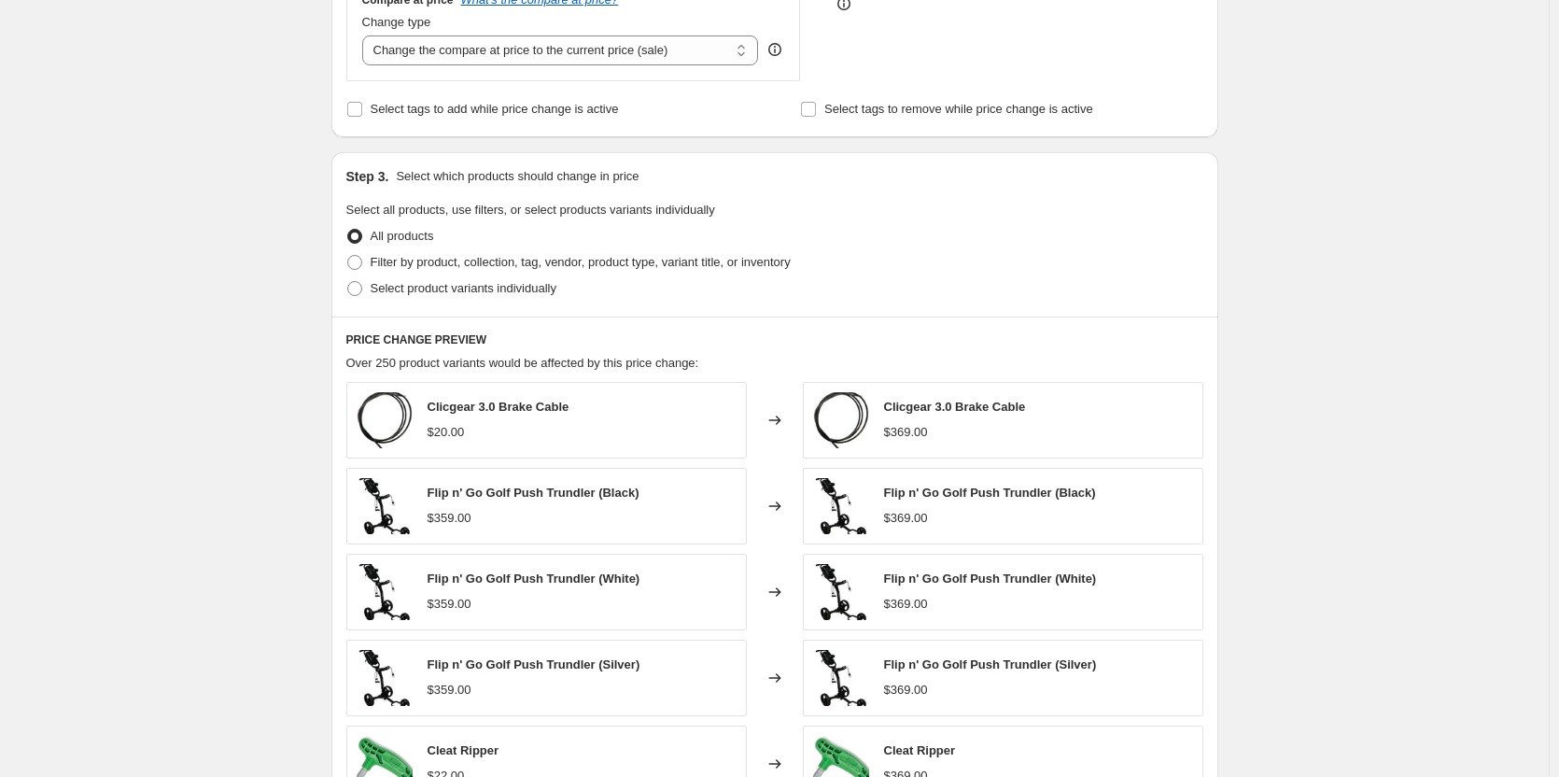
scroll to position [653, 0]
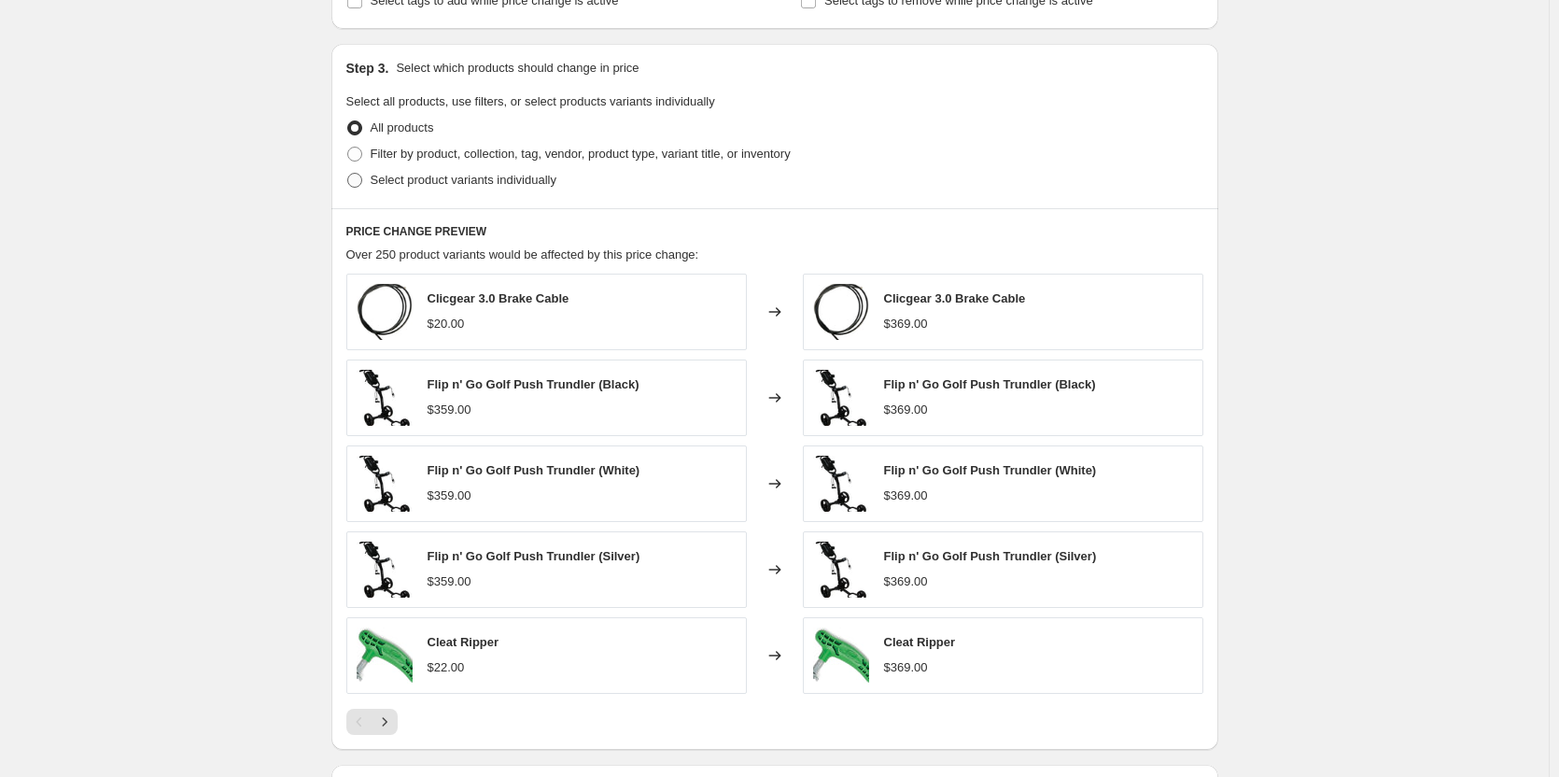
click at [489, 175] on span "Select product variants individually" at bounding box center [464, 180] width 186 height 14
click at [348, 174] on input "Select product variants individually" at bounding box center [347, 173] width 1 height 1
radio input "true"
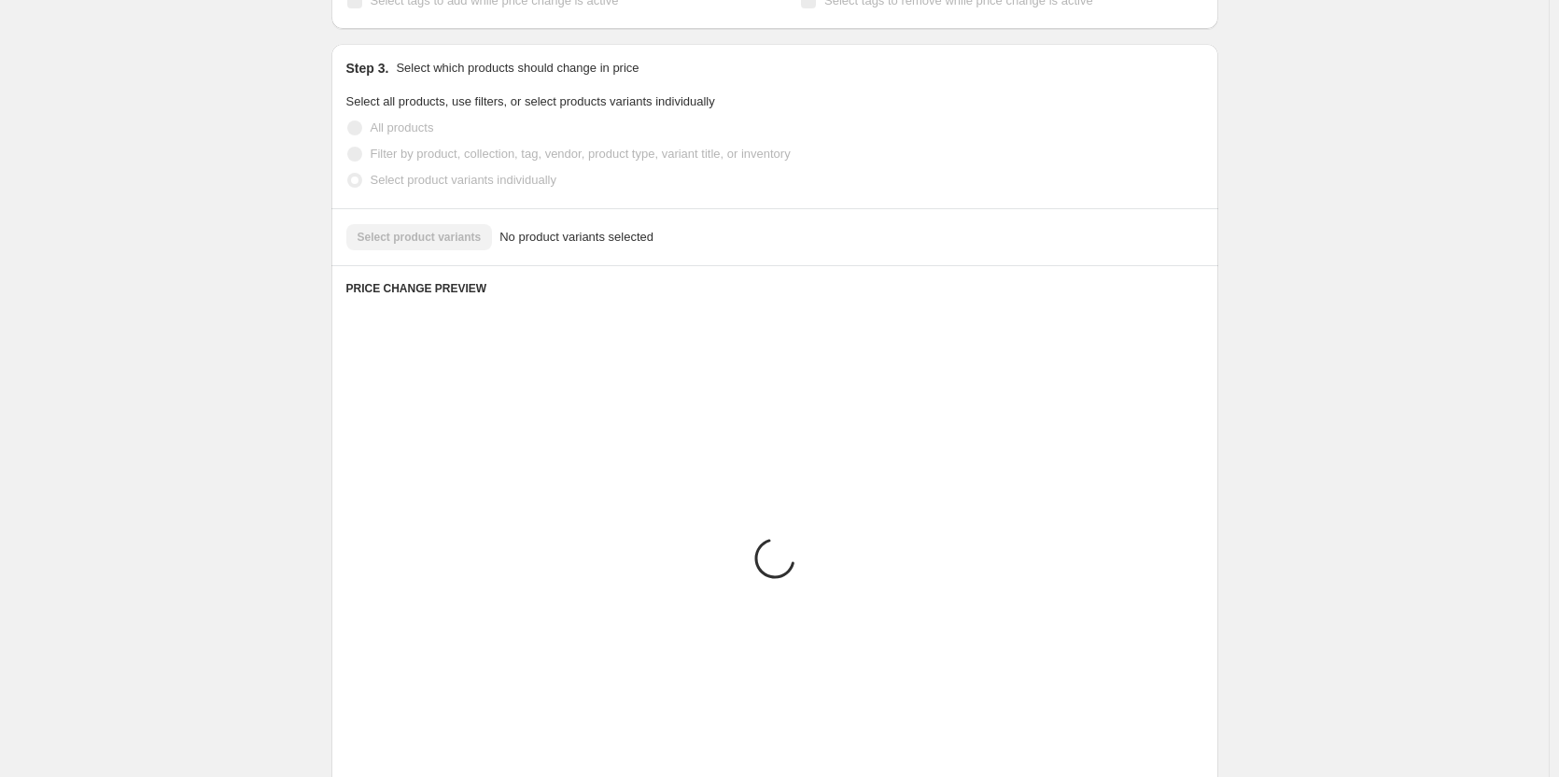
scroll to position [502, 0]
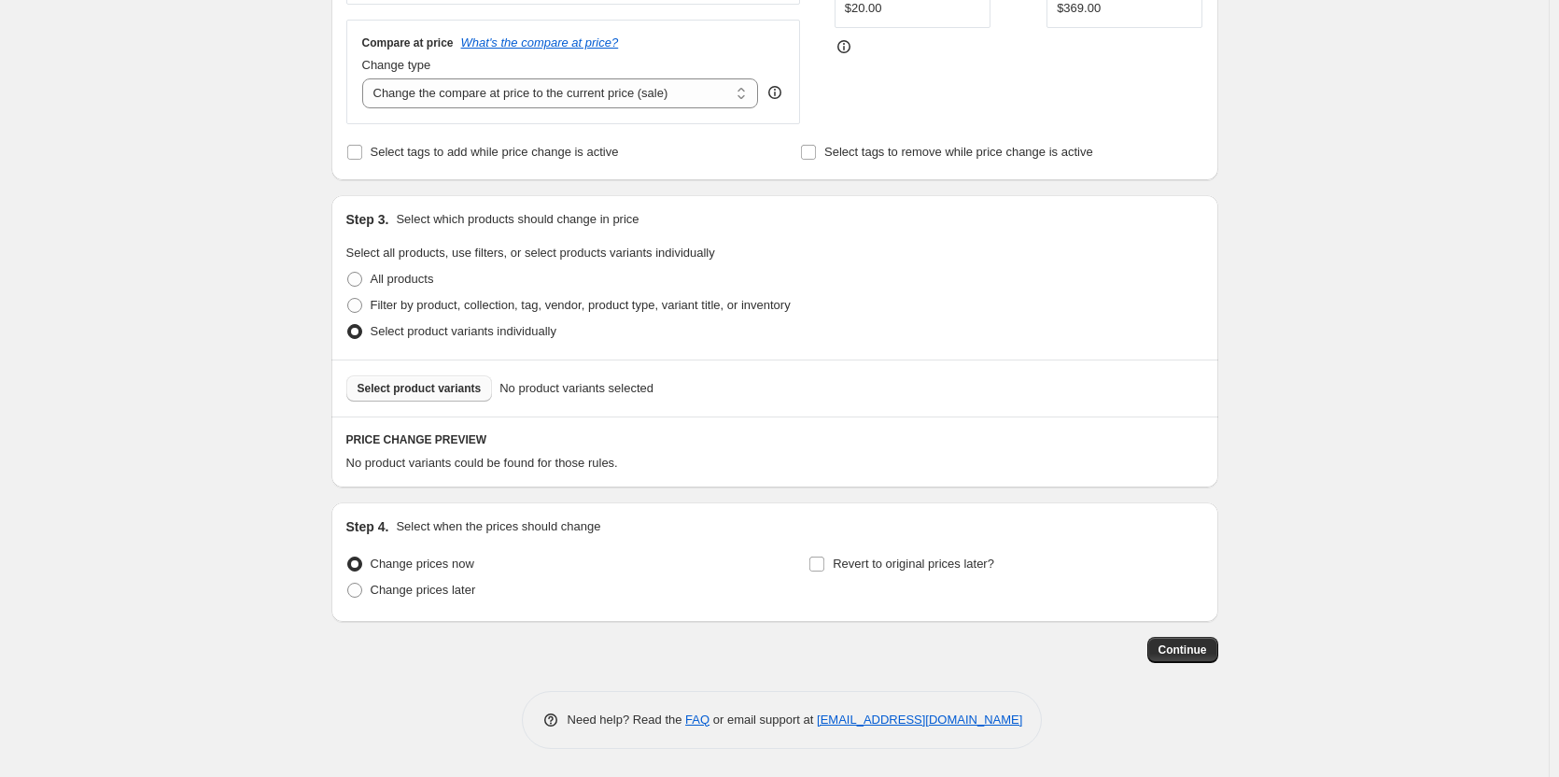
click at [451, 392] on span "Select product variants" at bounding box center [420, 388] width 124 height 15
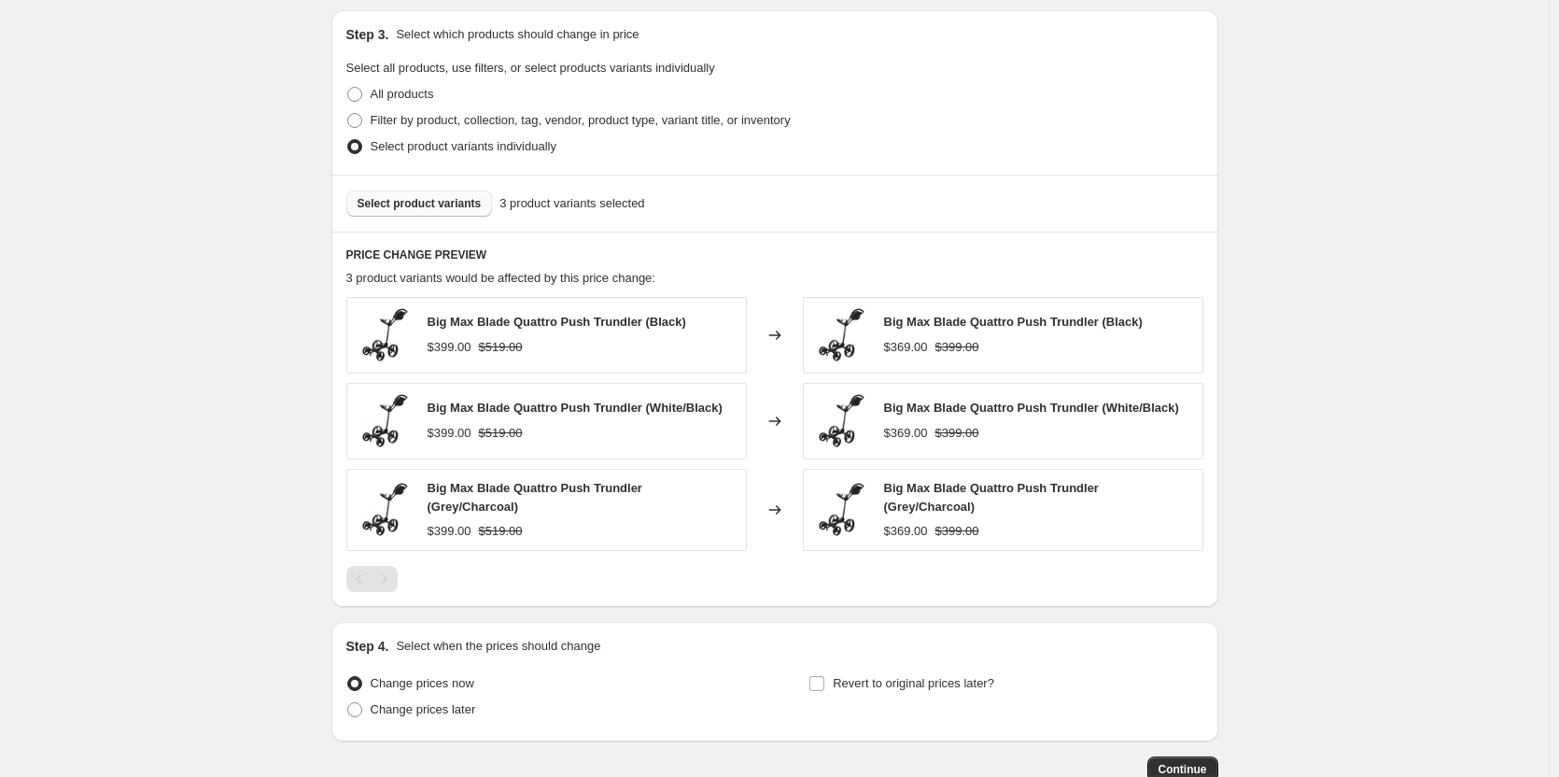
scroll to position [807, 0]
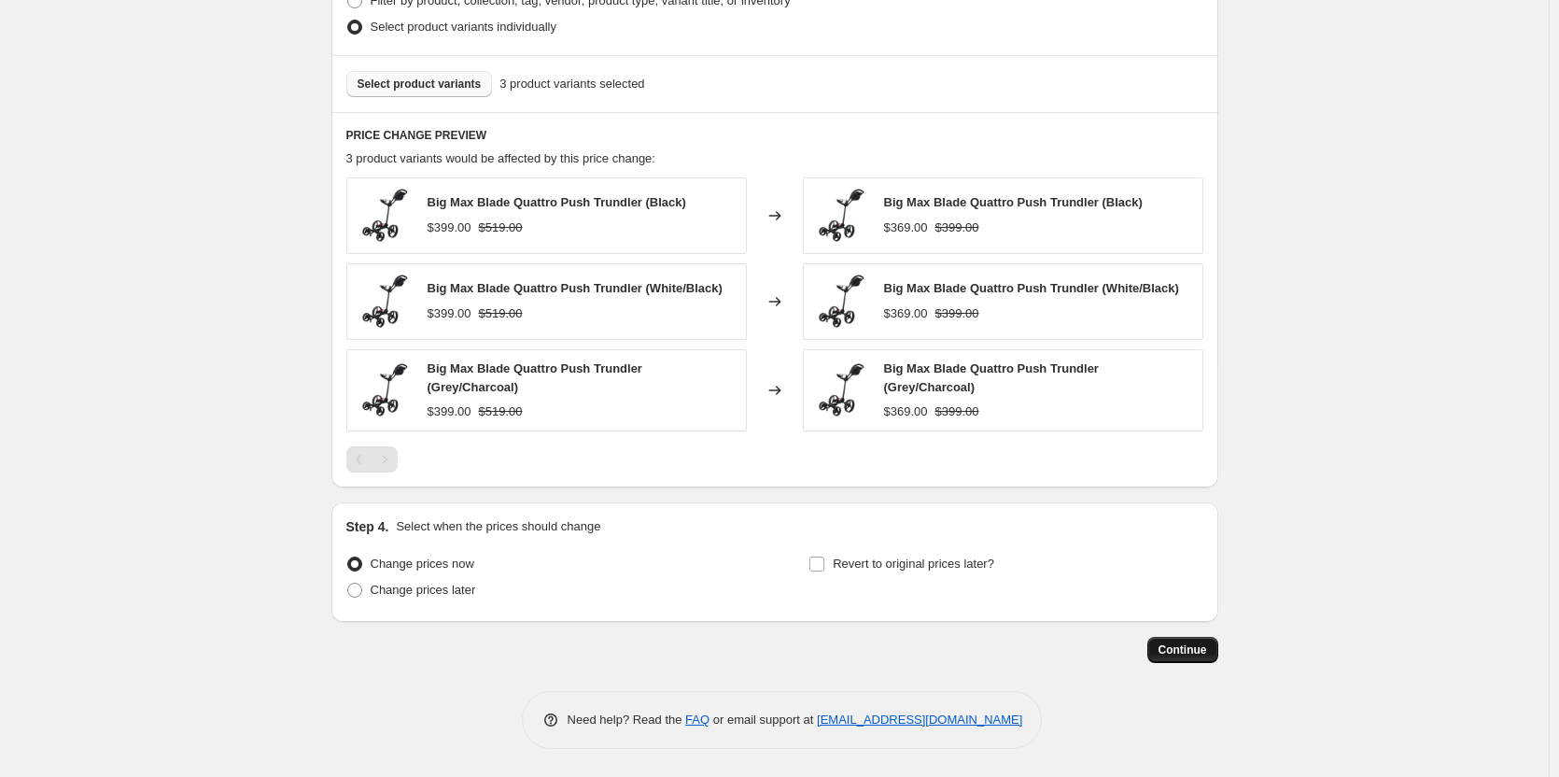
click at [1178, 648] on span "Continue" at bounding box center [1183, 649] width 49 height 15
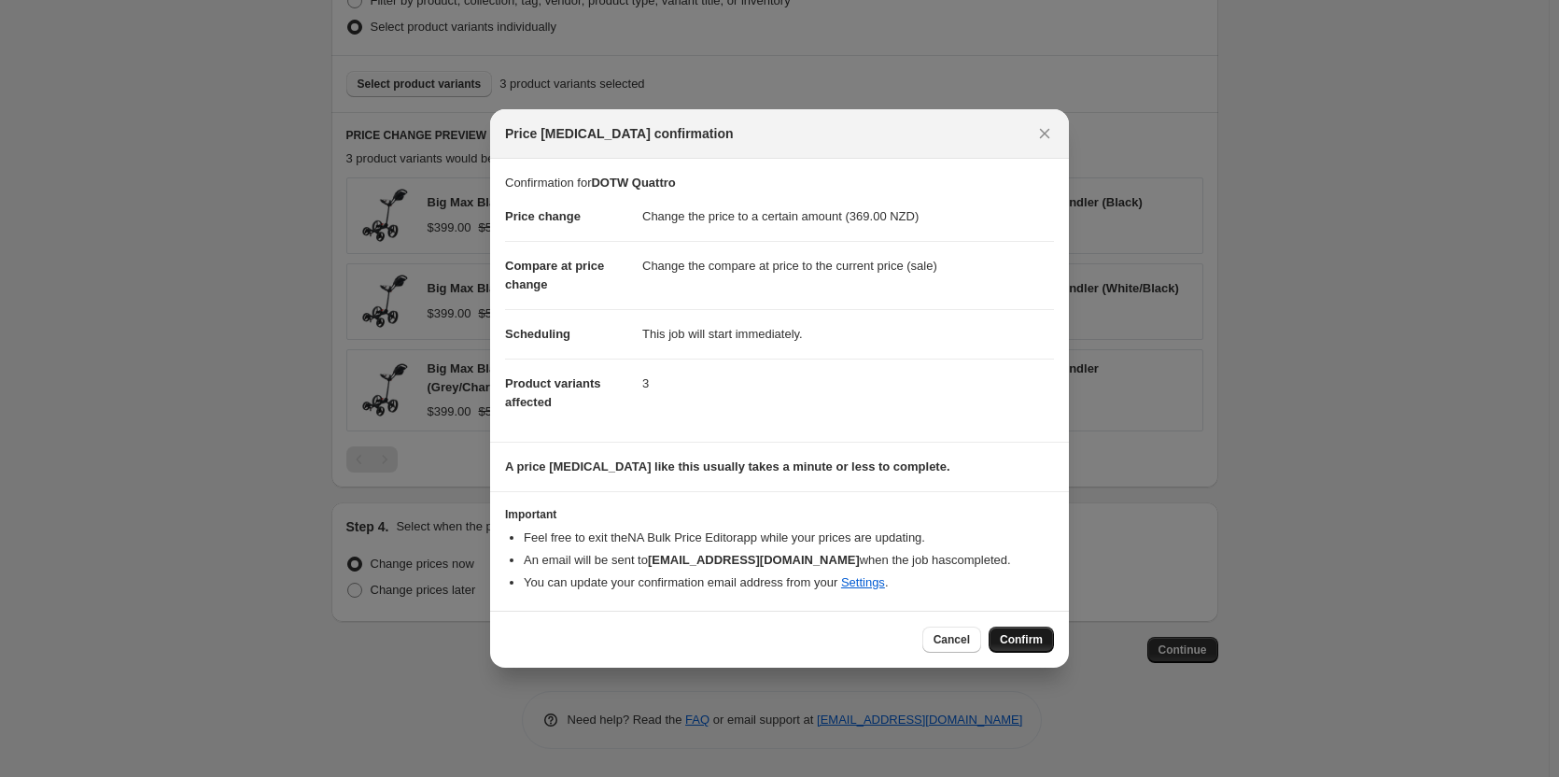
click at [1032, 634] on span "Confirm" at bounding box center [1021, 639] width 43 height 15
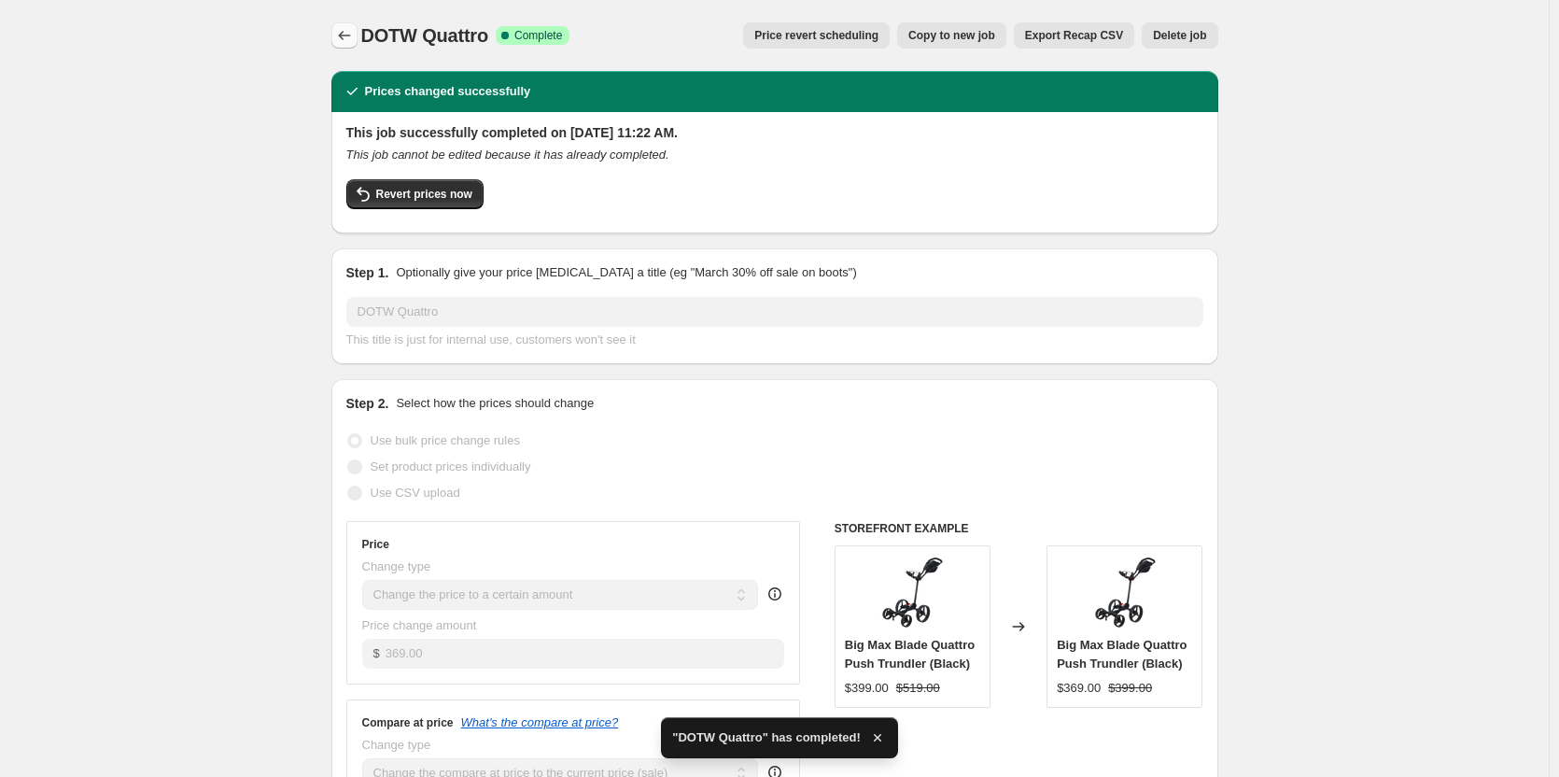
click at [354, 35] on icon "Price change jobs" at bounding box center [344, 35] width 19 height 19
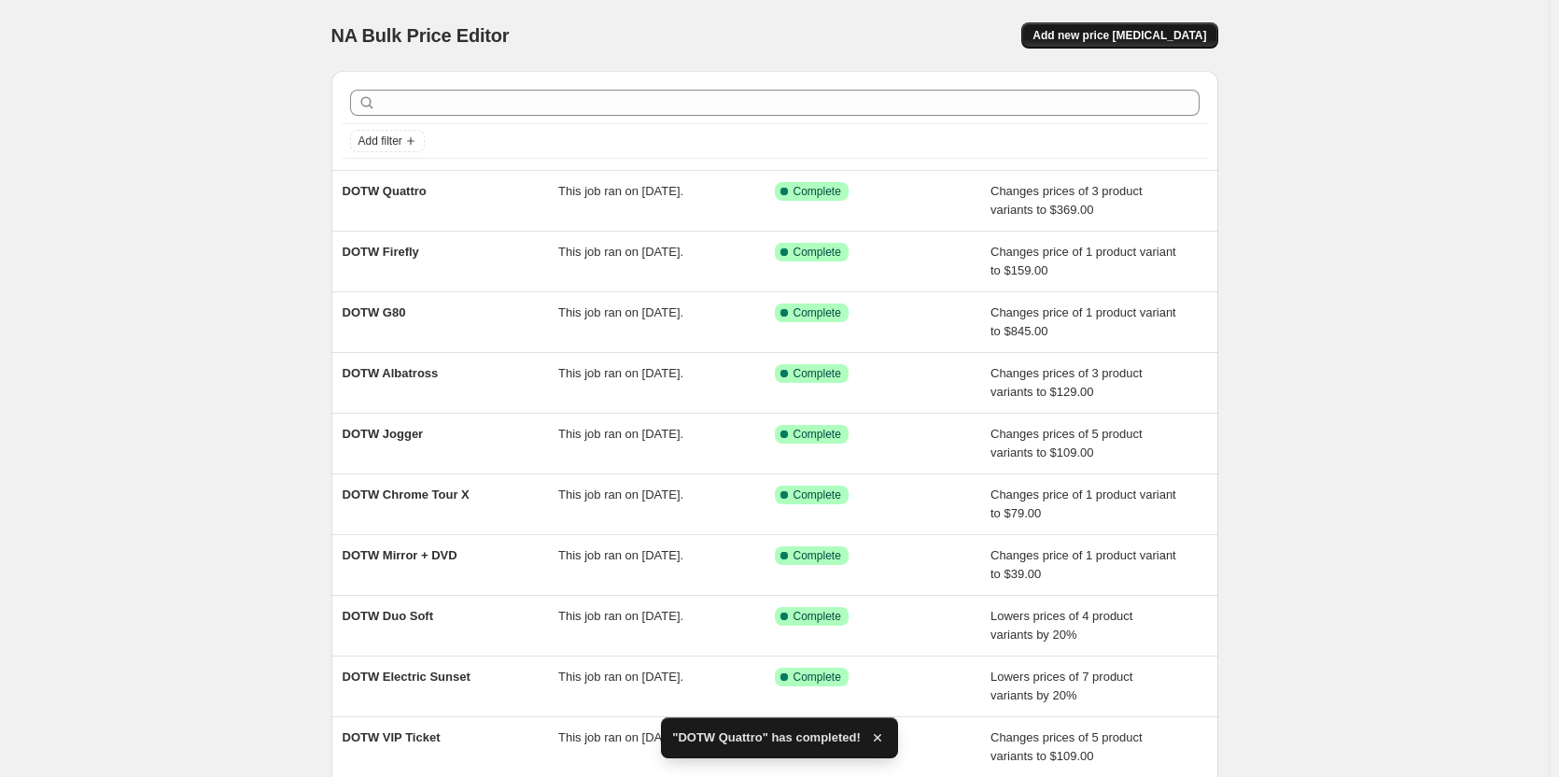
click at [1103, 44] on button "Add new price [MEDICAL_DATA]" at bounding box center [1119, 35] width 196 height 26
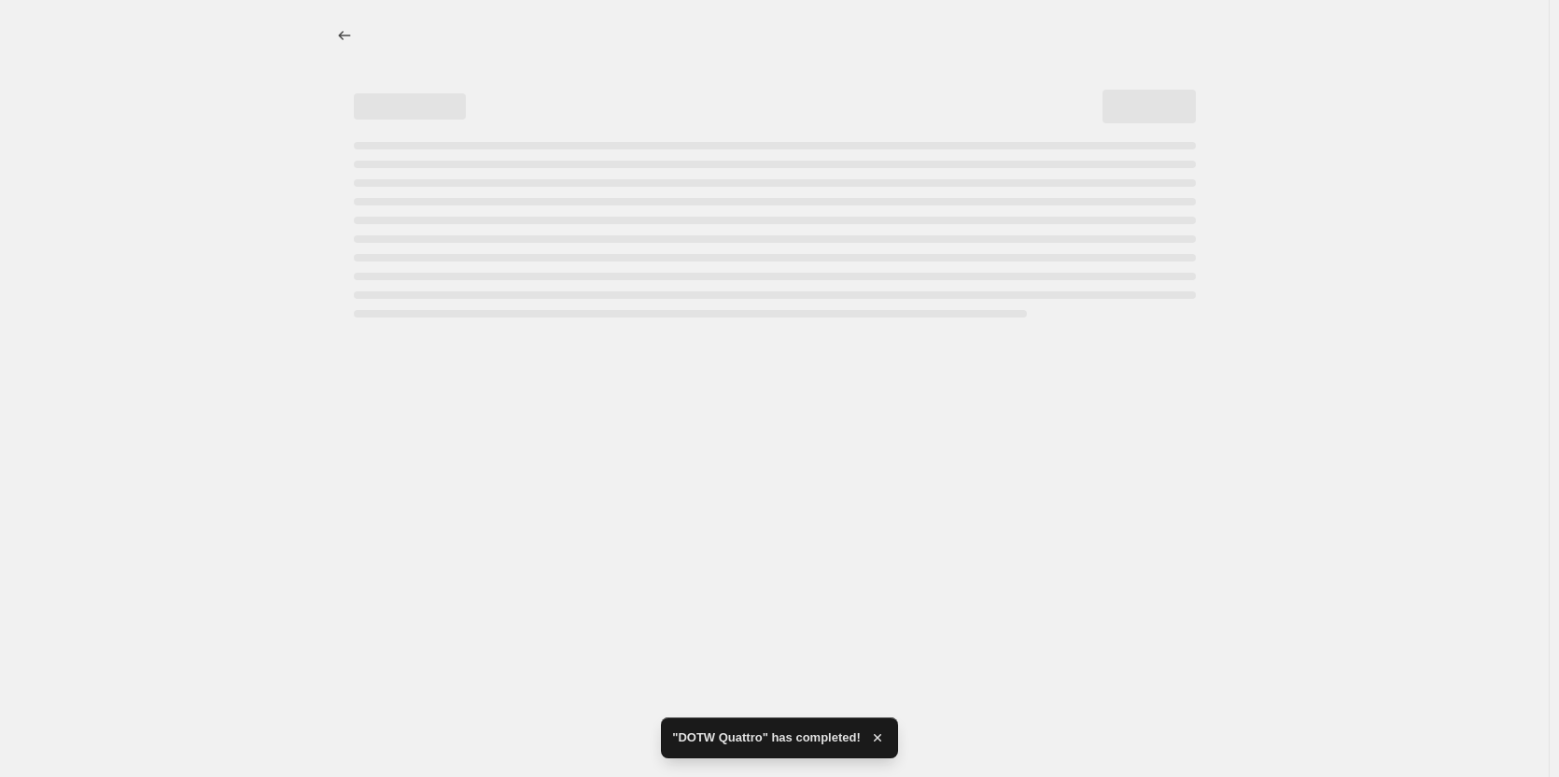
select select "percentage"
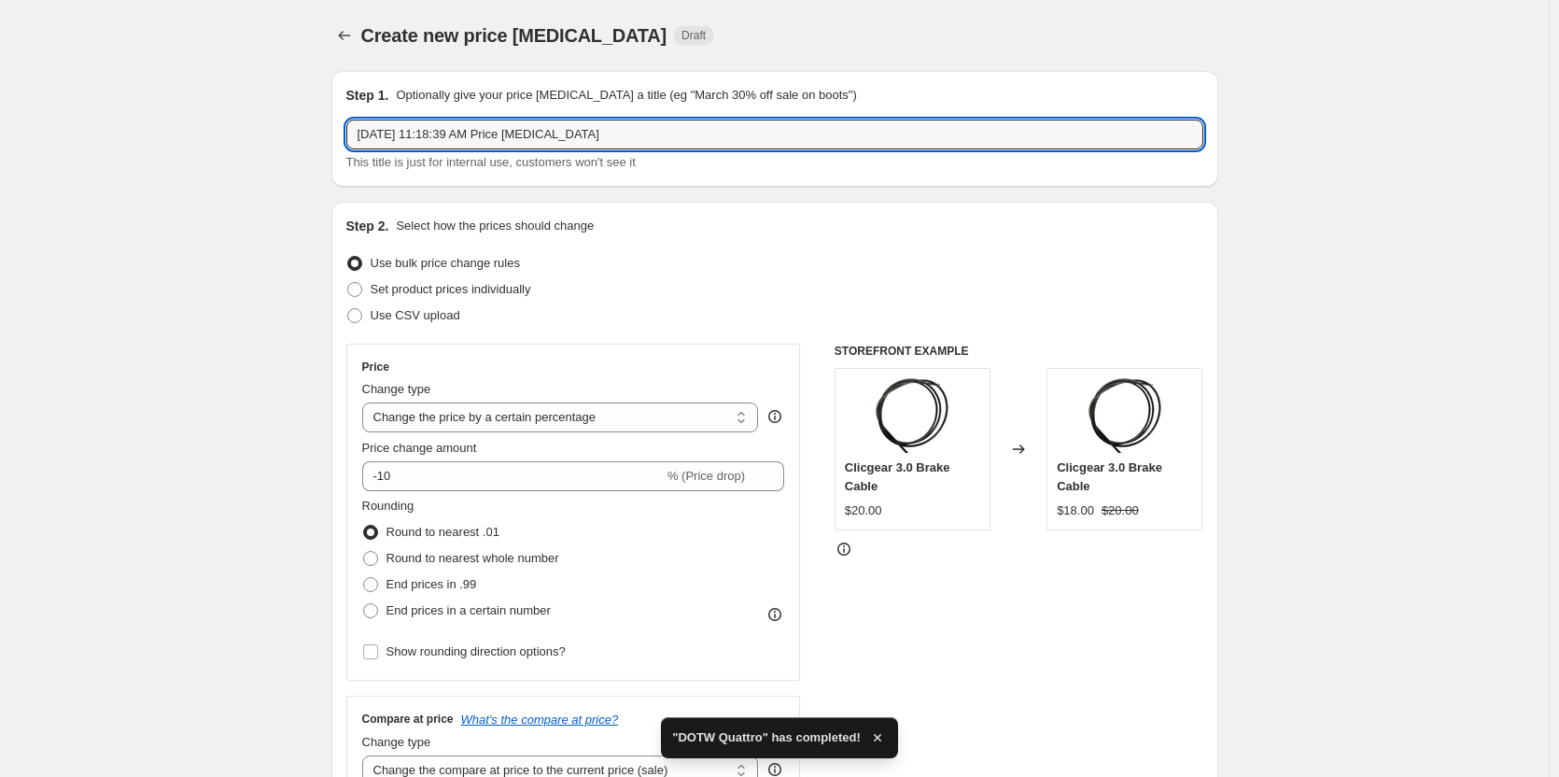
drag, startPoint x: 669, startPoint y: 134, endPoint x: 270, endPoint y: 135, distance: 399.6
click at [364, 135] on input "Condor" at bounding box center [774, 134] width 857 height 30
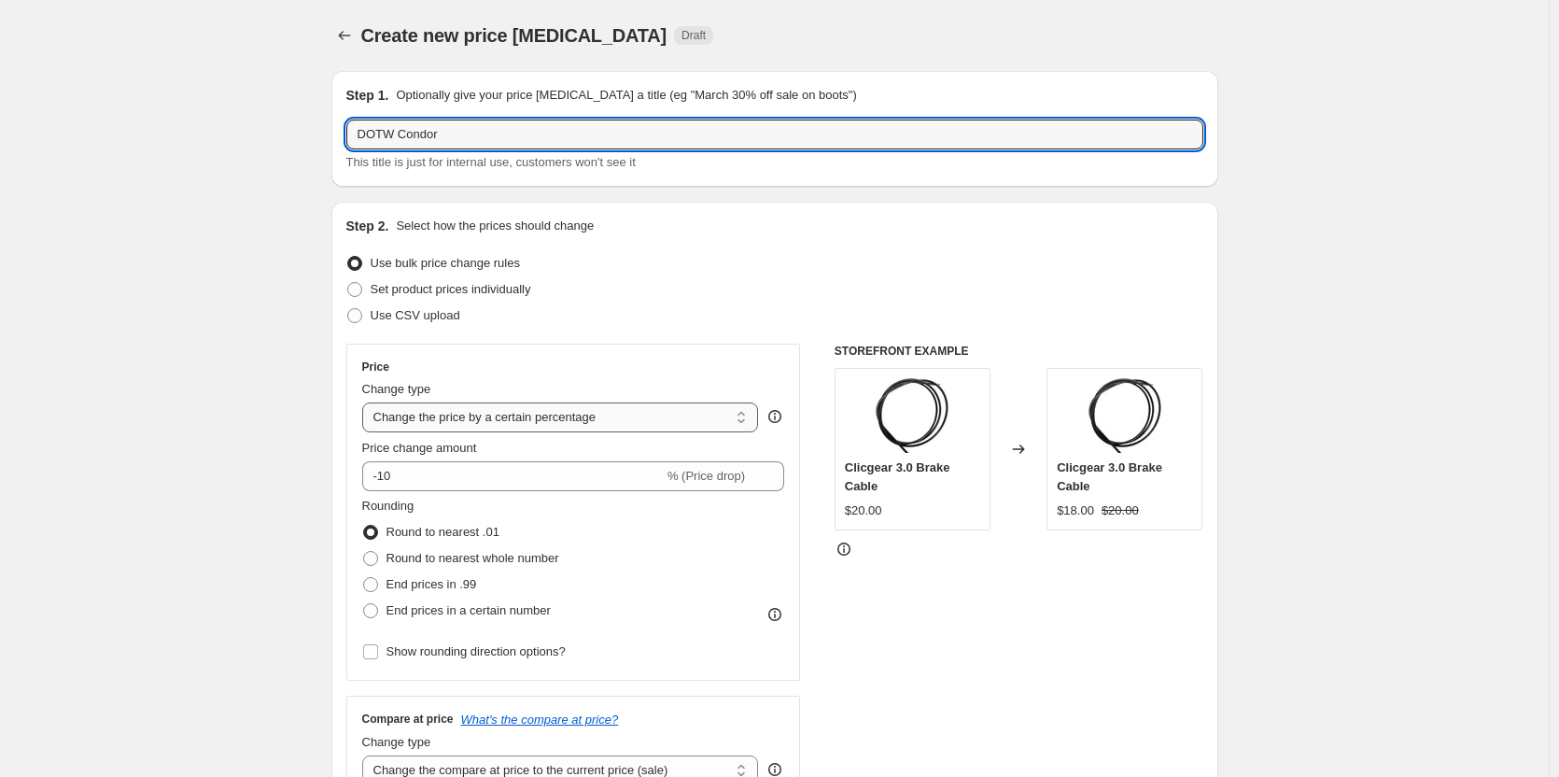
type input "DOTW Condor"
click at [605, 410] on select "Change the price to a certain amount Change the price by a certain amount Chang…" at bounding box center [560, 417] width 397 height 30
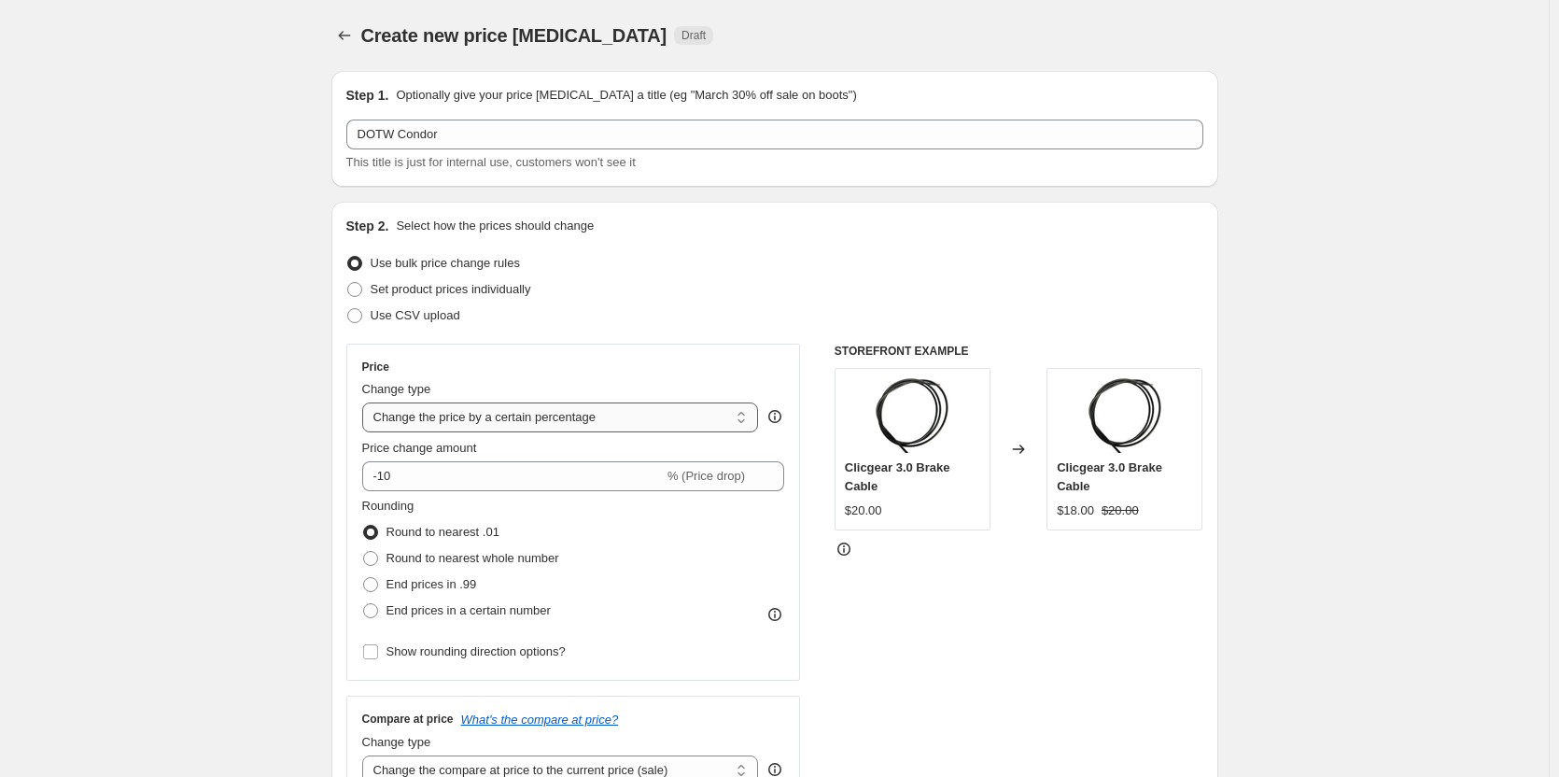
select select "to"
click at [366, 402] on select "Change the price to a certain amount Change the price by a certain amount Chang…" at bounding box center [560, 417] width 397 height 30
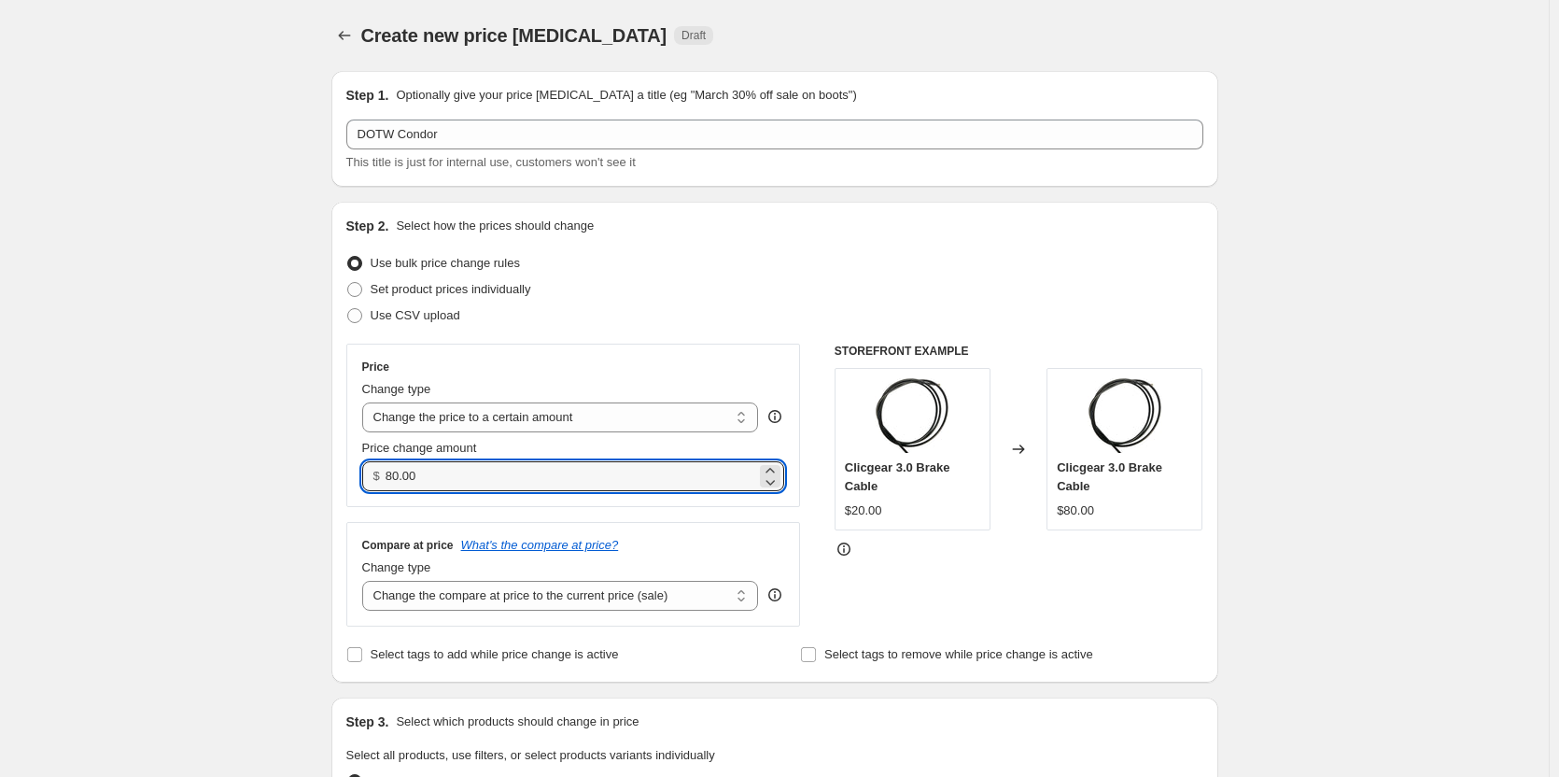
drag, startPoint x: 480, startPoint y: 473, endPoint x: 218, endPoint y: 473, distance: 261.4
type input "49.00"
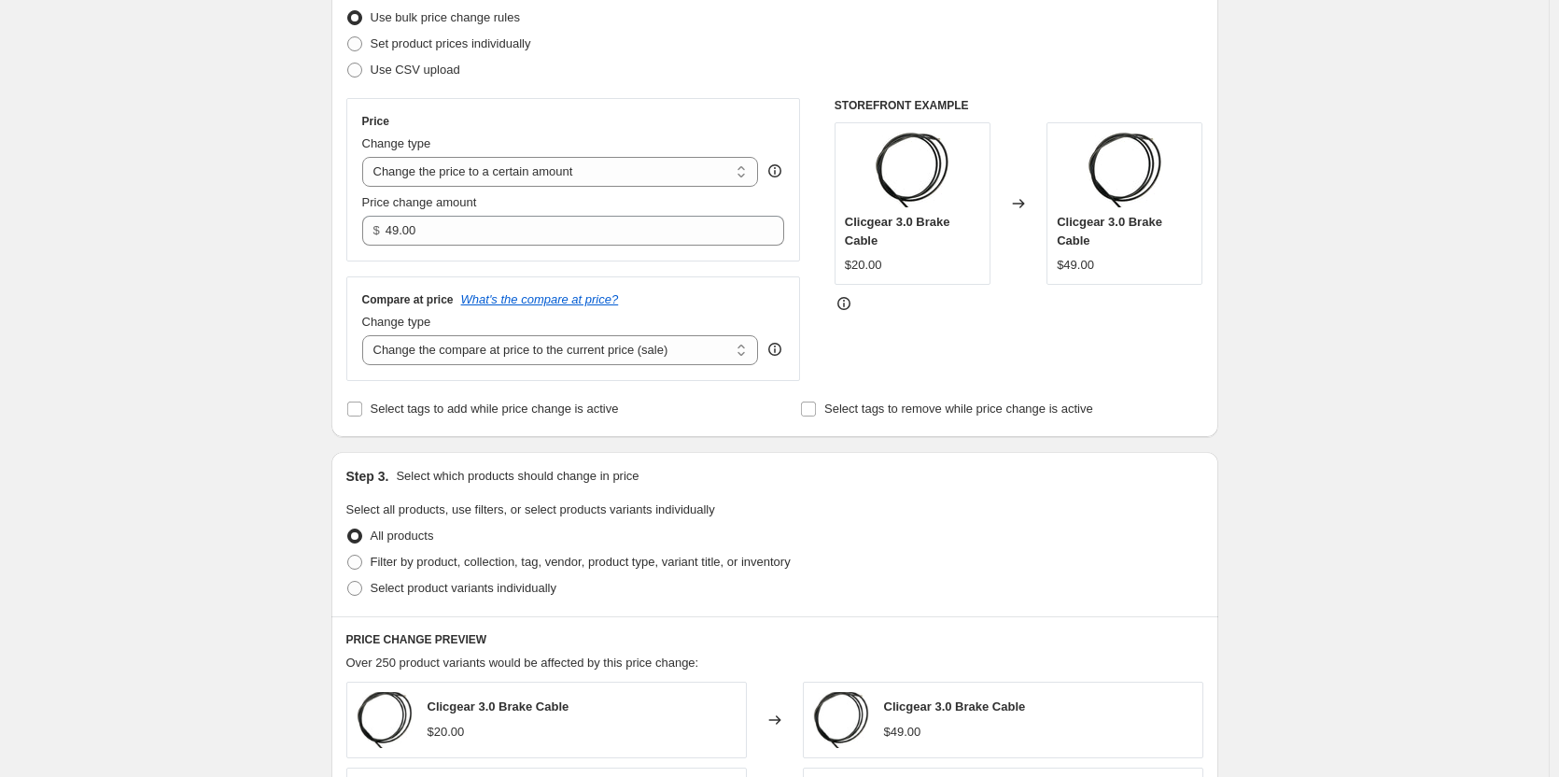
scroll to position [653, 0]
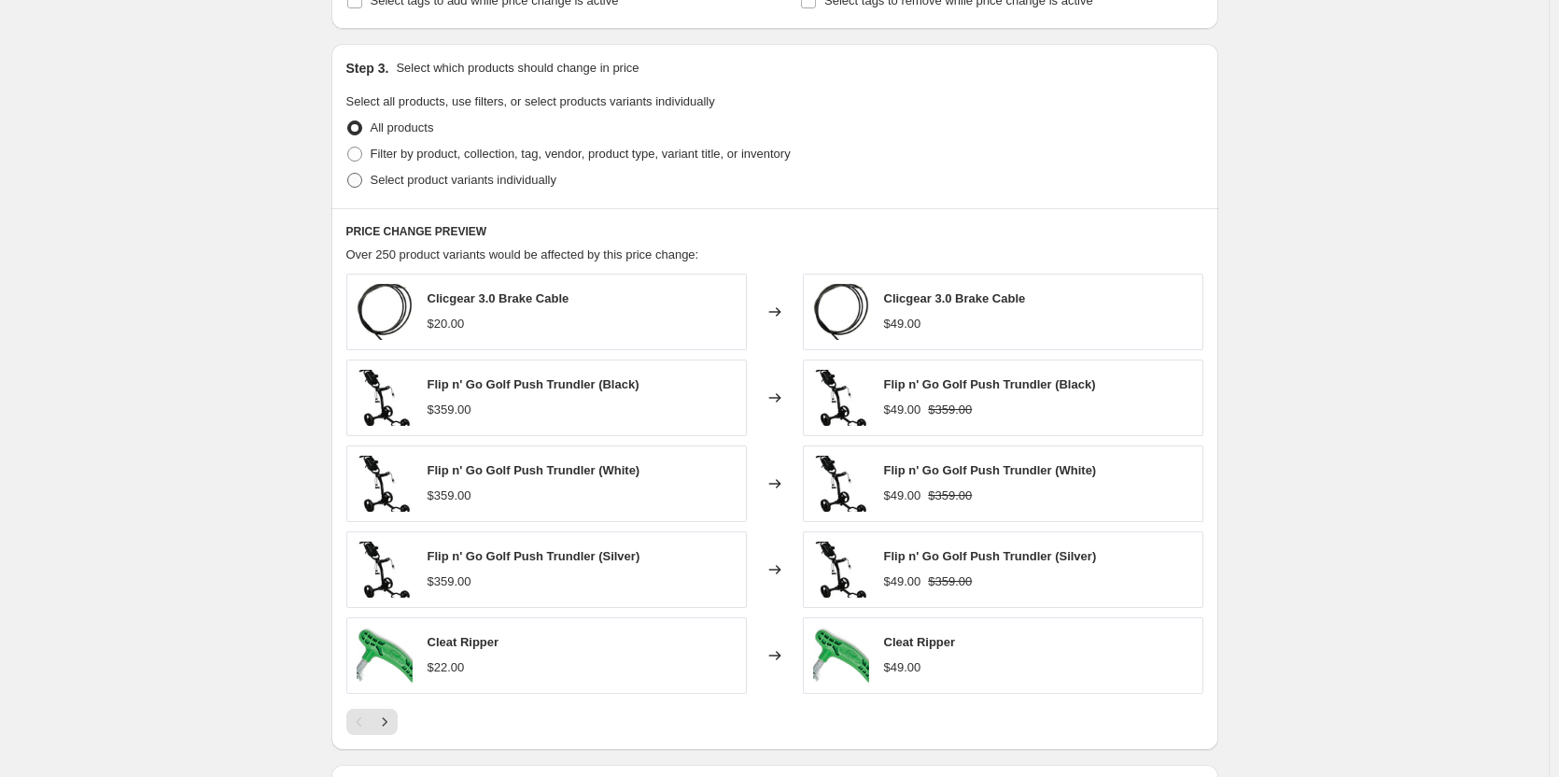
click at [505, 181] on span "Select product variants individually" at bounding box center [464, 180] width 186 height 14
click at [348, 174] on input "Select product variants individually" at bounding box center [347, 173] width 1 height 1
radio input "true"
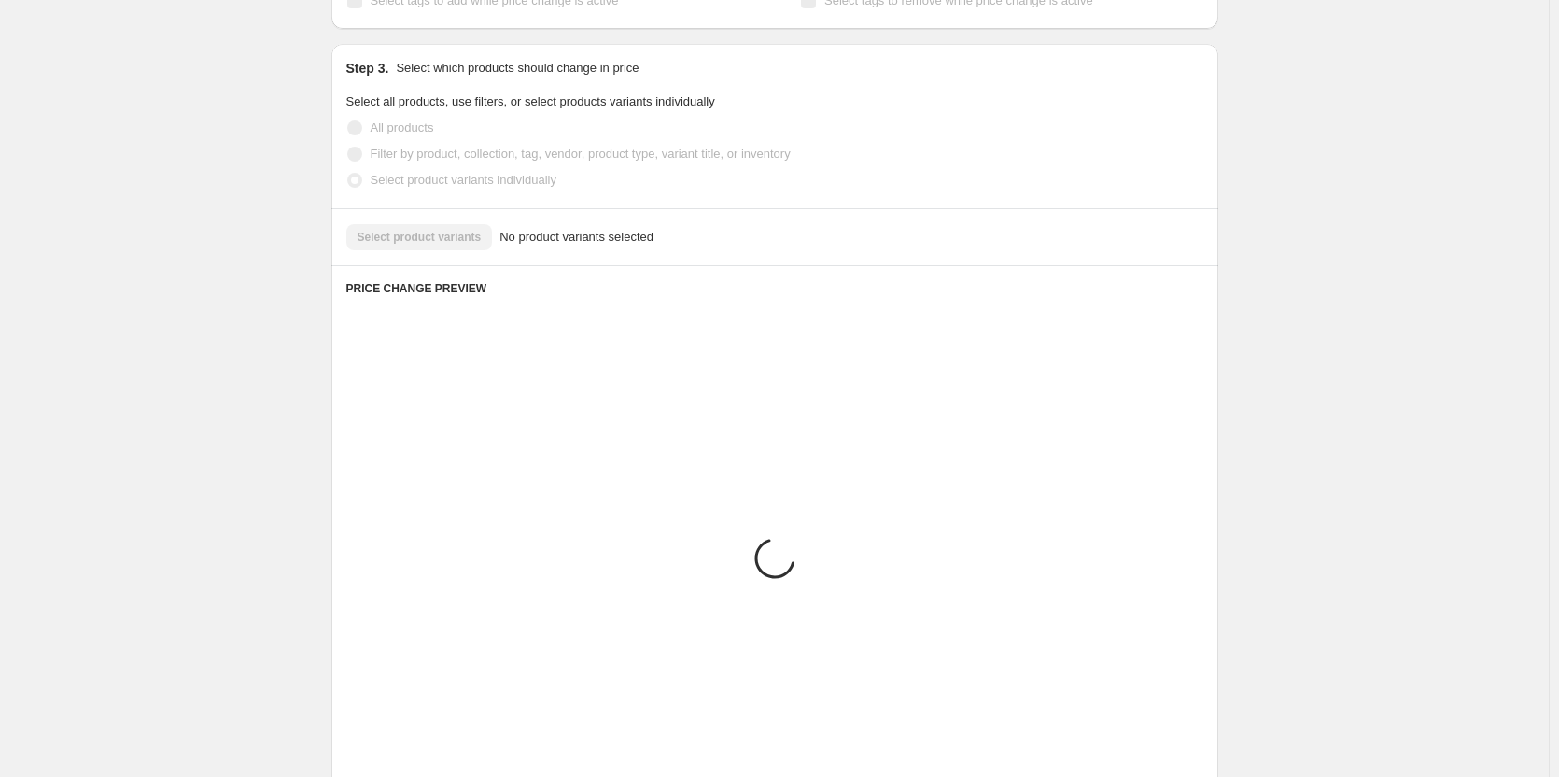
scroll to position [502, 0]
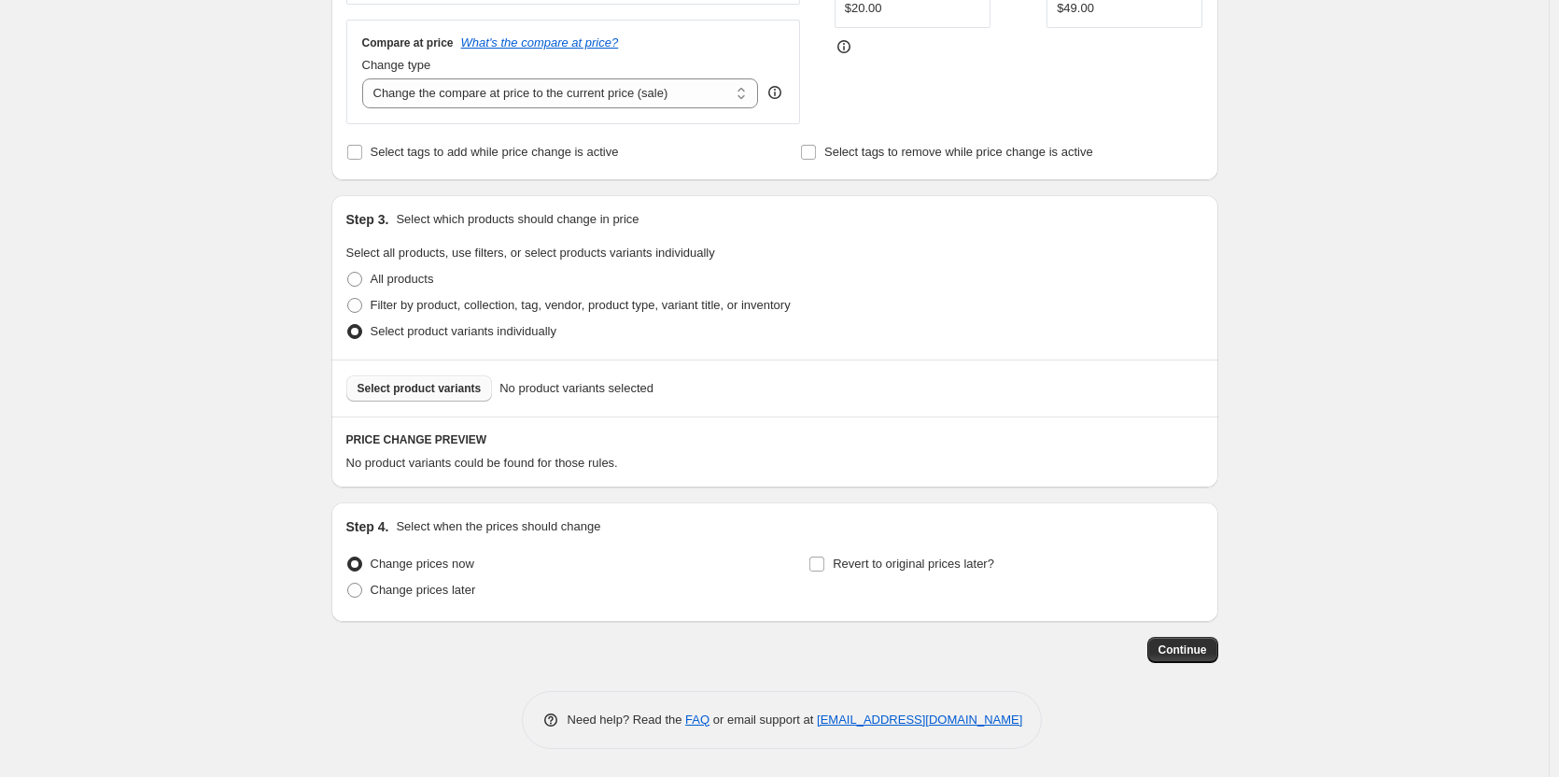
click at [460, 393] on span "Select product variants" at bounding box center [420, 388] width 124 height 15
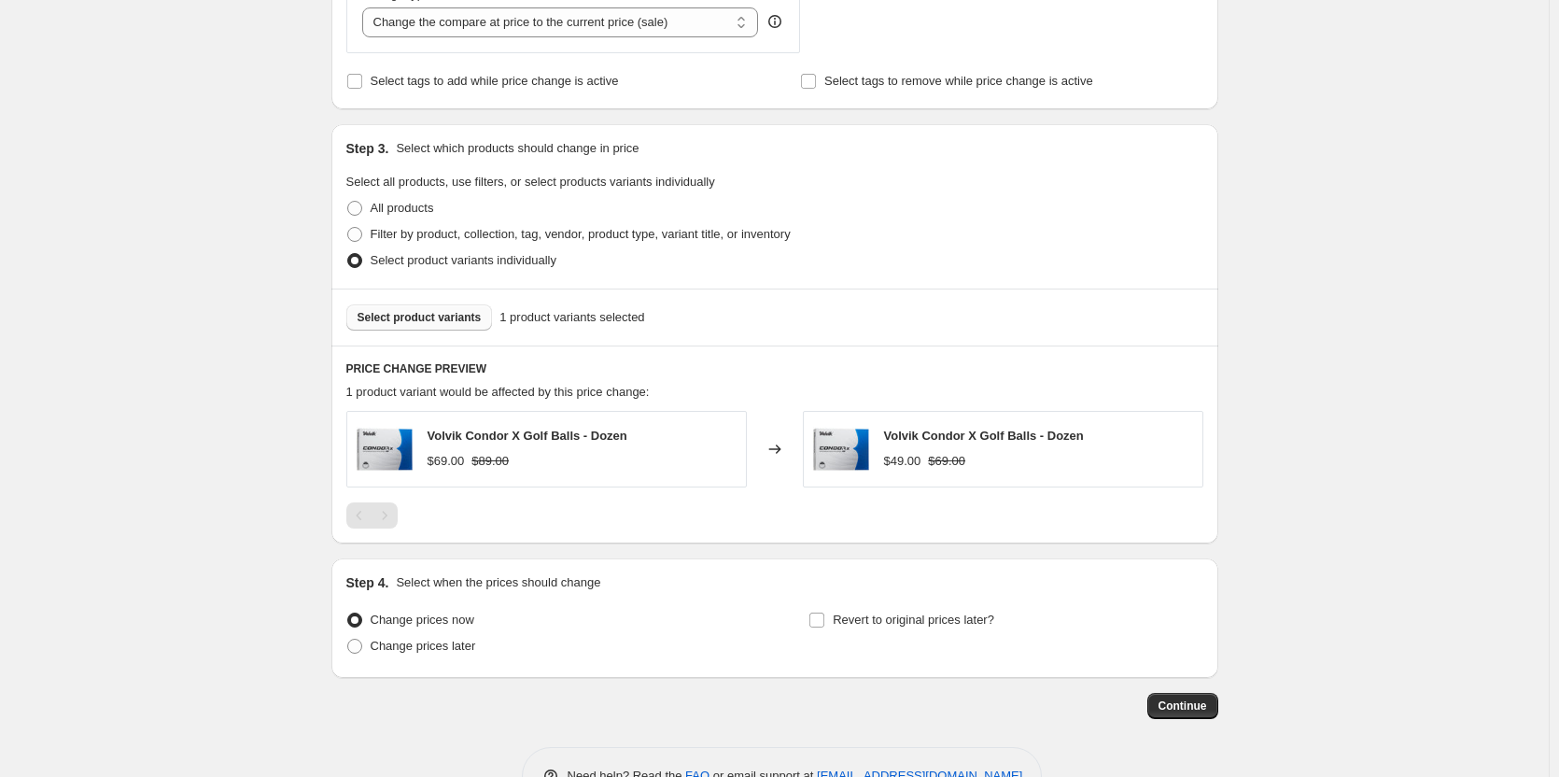
scroll to position [629, 0]
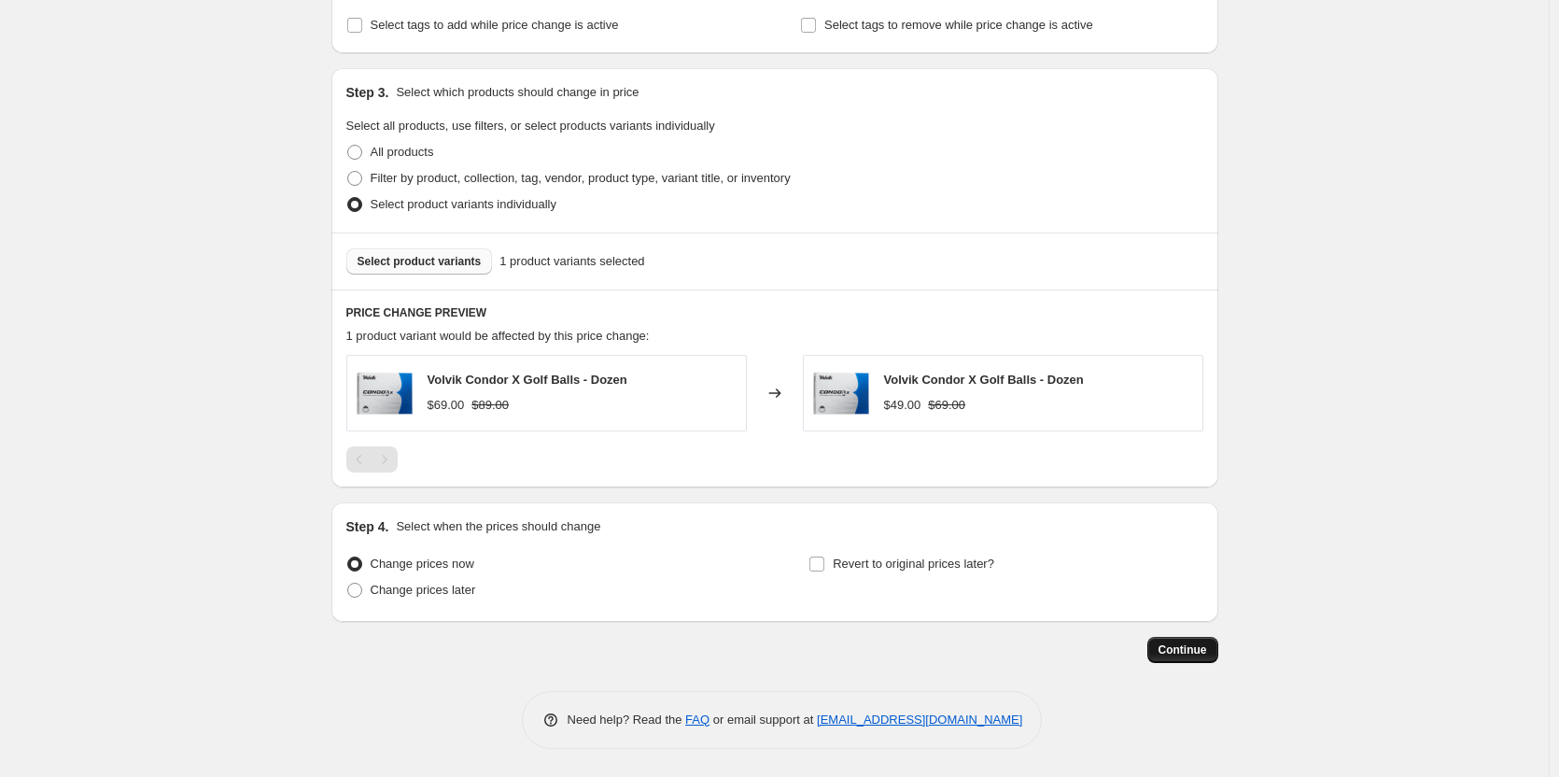
click at [1181, 649] on span "Continue" at bounding box center [1183, 649] width 49 height 15
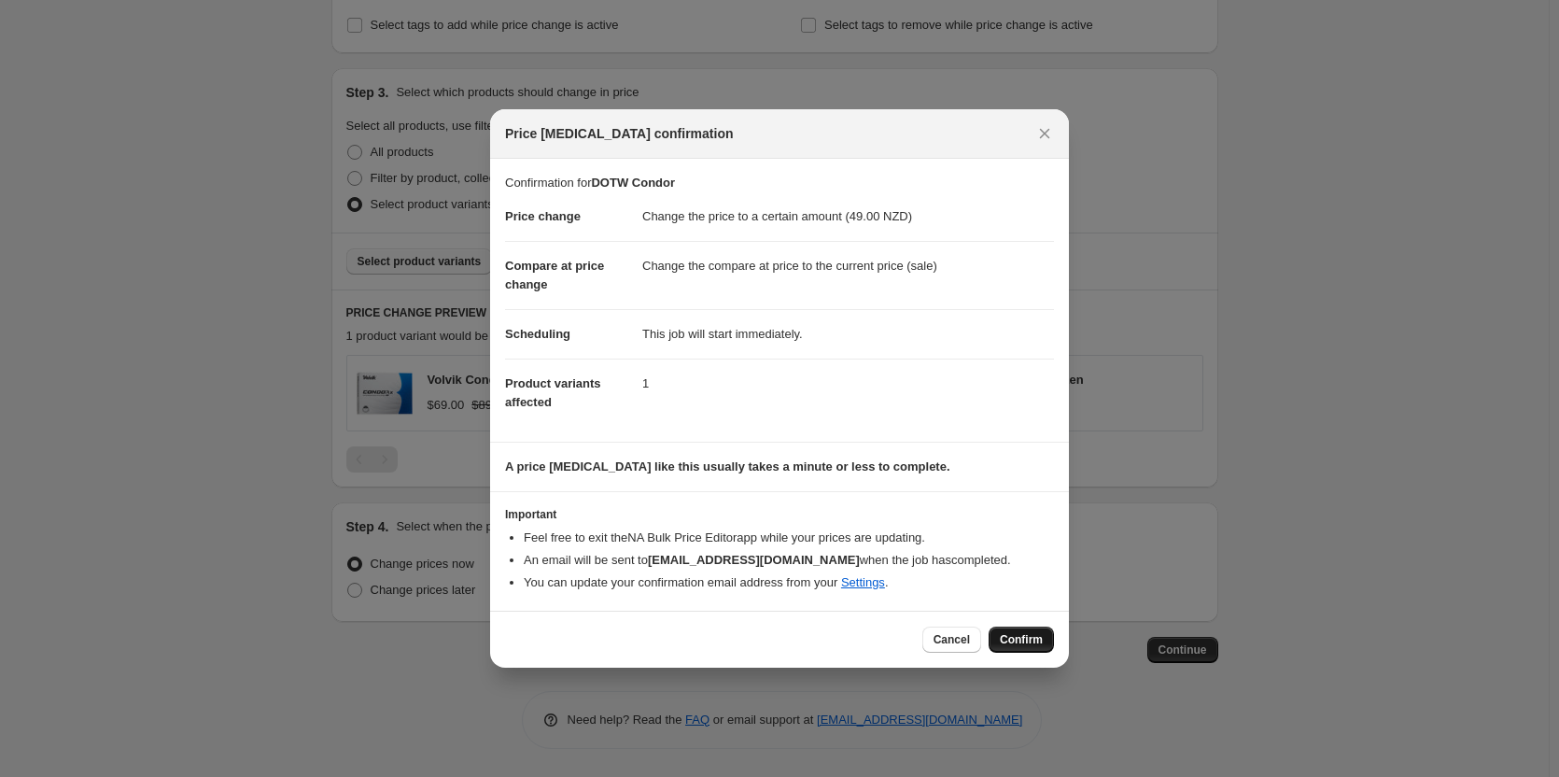
click at [1039, 639] on span "Confirm" at bounding box center [1021, 639] width 43 height 15
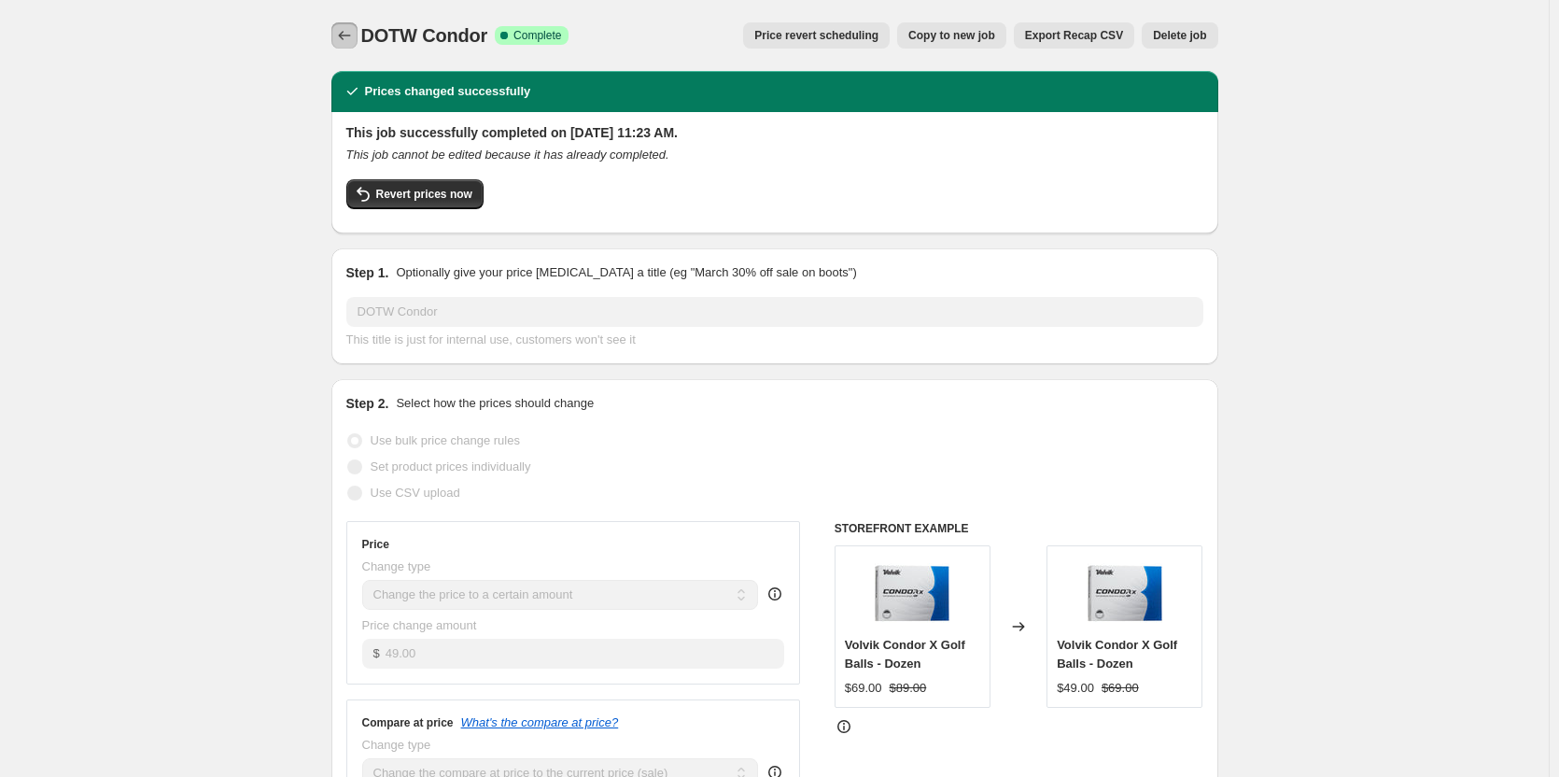
click at [354, 40] on icon "Price change jobs" at bounding box center [344, 35] width 19 height 19
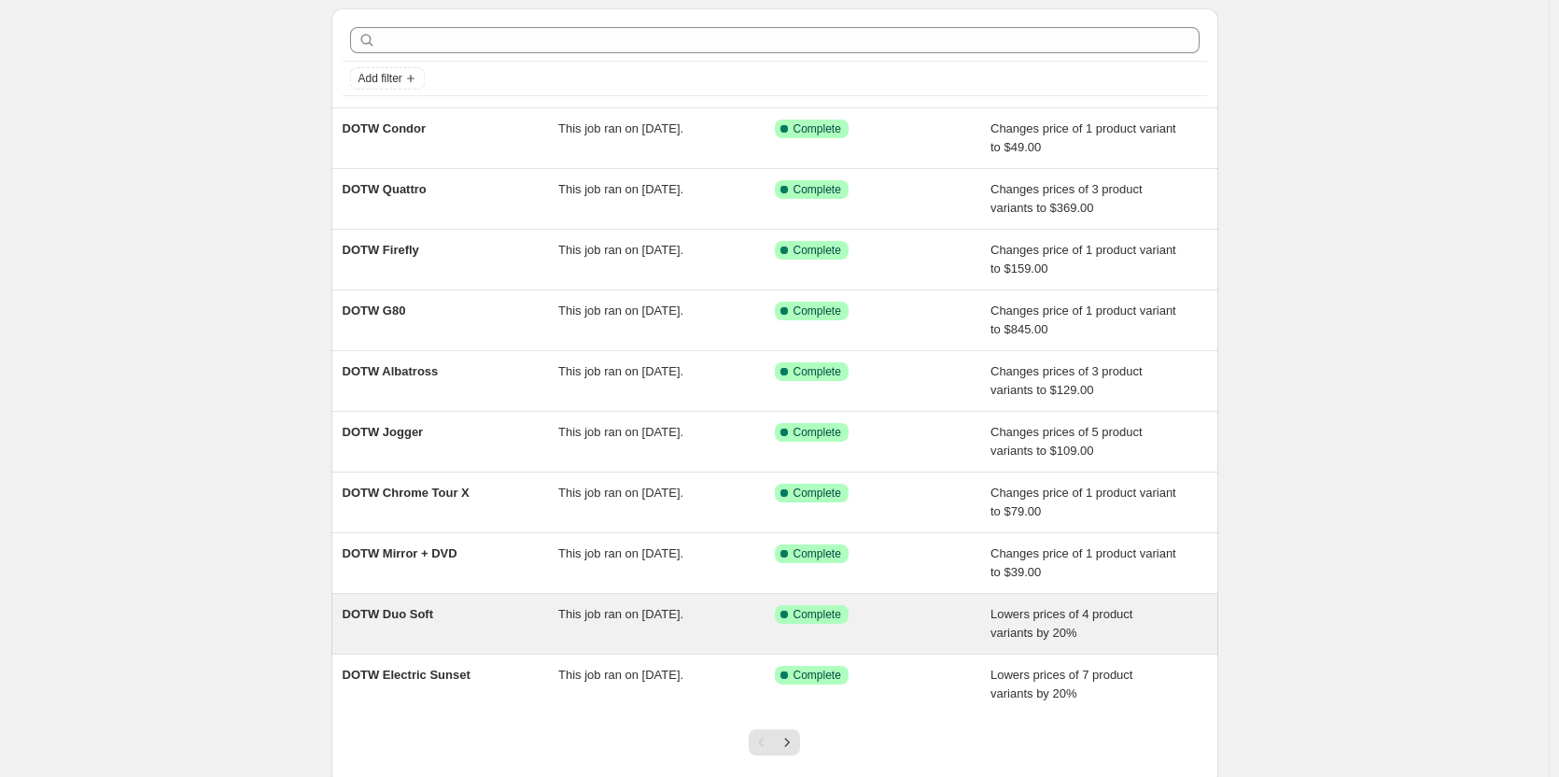
scroll to position [185, 0]
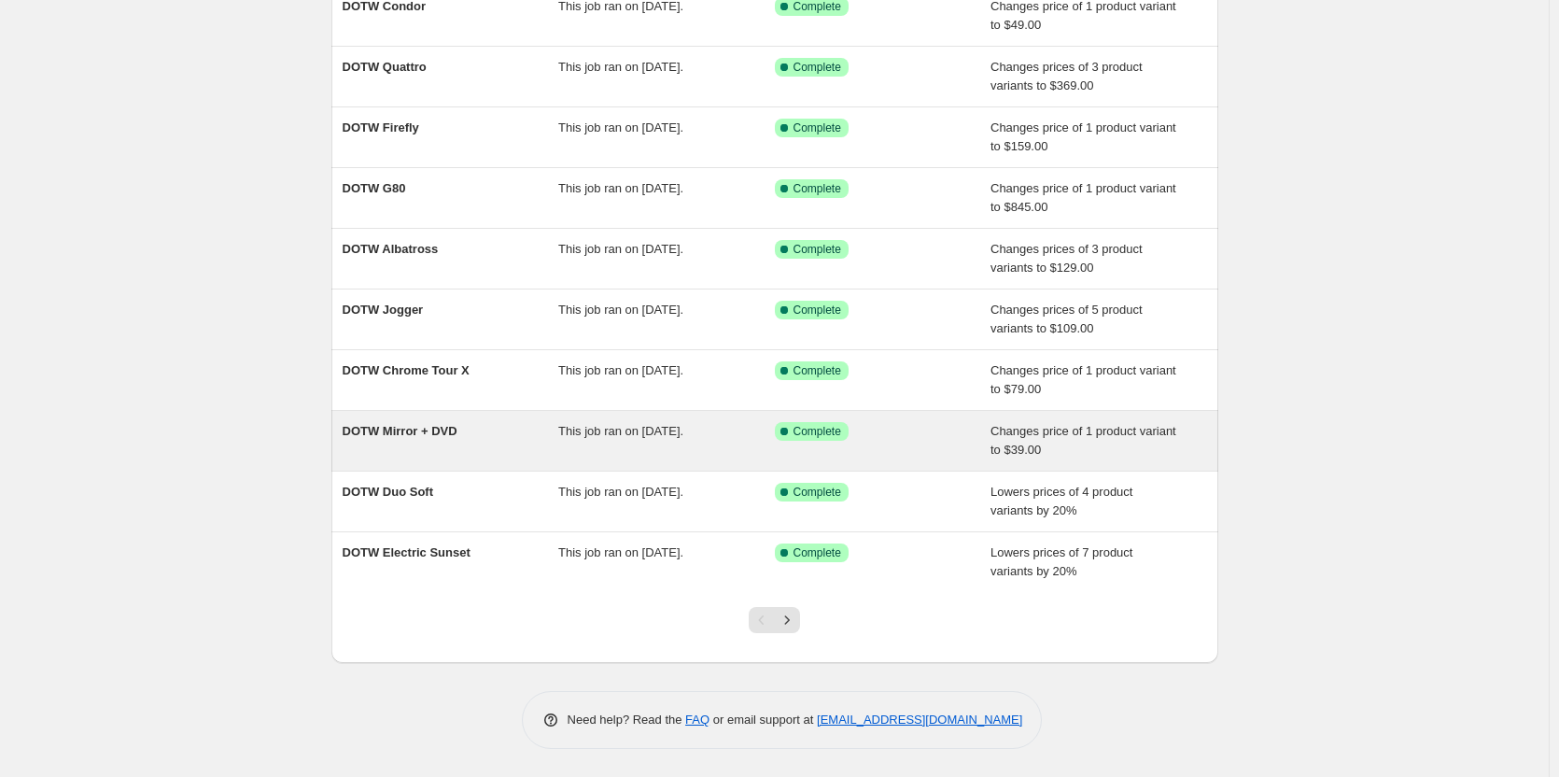
click at [516, 427] on div "DOTW Mirror + DVD" at bounding box center [451, 440] width 217 height 37
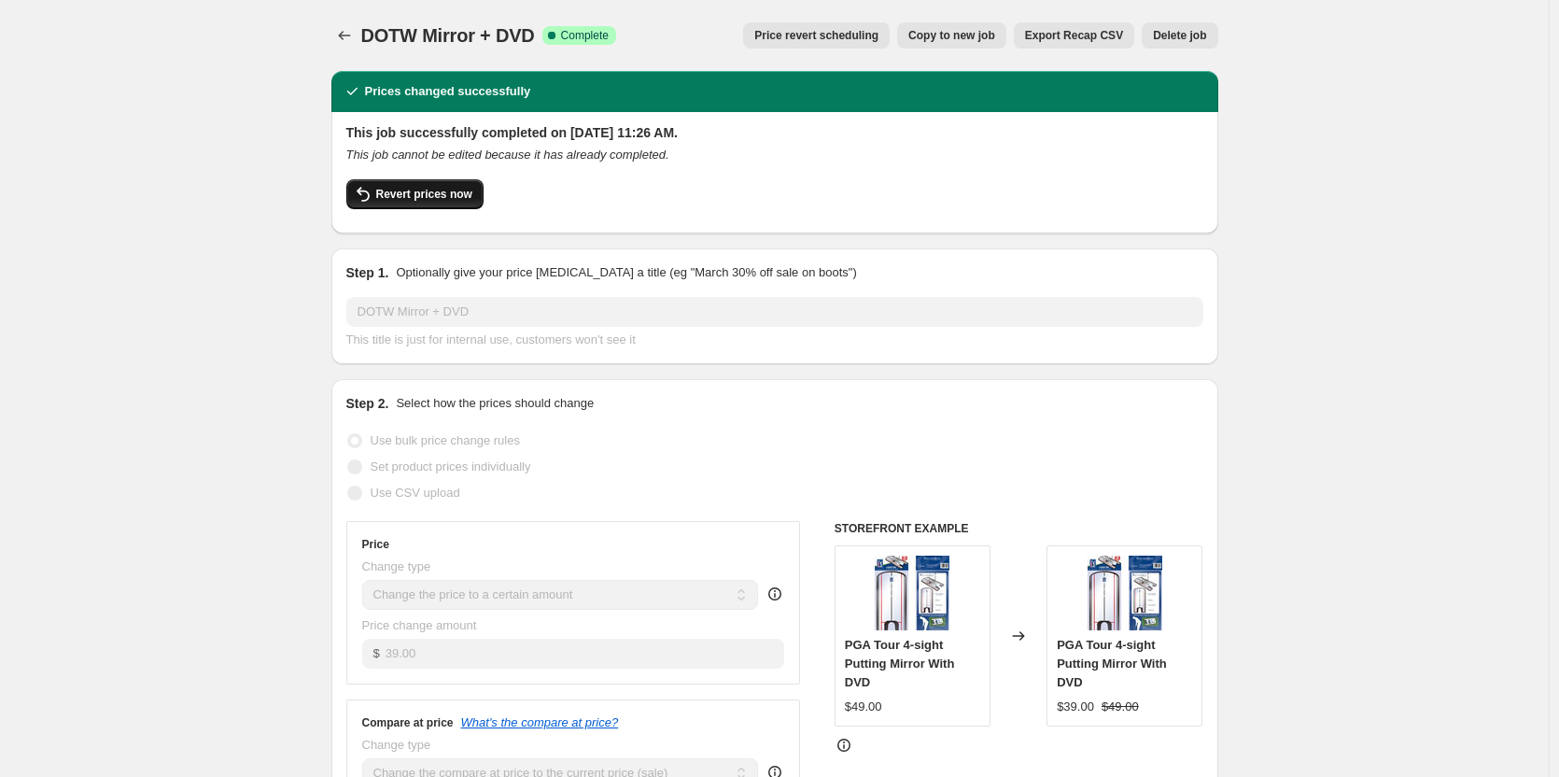
click at [473, 202] on button "Revert prices now" at bounding box center [414, 194] width 137 height 30
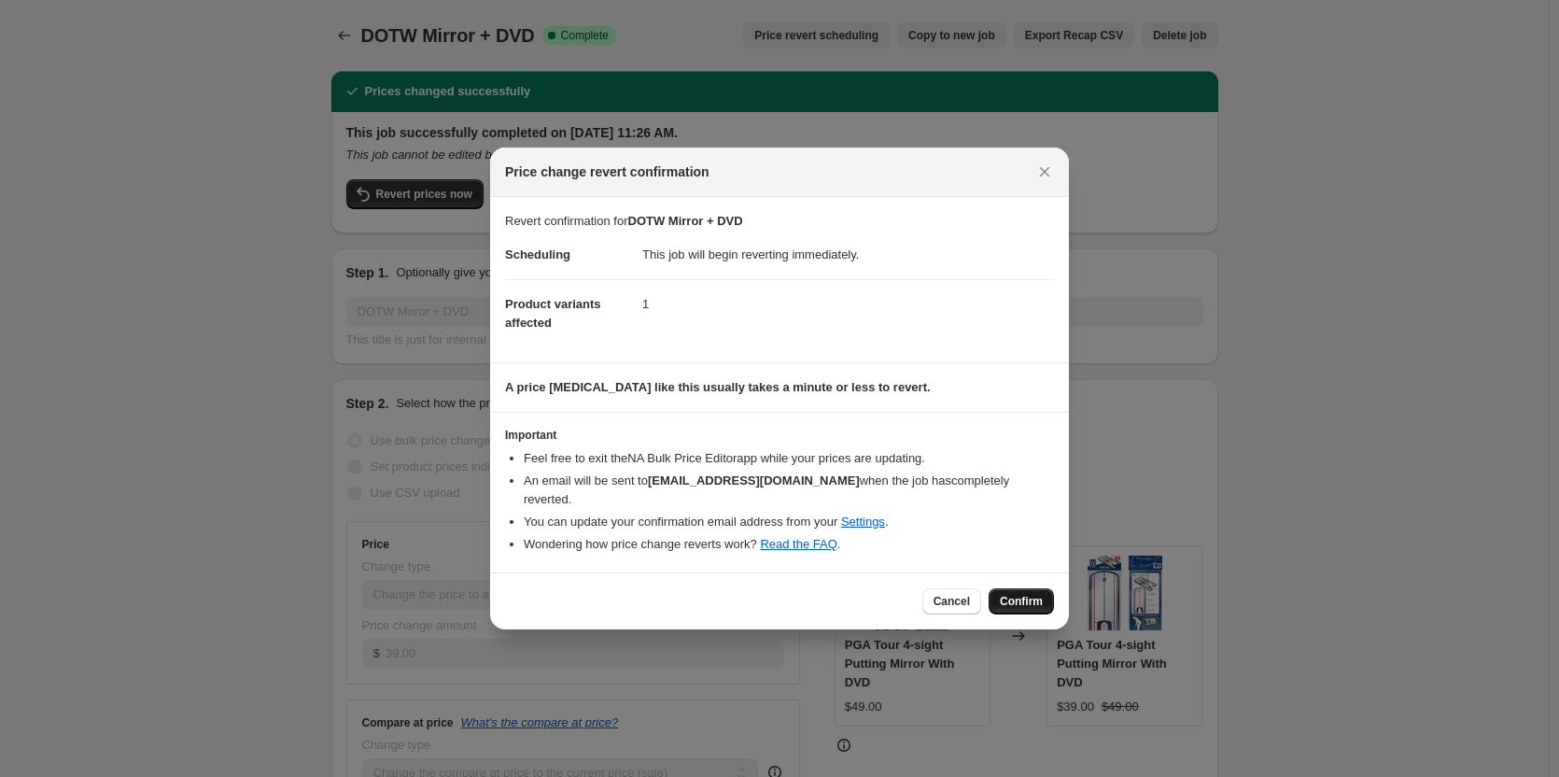
click at [1033, 594] on span "Confirm" at bounding box center [1021, 601] width 43 height 15
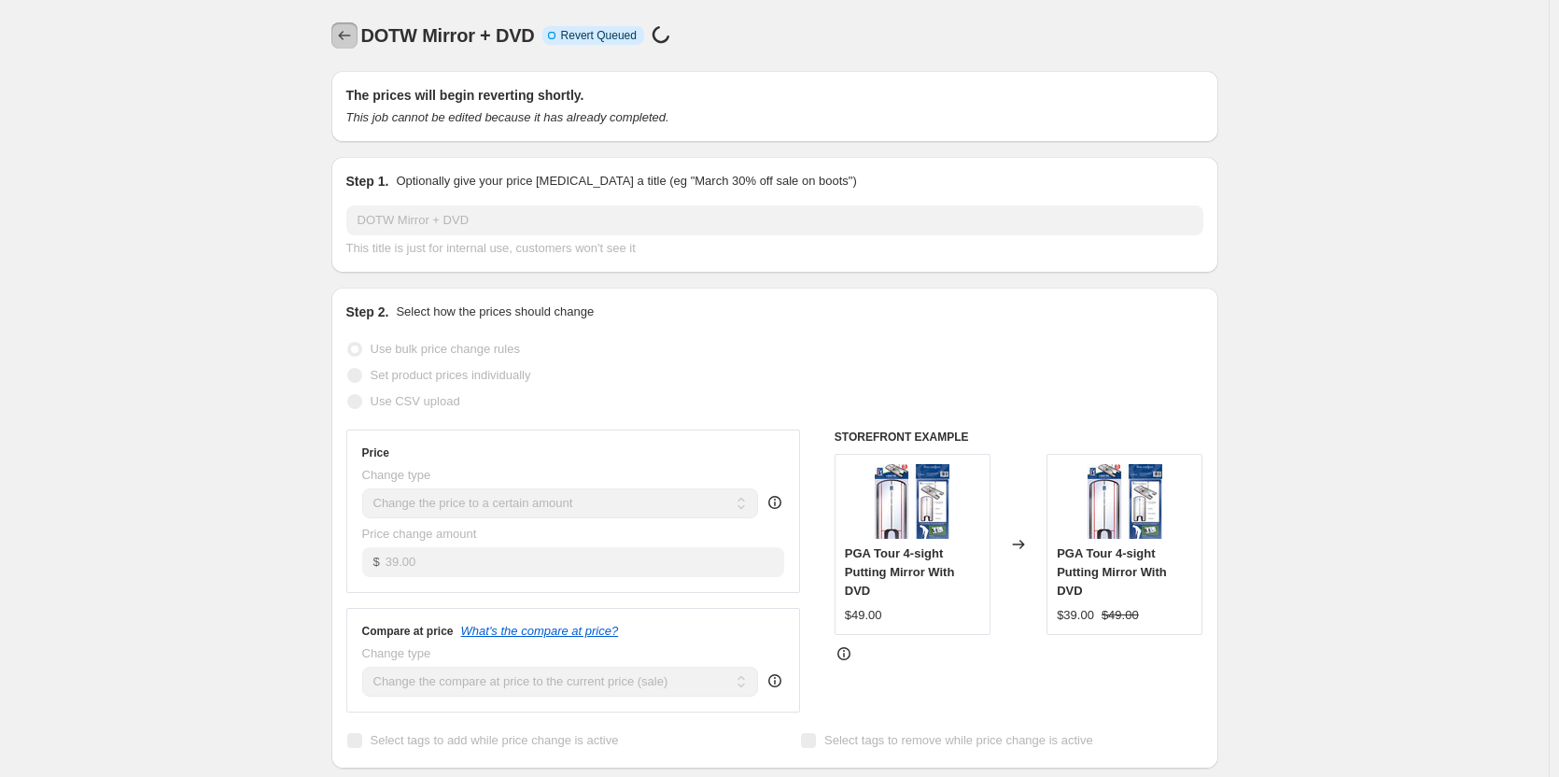
click at [354, 38] on icon "Price change jobs" at bounding box center [344, 35] width 19 height 19
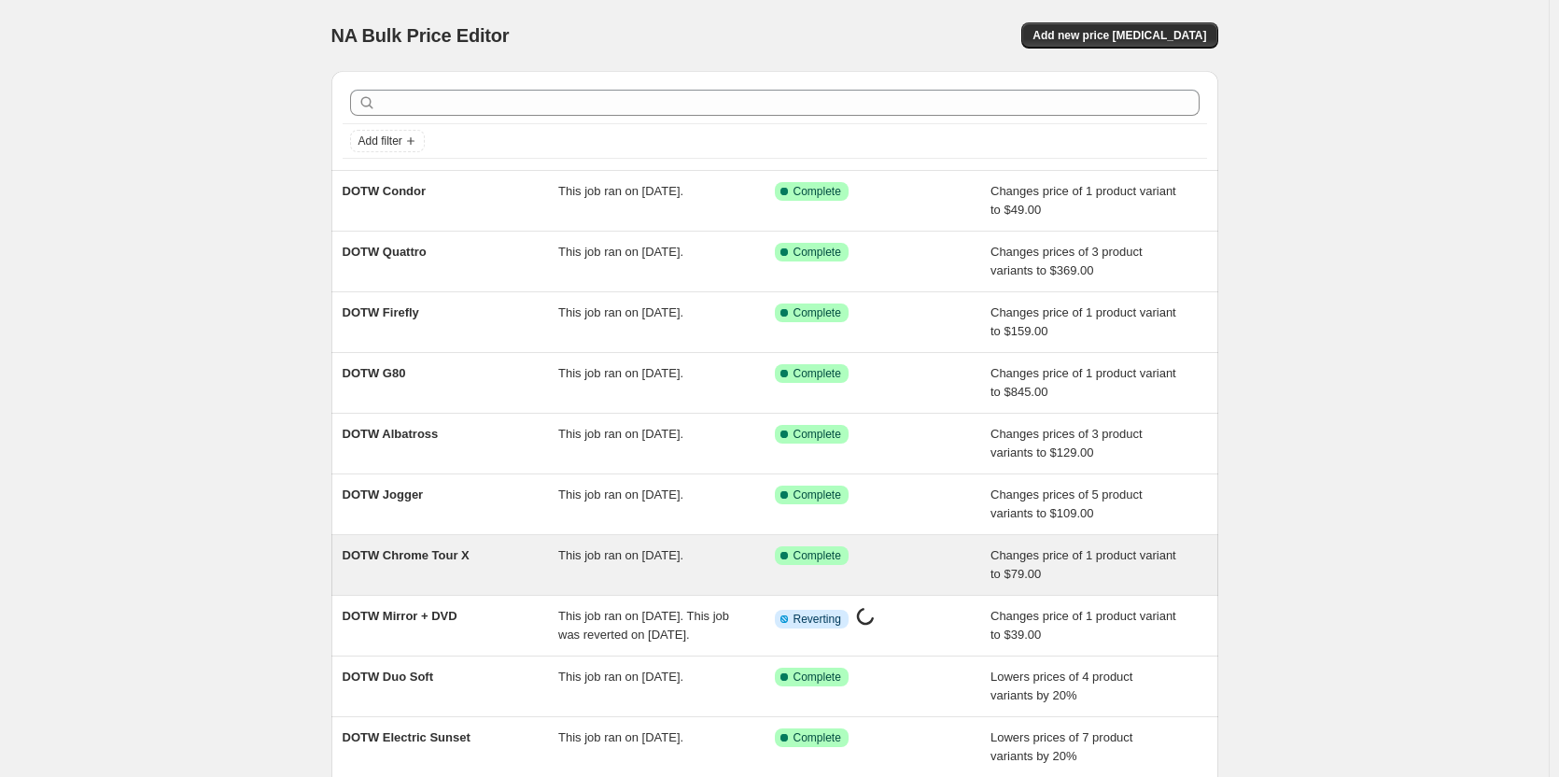
click at [498, 563] on div "DOTW Chrome Tour X" at bounding box center [451, 564] width 217 height 37
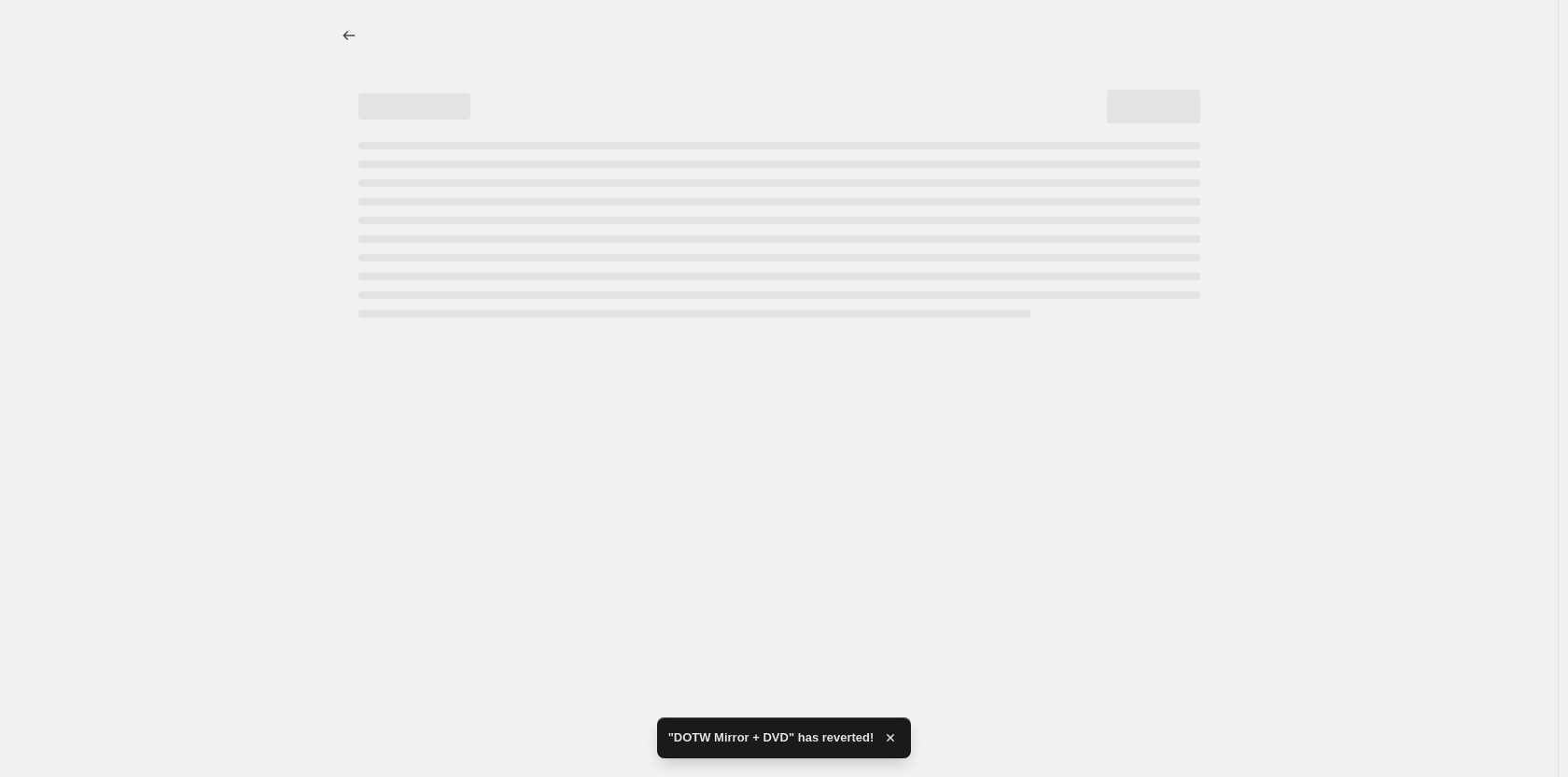
select select "percentage"
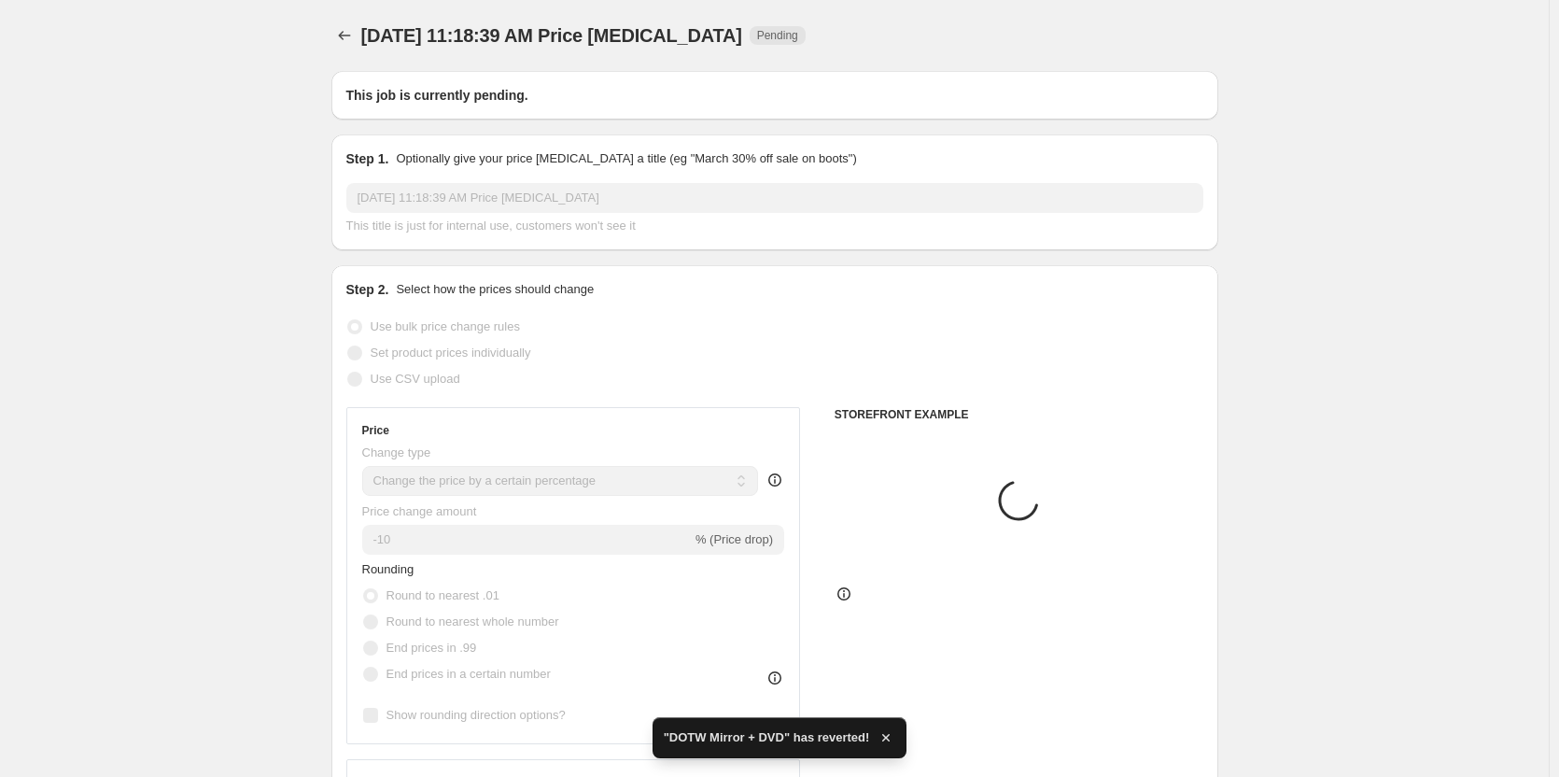
type input "DOTW Chrome Tour X"
select select "to"
radio input "false"
radio input "true"
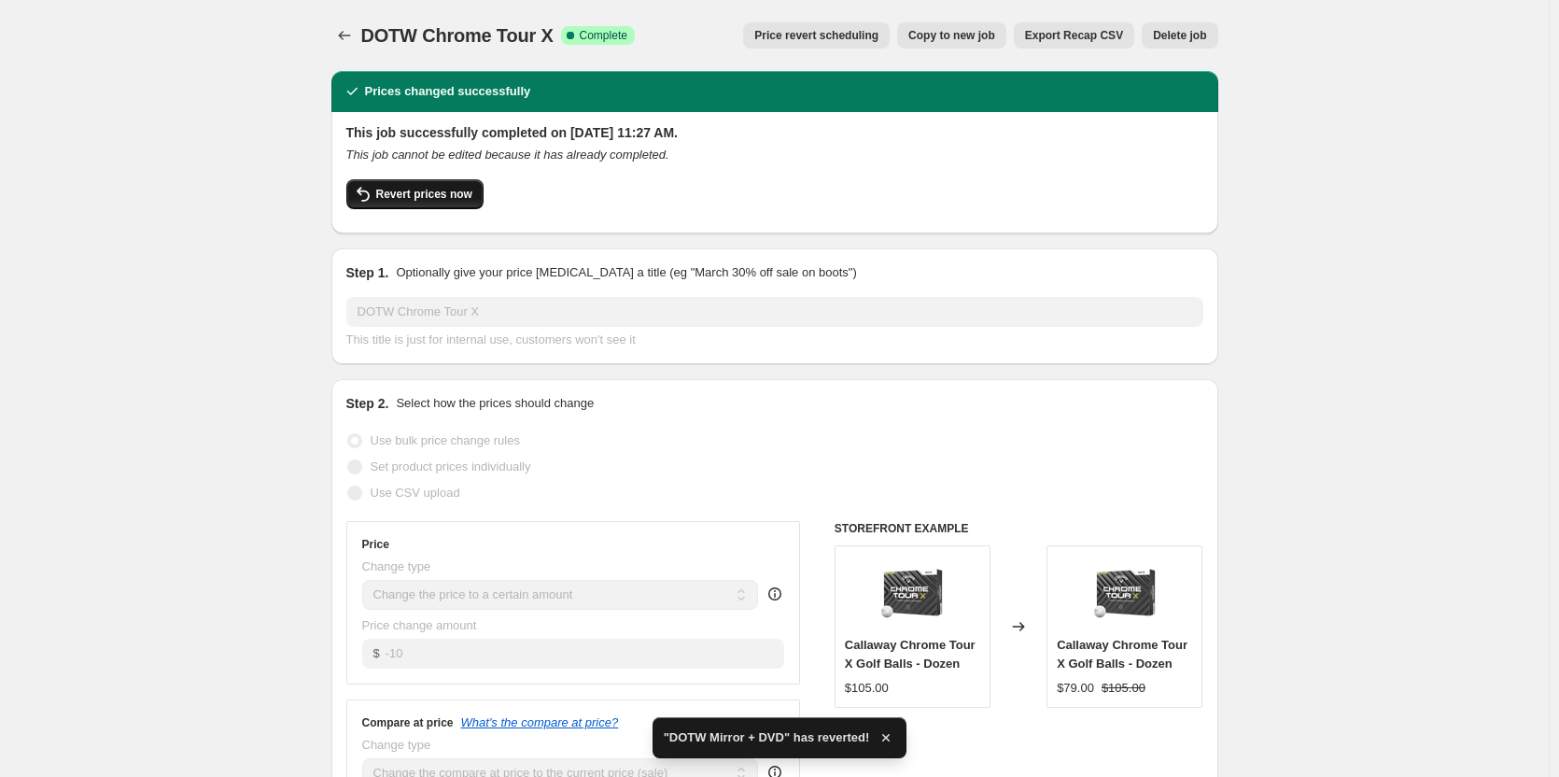
click at [424, 198] on span "Revert prices now" at bounding box center [424, 194] width 96 height 15
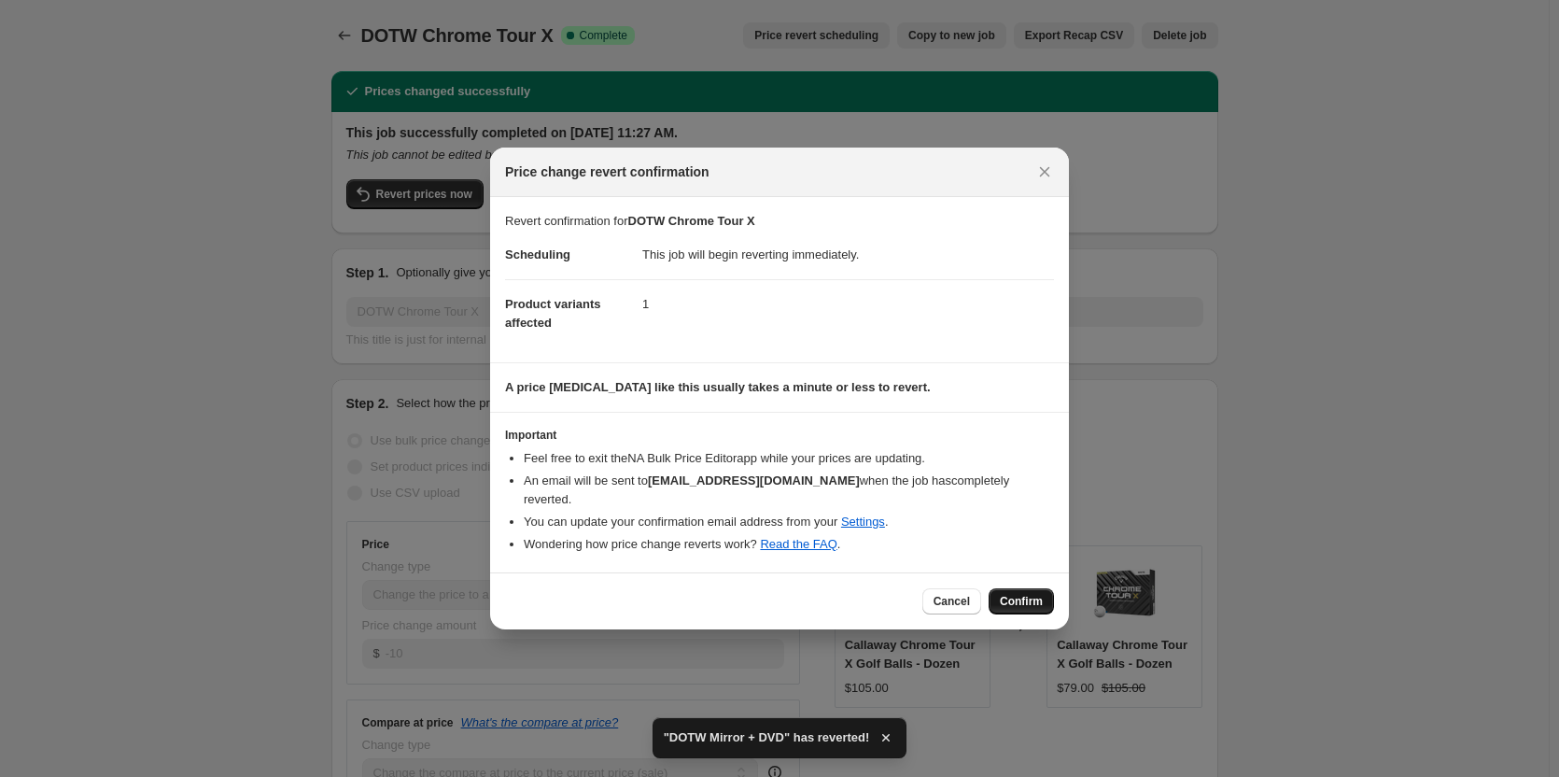
click at [1018, 594] on span "Confirm" at bounding box center [1021, 601] width 43 height 15
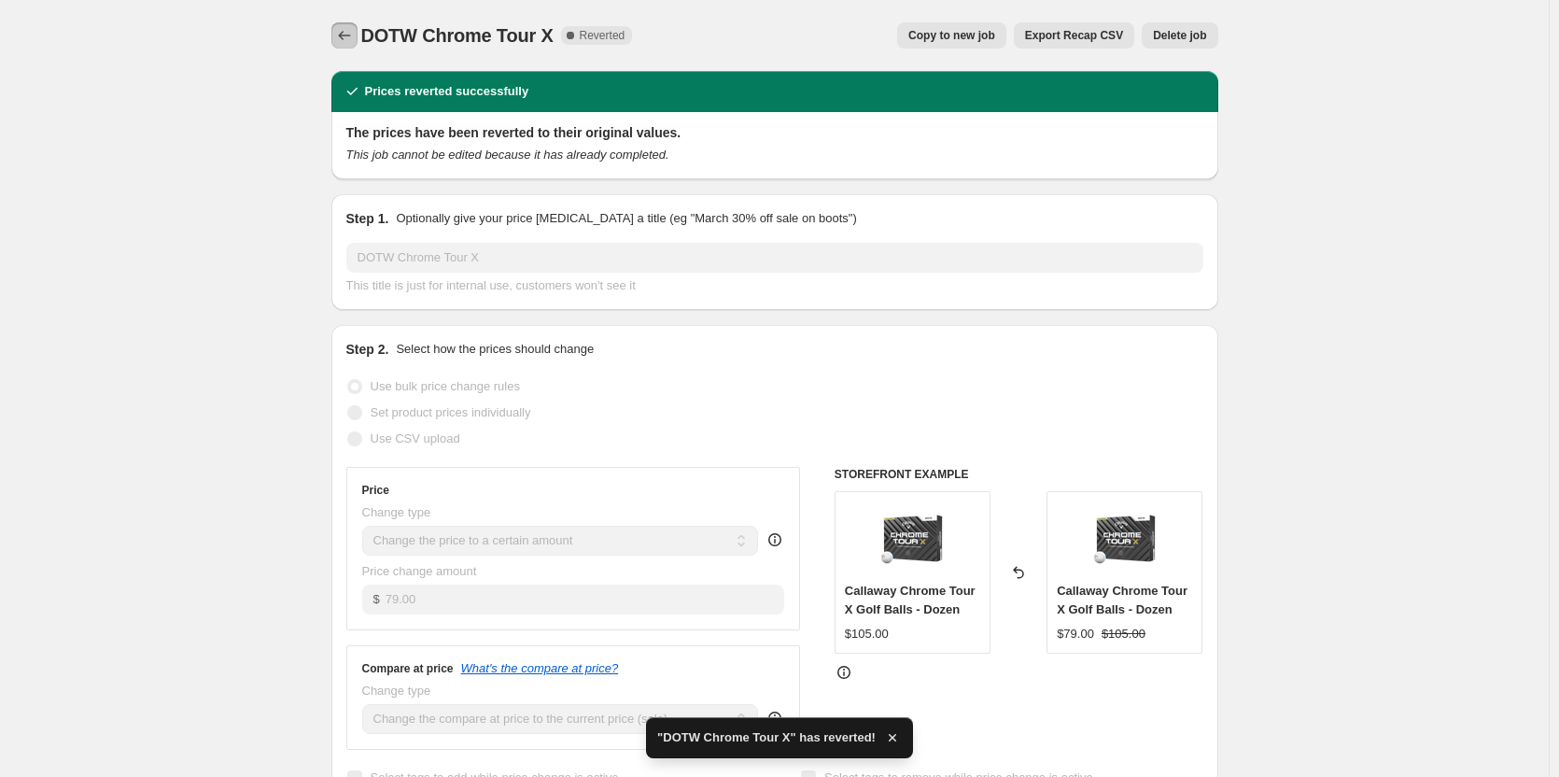
click at [348, 33] on icon "Price change jobs" at bounding box center [344, 35] width 19 height 19
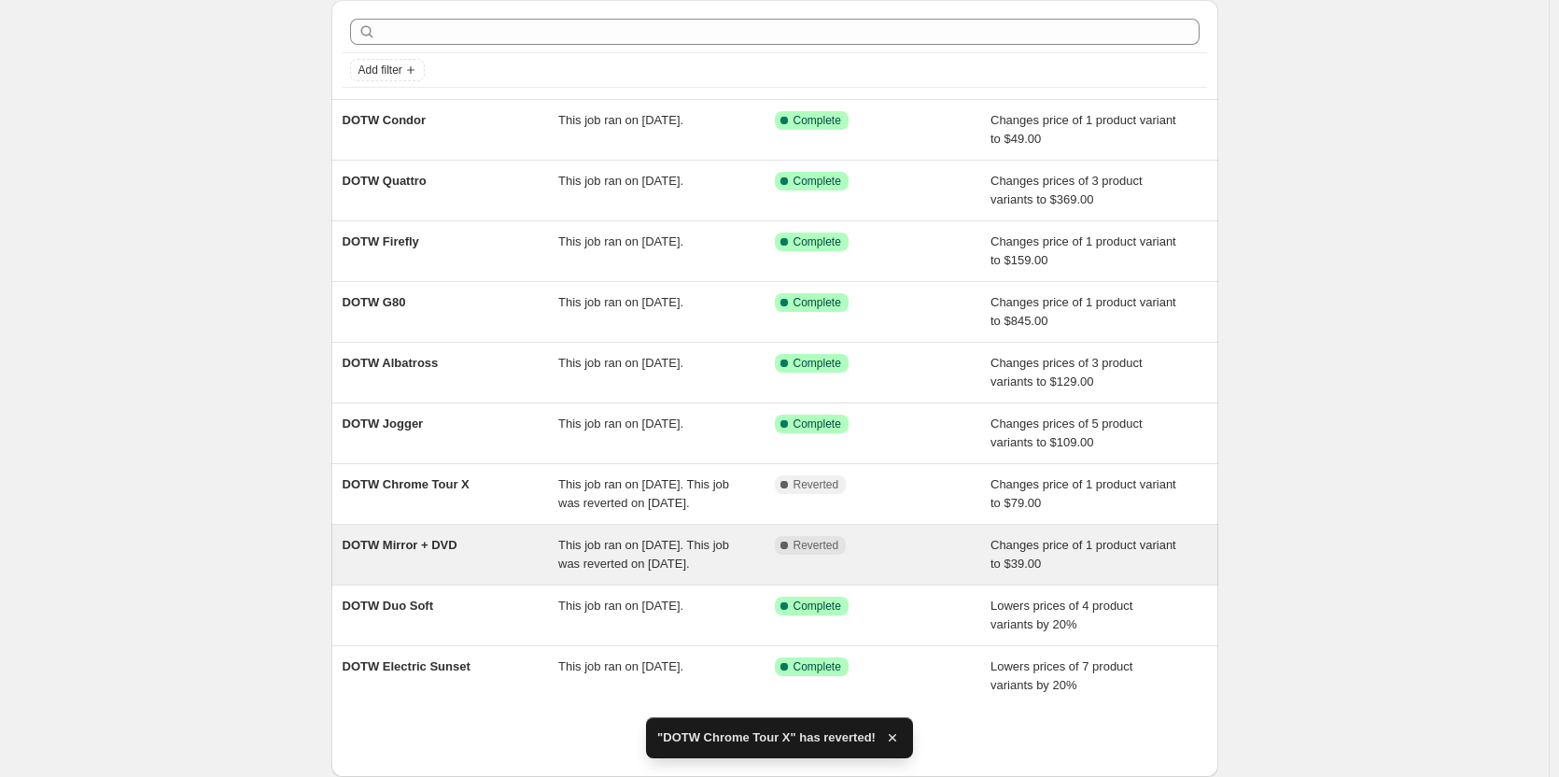
scroll to position [222, 0]
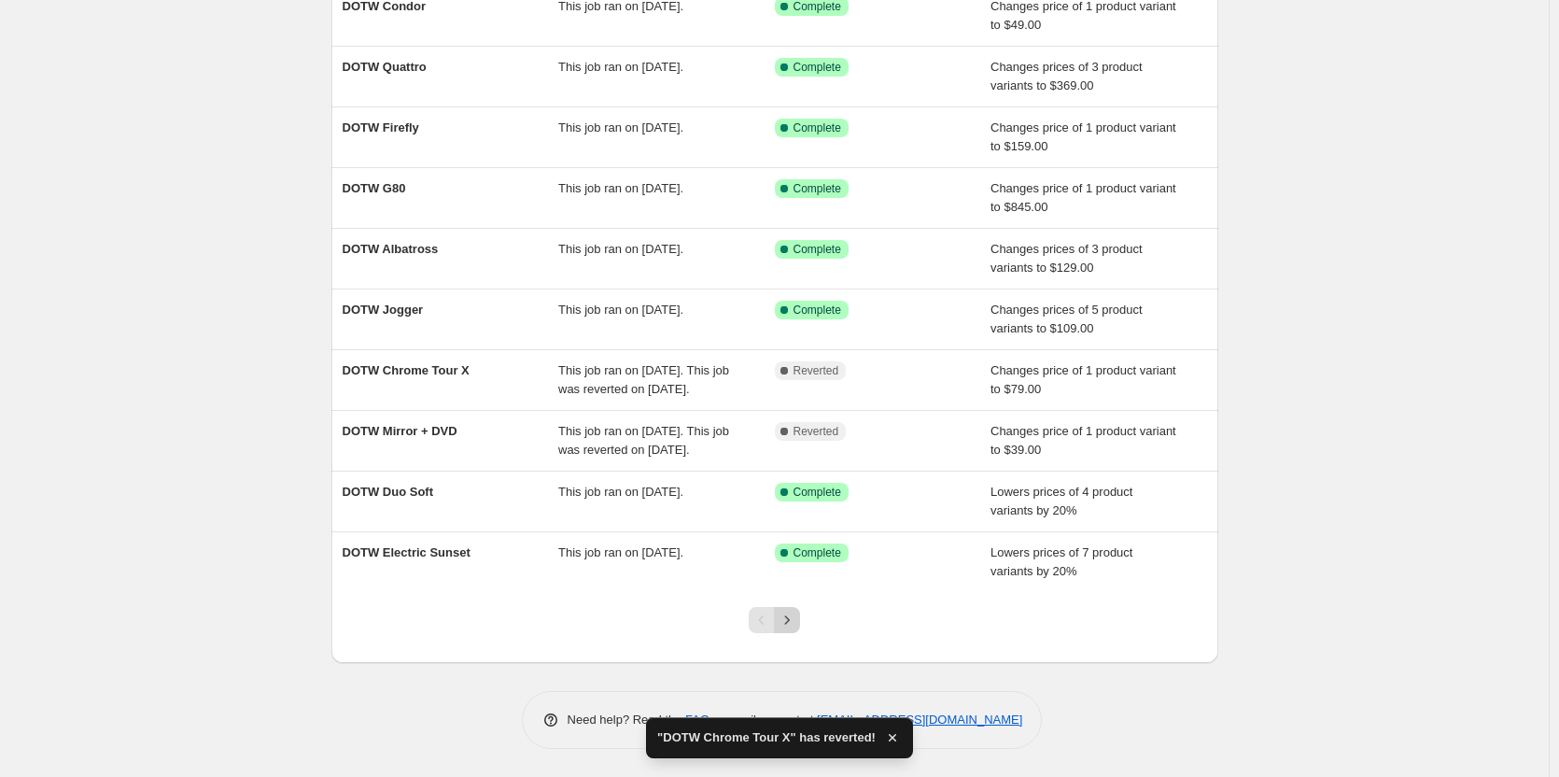
click at [790, 620] on icon "Next" at bounding box center [787, 620] width 19 height 19
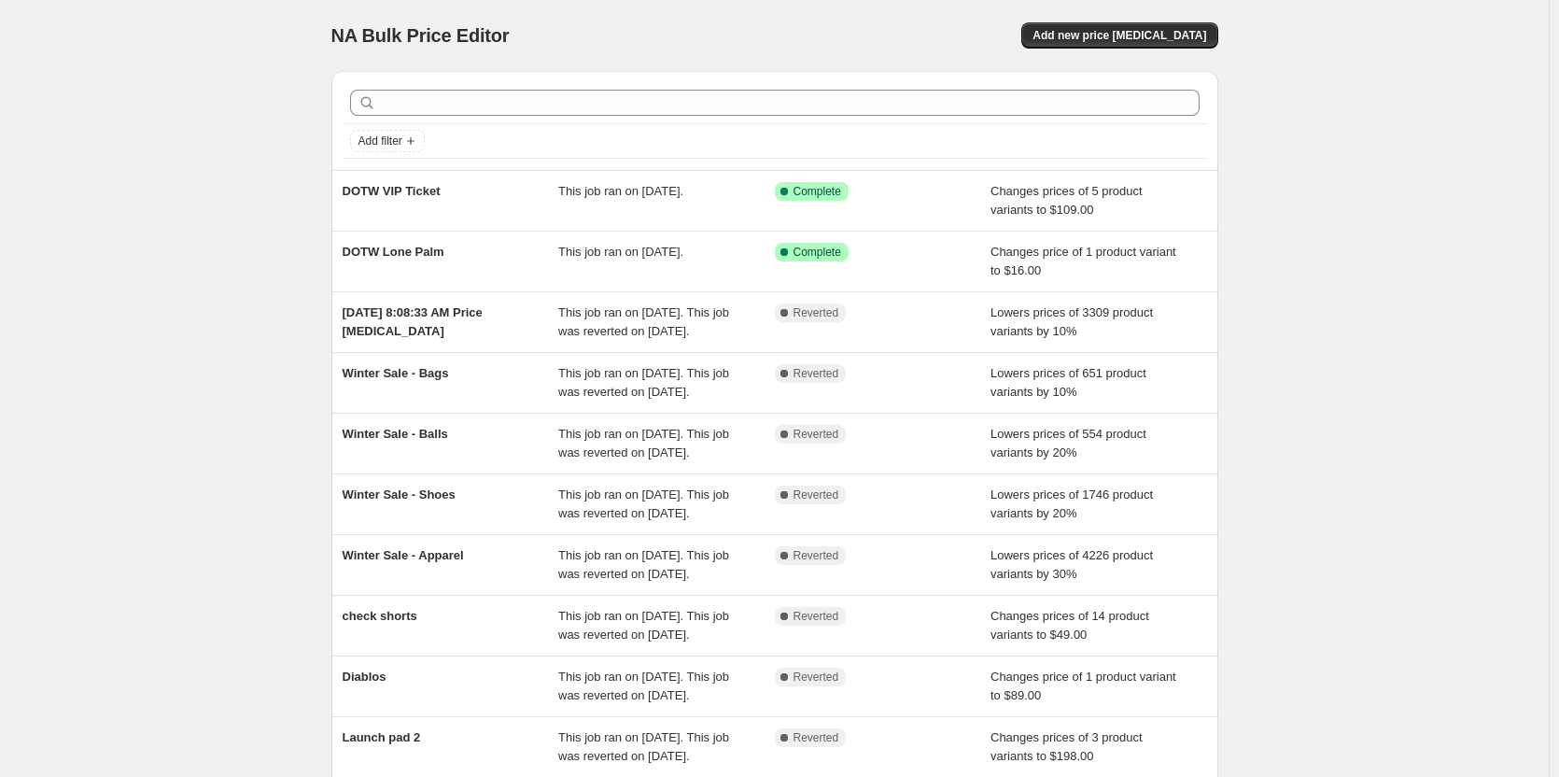
click at [222, 256] on div "NA Bulk Price Editor. This page is ready NA Bulk Price Editor Add new price [ME…" at bounding box center [774, 481] width 1549 height 962
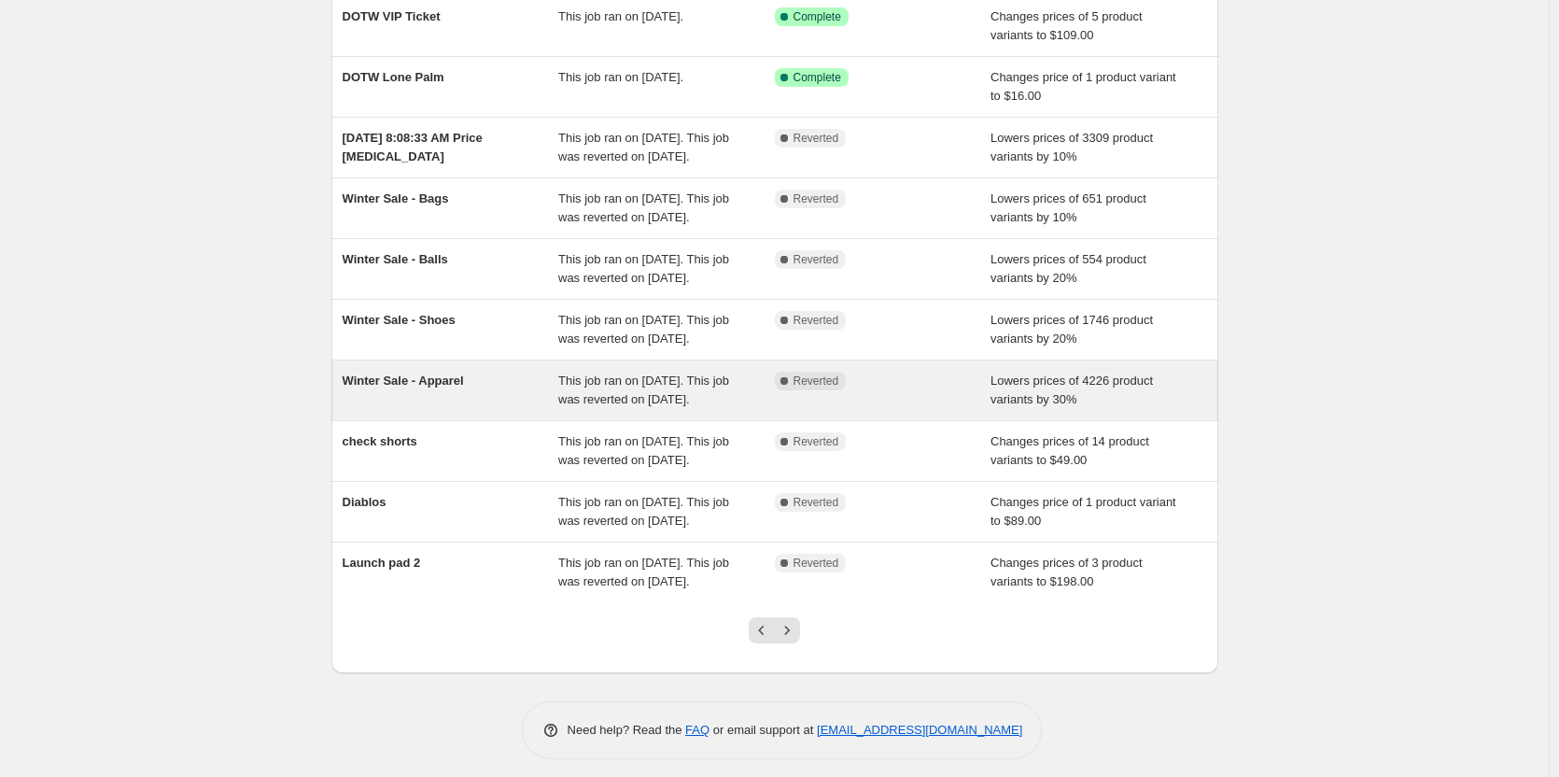
scroll to position [334, 0]
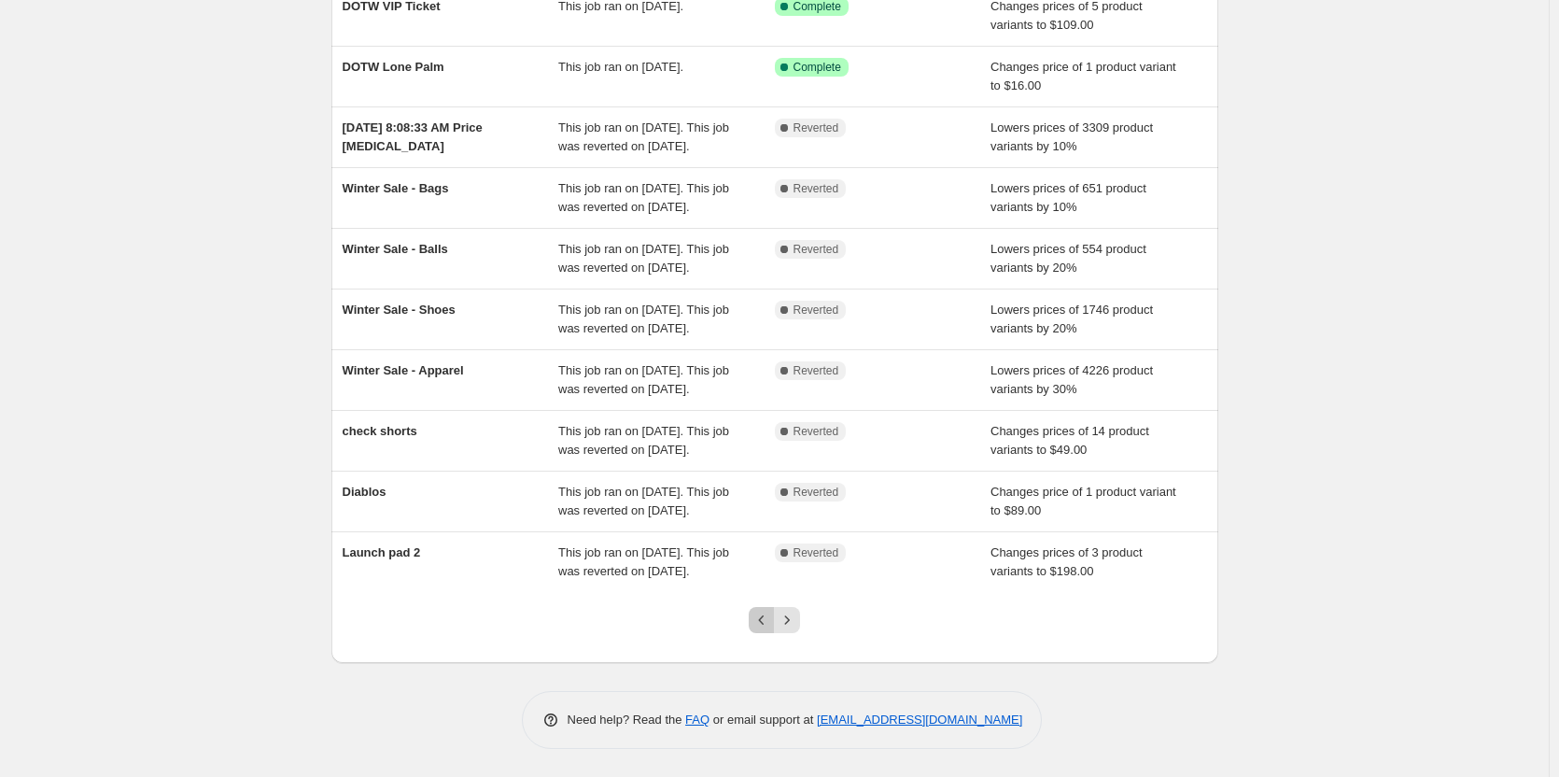
click at [765, 622] on icon "Previous" at bounding box center [761, 620] width 19 height 19
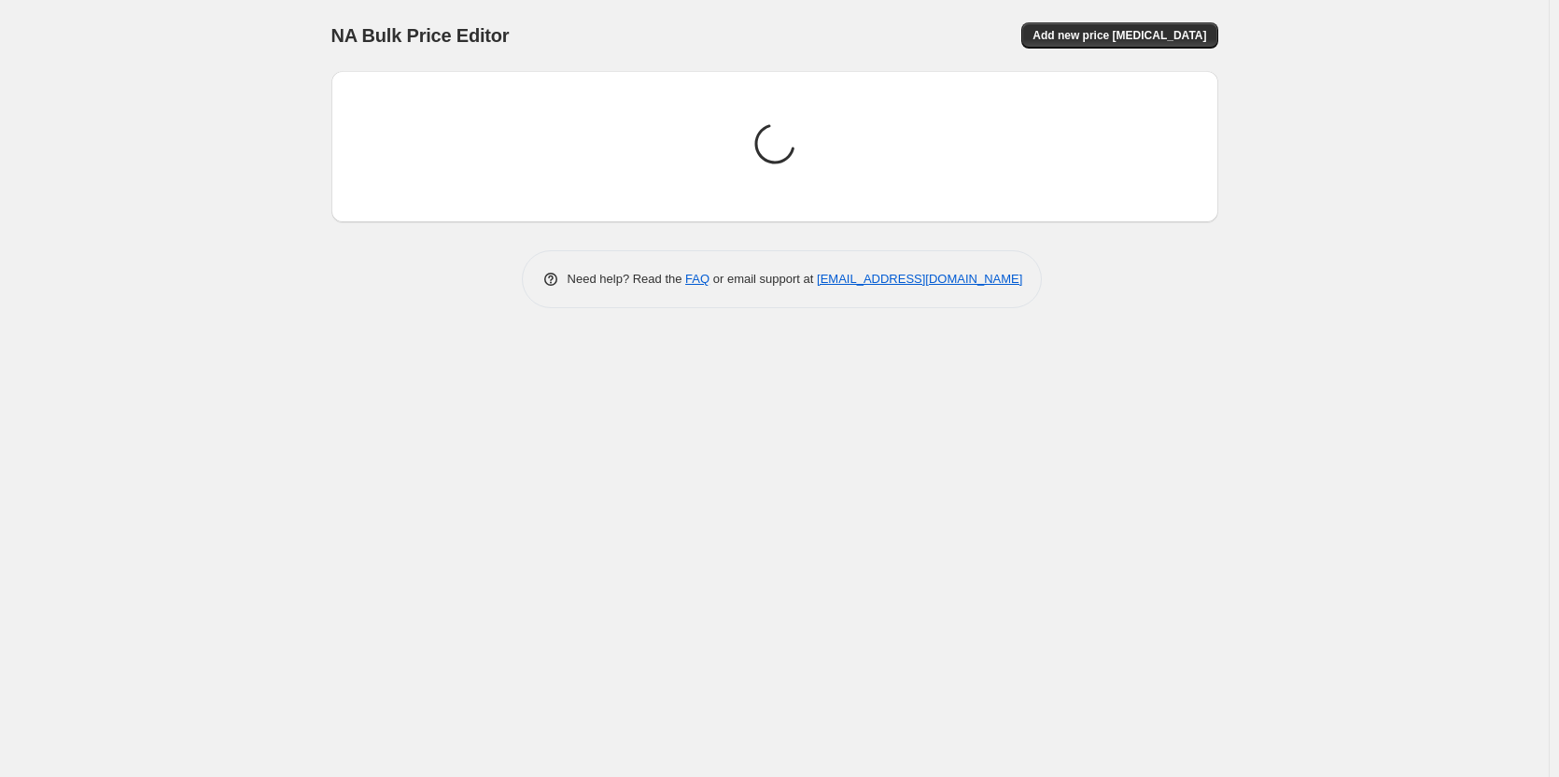
scroll to position [0, 0]
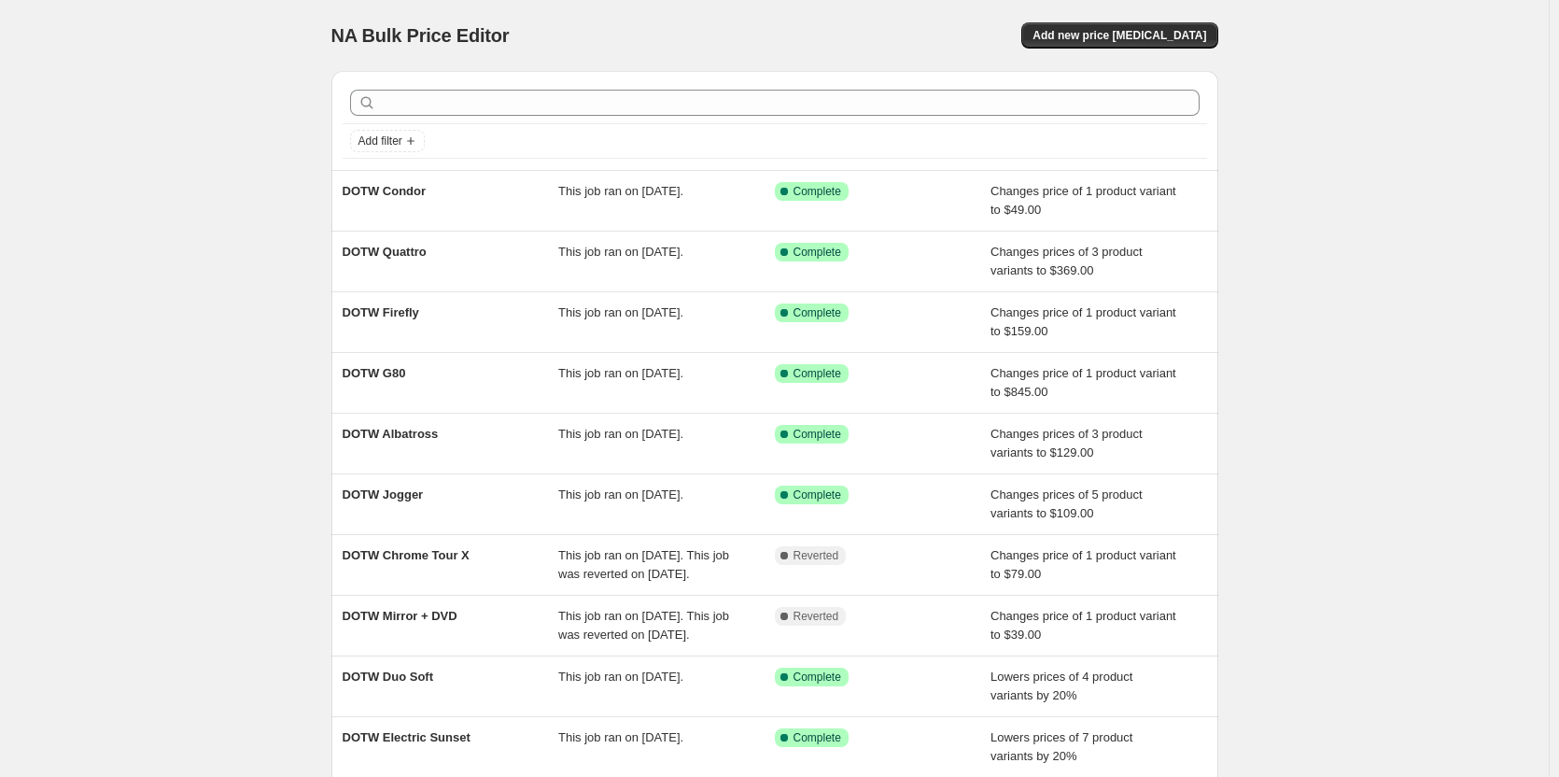
click at [1328, 300] on div "NA Bulk Price Editor. This page is ready NA Bulk Price Editor Add new price [ME…" at bounding box center [774, 481] width 1549 height 962
click at [100, 252] on div "NA Bulk Price Editor. This page is ready NA Bulk Price Editor Add new price [ME…" at bounding box center [774, 481] width 1549 height 962
click at [29, 193] on div "NA Bulk Price Editor. This page is ready NA Bulk Price Editor Add new price [ME…" at bounding box center [774, 481] width 1549 height 962
click at [275, 159] on div "NA Bulk Price Editor. This page is ready NA Bulk Price Editor Add new price [ME…" at bounding box center [774, 481] width 1549 height 962
